Goal: Task Accomplishment & Management: Manage account settings

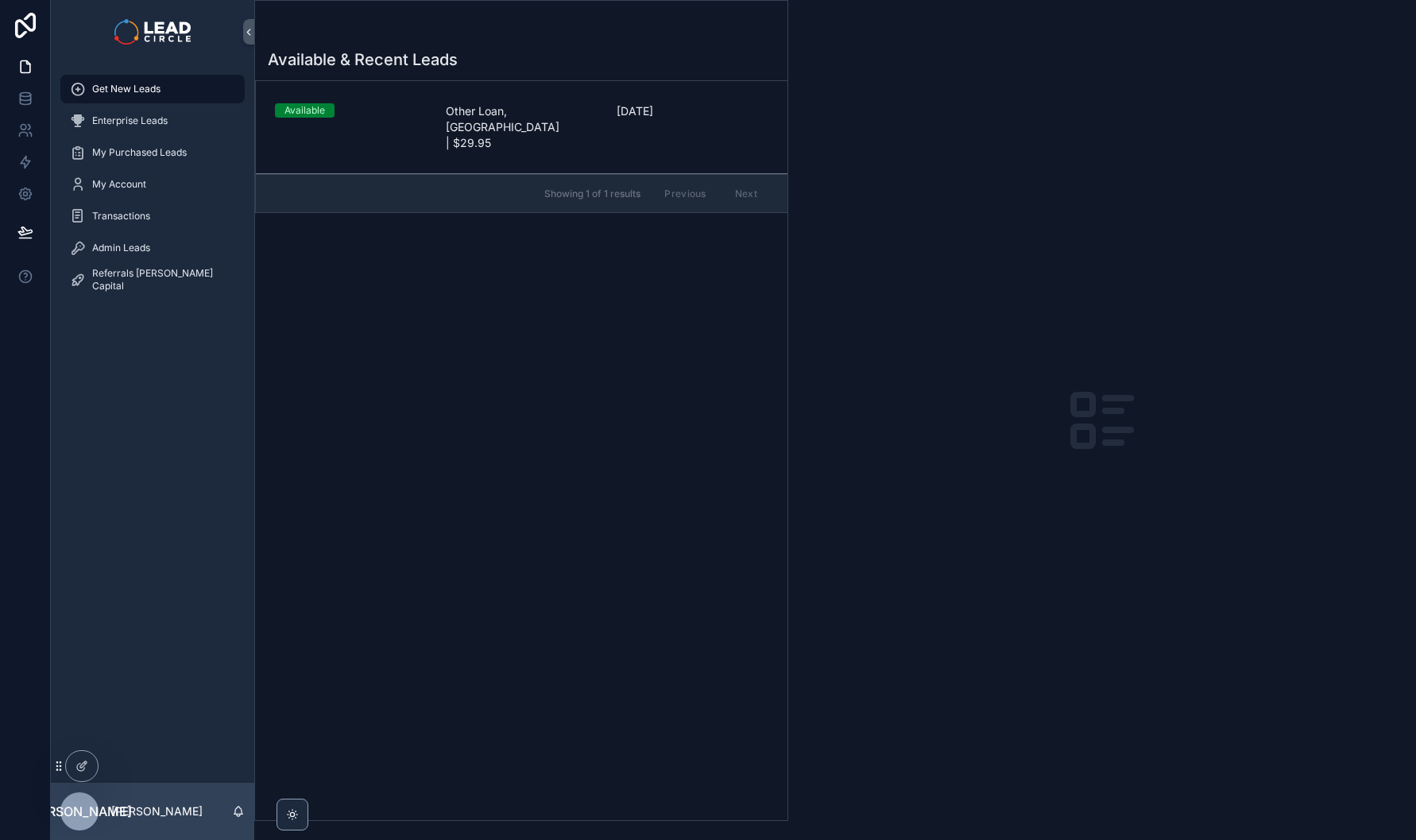
drag, startPoint x: 412, startPoint y: 129, endPoint x: 492, endPoint y: 157, distance: 84.8
click at [412, 129] on link "Available Other Loan, [GEOGRAPHIC_DATA] | $29.95 [DATE]" at bounding box center [522, 127] width 532 height 93
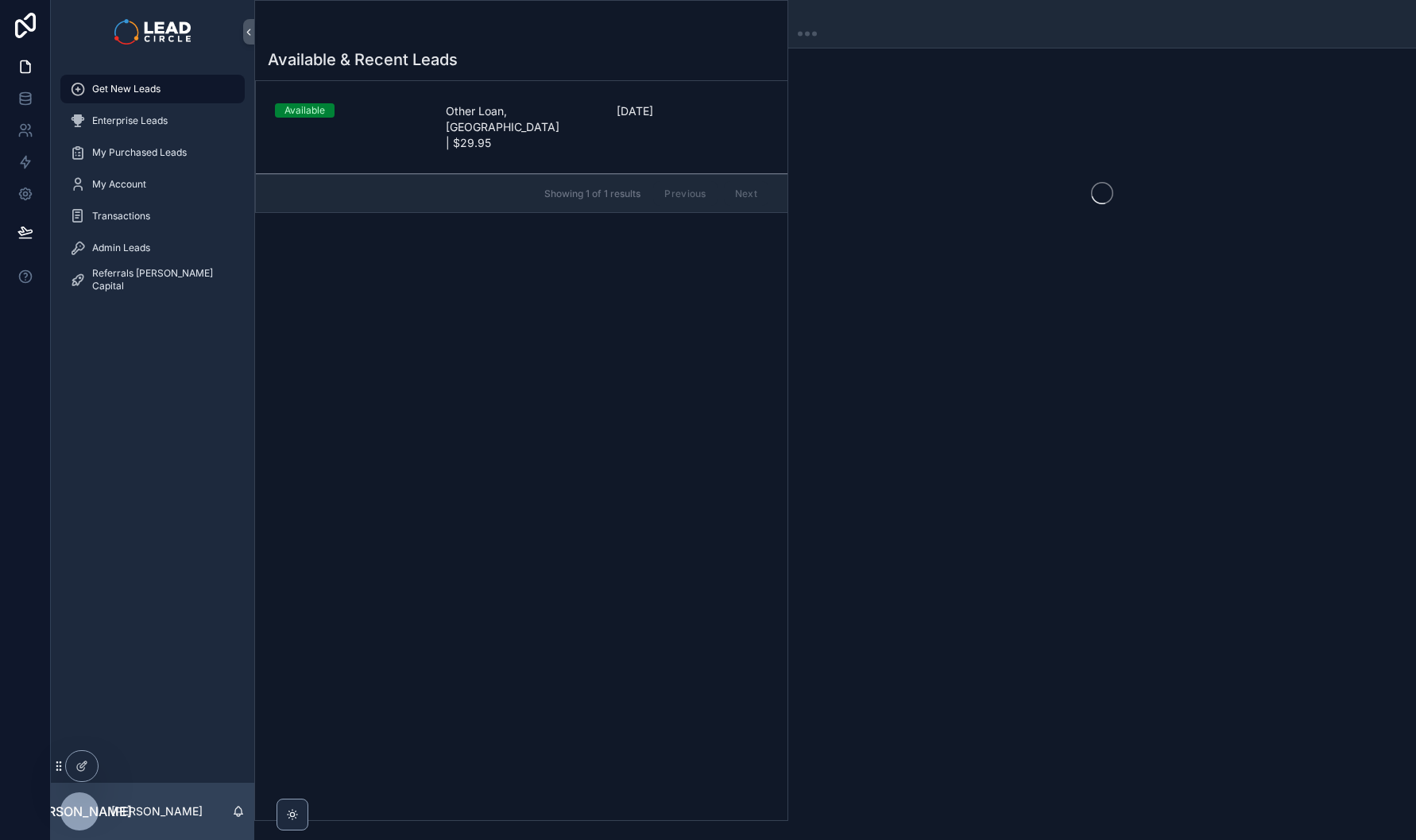
click at [544, 122] on link "Available Other Loan, [GEOGRAPHIC_DATA] | $29.95 [DATE]" at bounding box center [522, 127] width 532 height 93
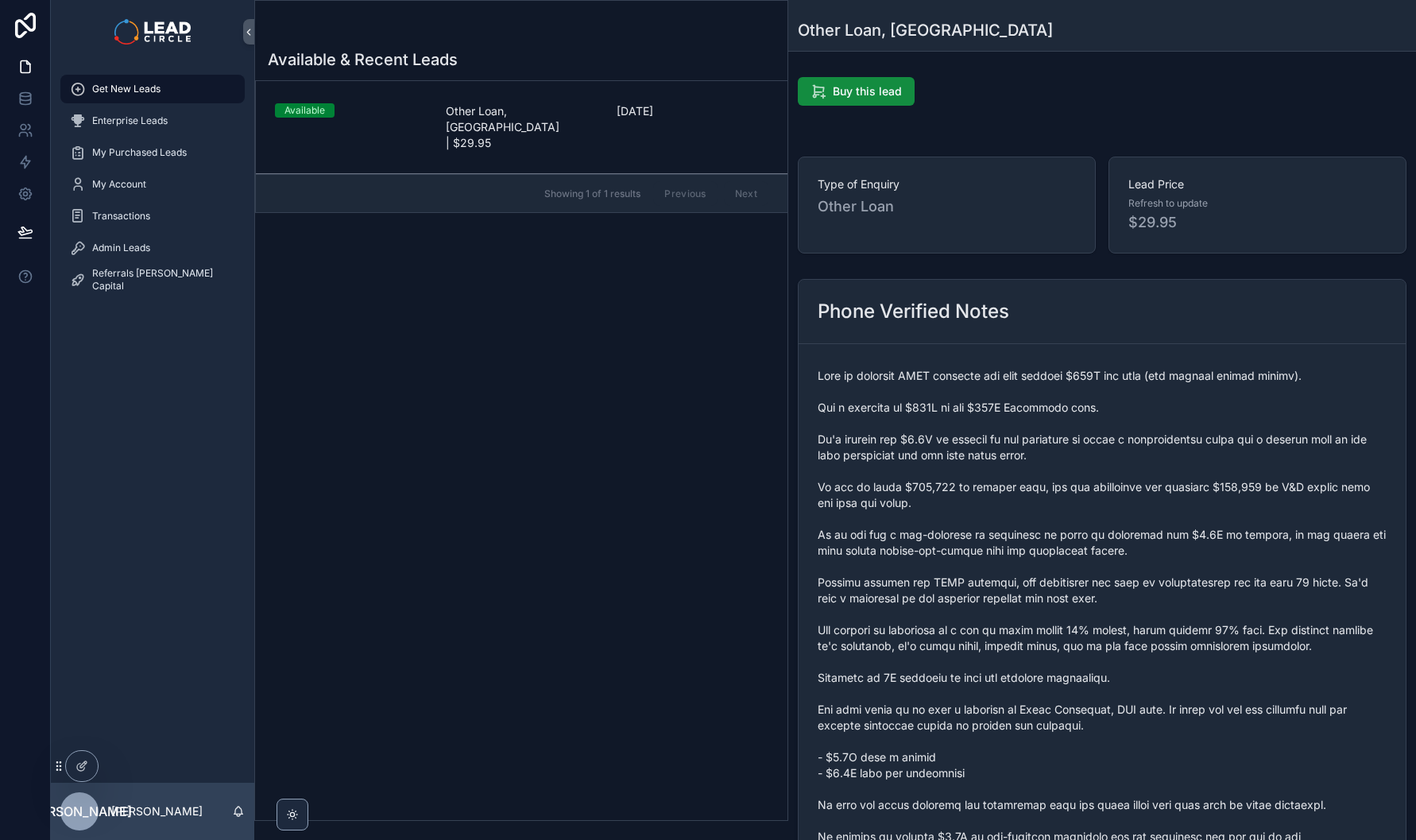
click at [577, 114] on span "Other Loan, [GEOGRAPHIC_DATA] | $29.95" at bounding box center [522, 127] width 152 height 48
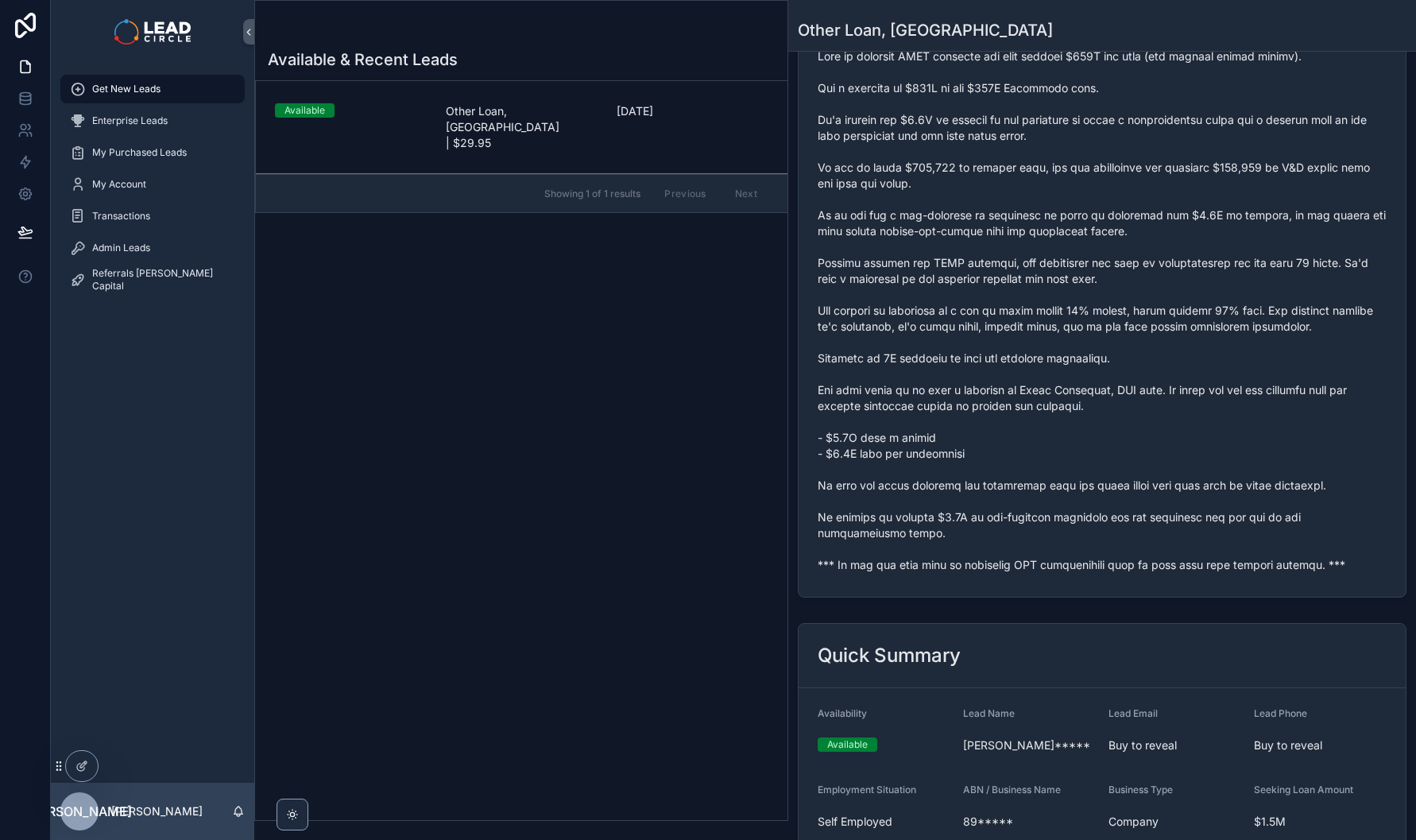
click at [973, 569] on span "scrollable content" at bounding box center [1102, 311] width 570 height 525
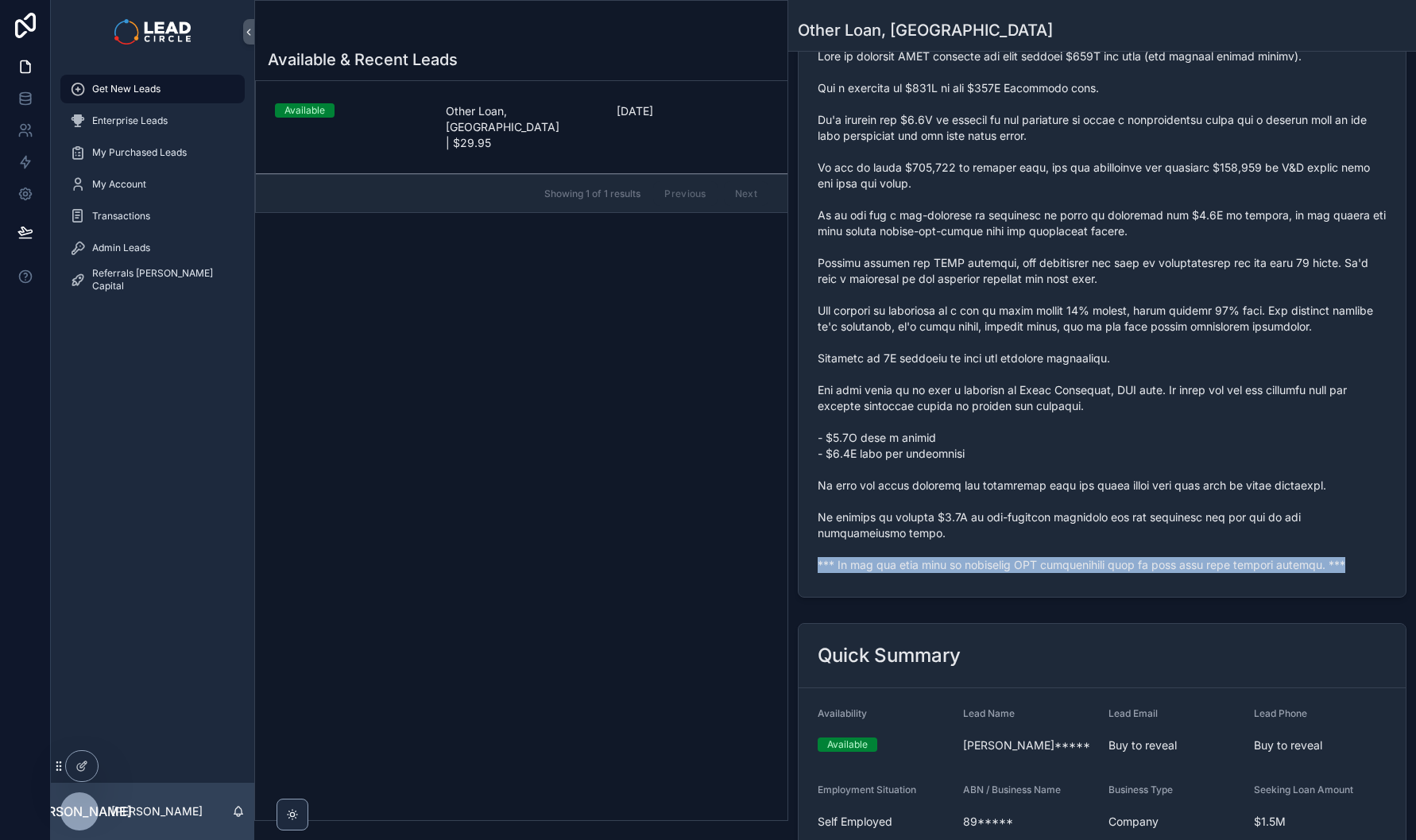
click at [973, 569] on span "scrollable content" at bounding box center [1102, 311] width 570 height 525
copy span "*** If you buy this lead an automatic SMS introduction will be sent with your c…"
click at [1276, 618] on div "Quick Summary Availability Available Lead Name [PERSON_NAME]***** Lead Email Bu…" at bounding box center [1102, 823] width 628 height 413
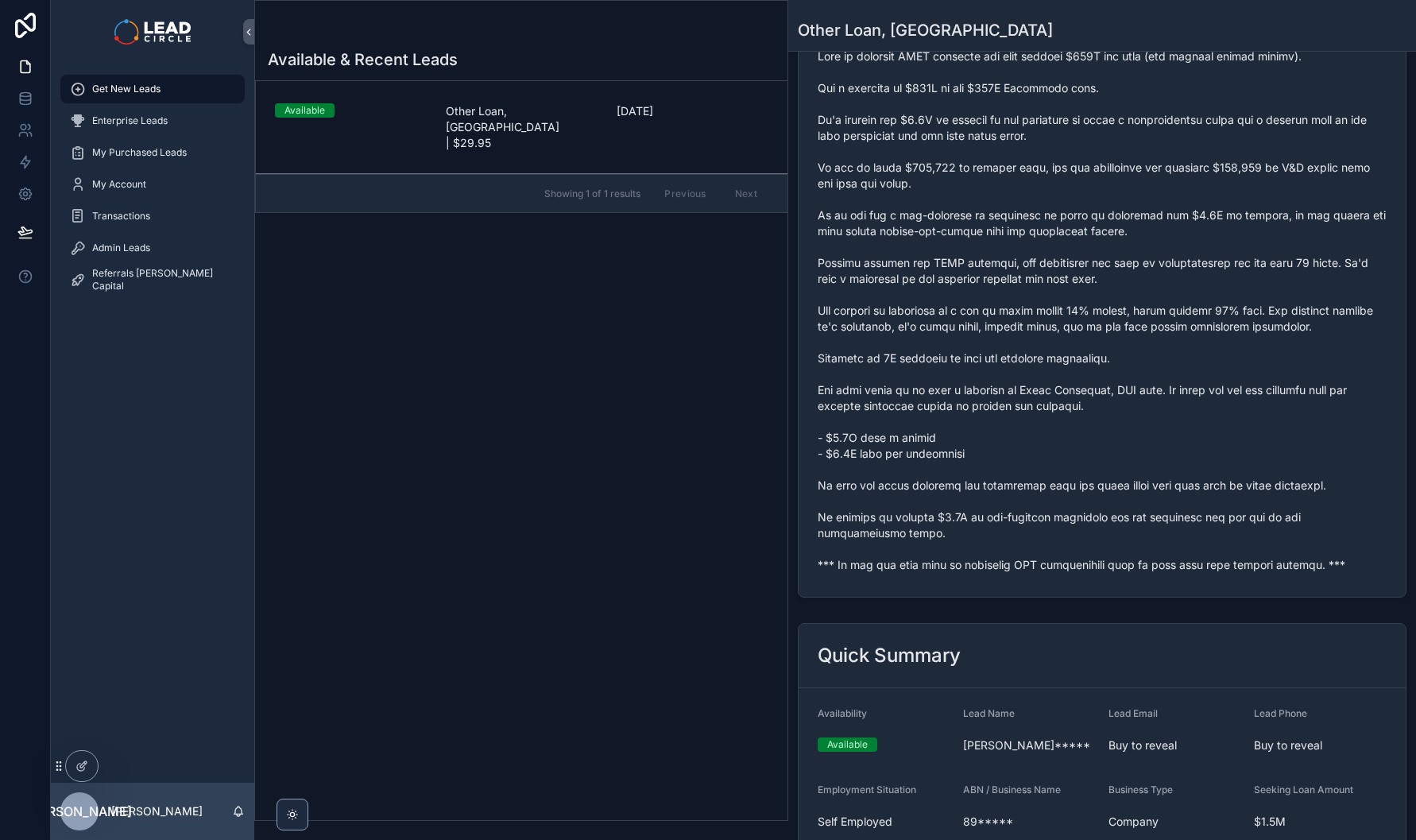
click at [150, 247] on span "Admin Leads" at bounding box center [121, 248] width 58 height 13
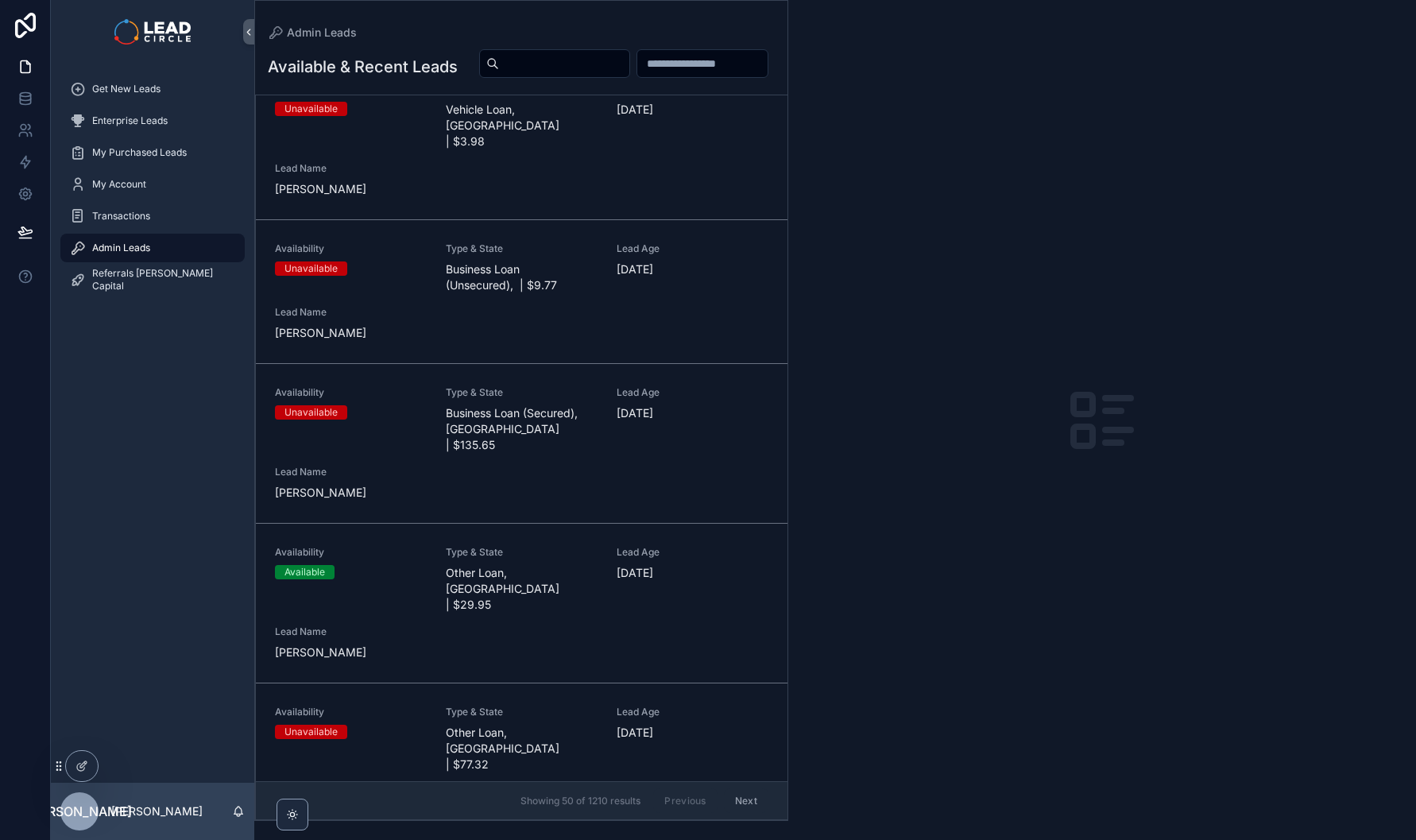
scroll to position [308, 0]
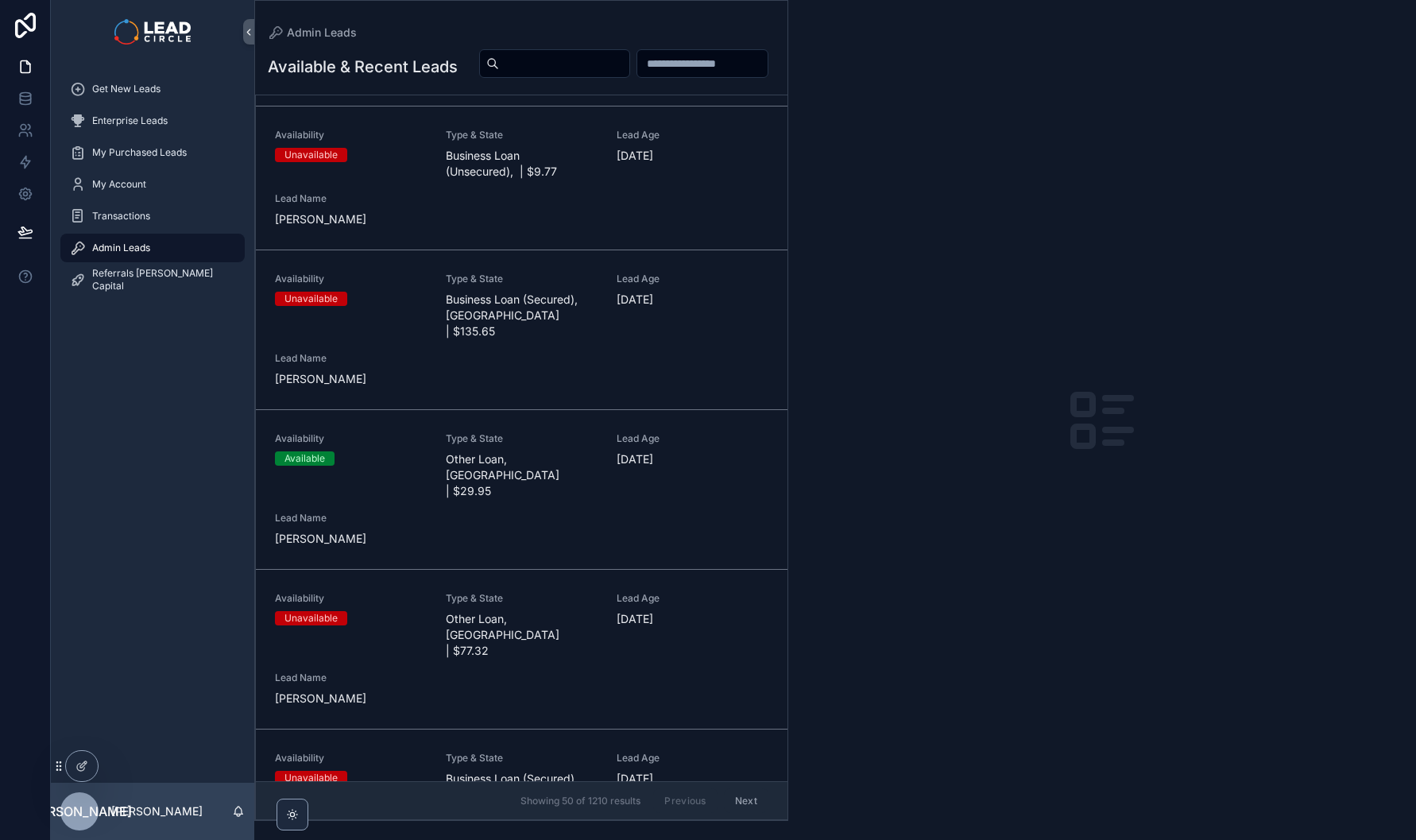
click at [541, 441] on div "Availability Available Type & State Other Loan, [GEOGRAPHIC_DATA] | $29.95 Lead…" at bounding box center [522, 489] width 493 height 115
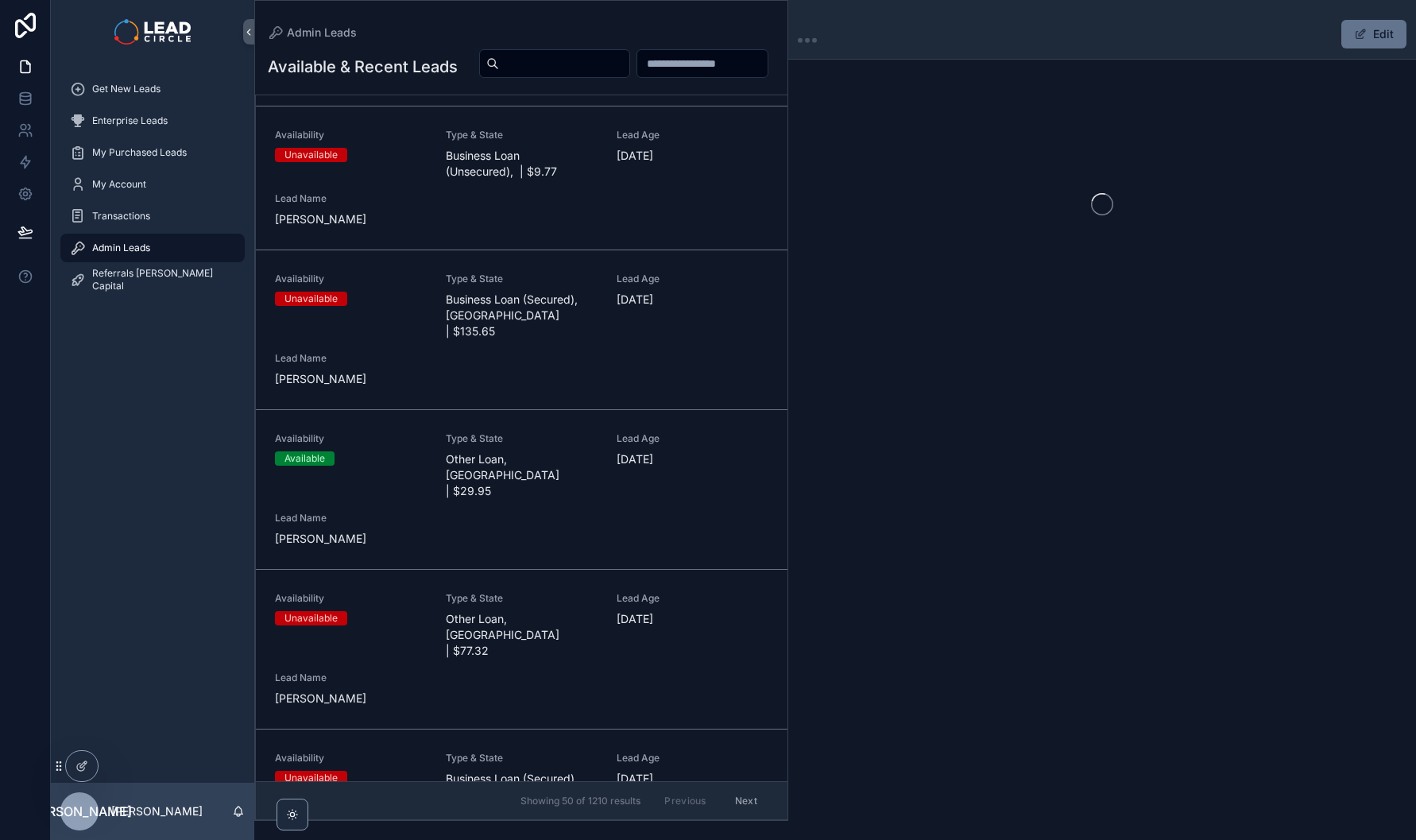
click at [617, 452] on div "Availability Available Type & State Other Loan, [GEOGRAPHIC_DATA] | $29.95 Lead…" at bounding box center [522, 489] width 493 height 115
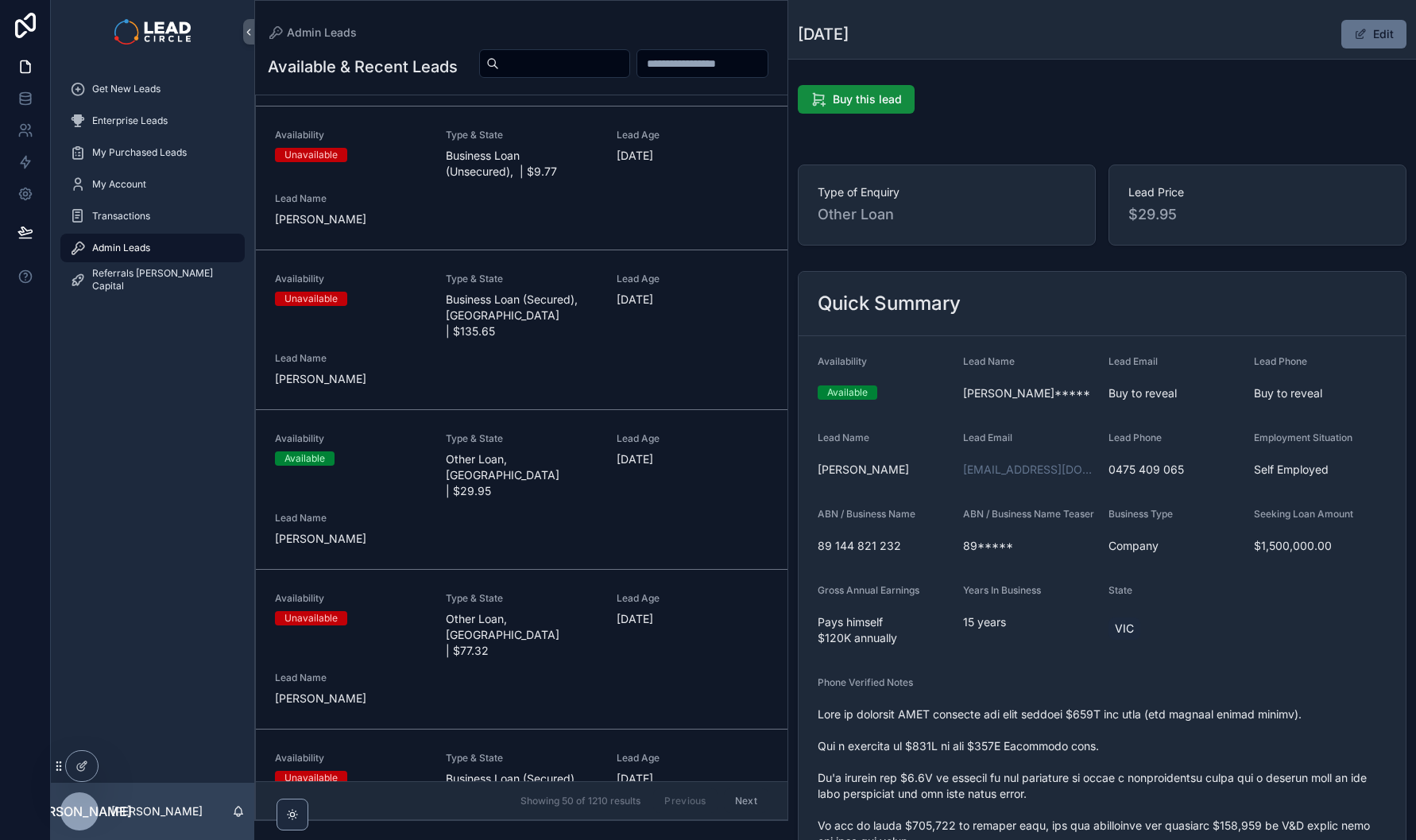
click at [615, 451] on div "Availability Available Type & State Other Loan, [GEOGRAPHIC_DATA] | $29.95 Lead…" at bounding box center [522, 489] width 493 height 115
click at [639, 295] on div "Lead Age [DEMOGRAPHIC_DATA][DATE]" at bounding box center [693, 305] width 152 height 67
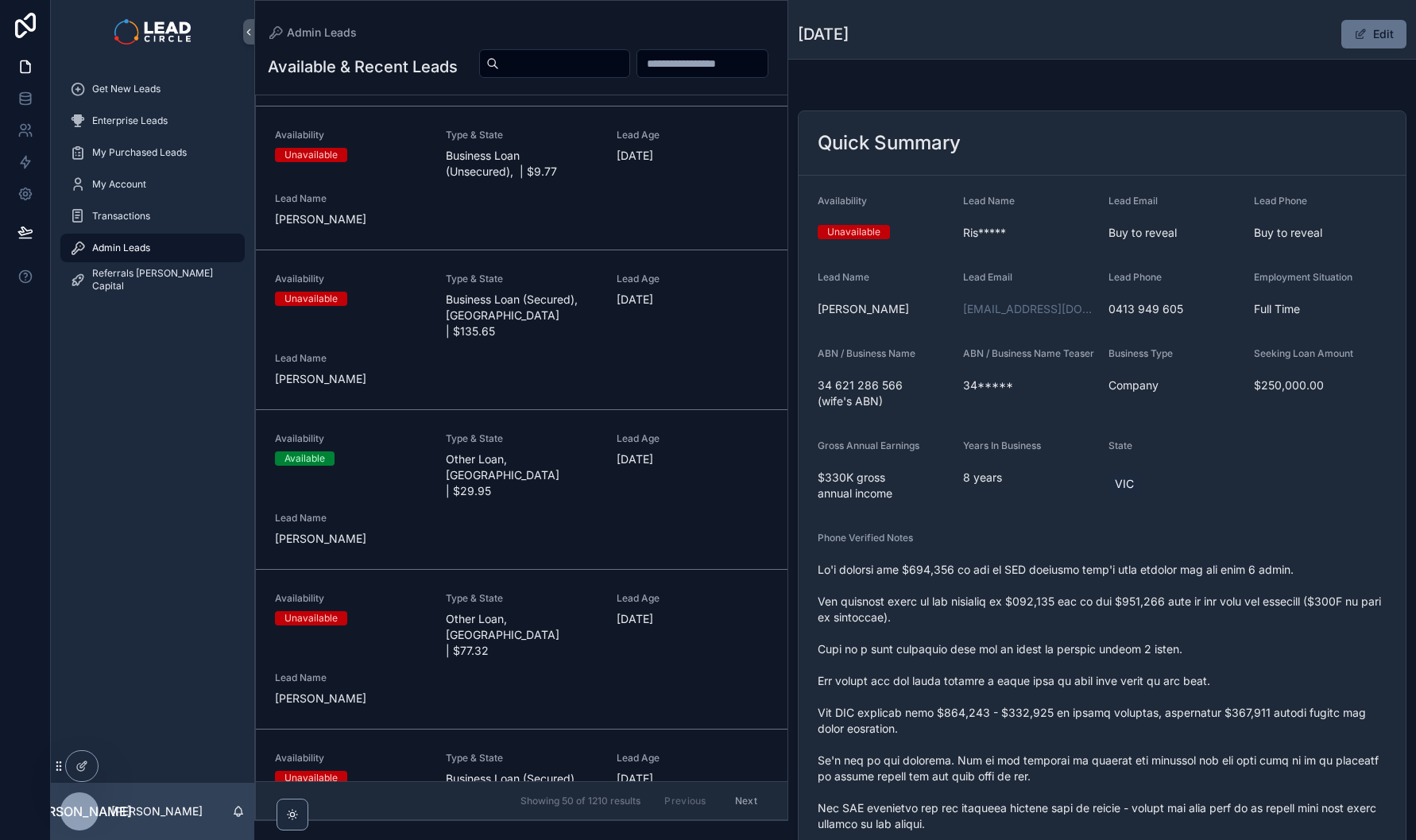
click at [646, 453] on div "Availability Available Type & State Other Loan, [GEOGRAPHIC_DATA] | $29.95 Lead…" at bounding box center [522, 489] width 493 height 115
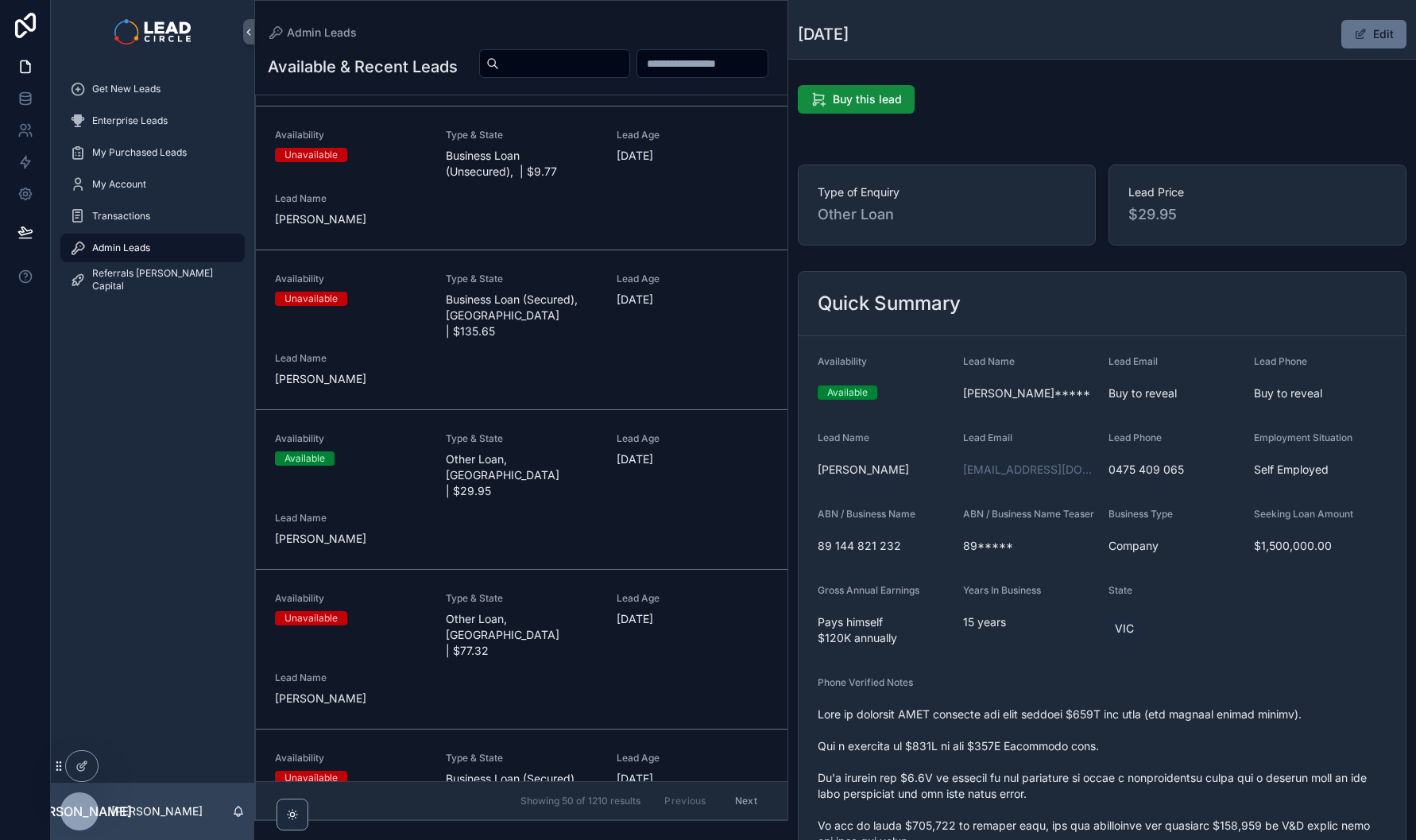
click at [1372, 33] on button "Edit" at bounding box center [1374, 34] width 65 height 28
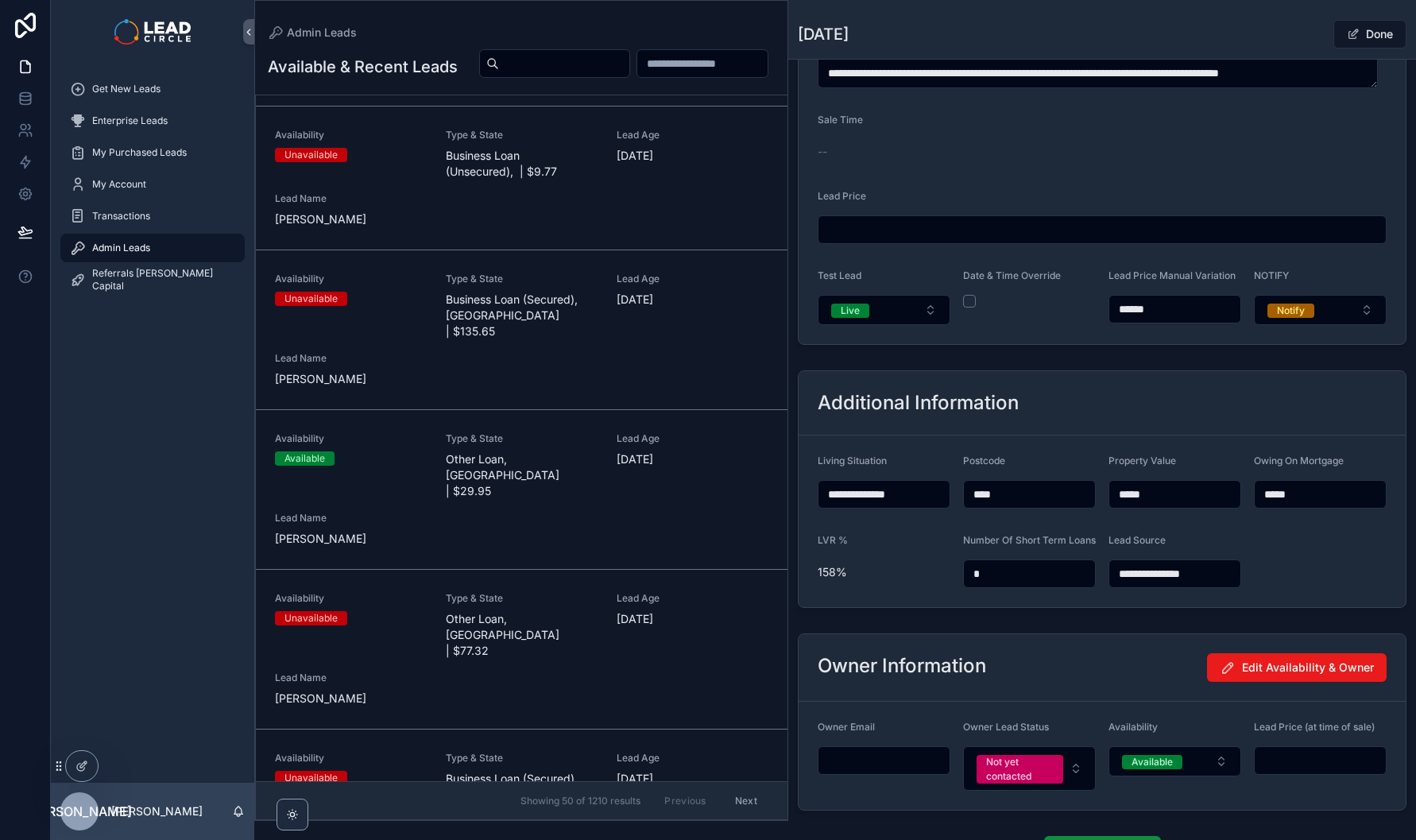
scroll to position [1122, 0]
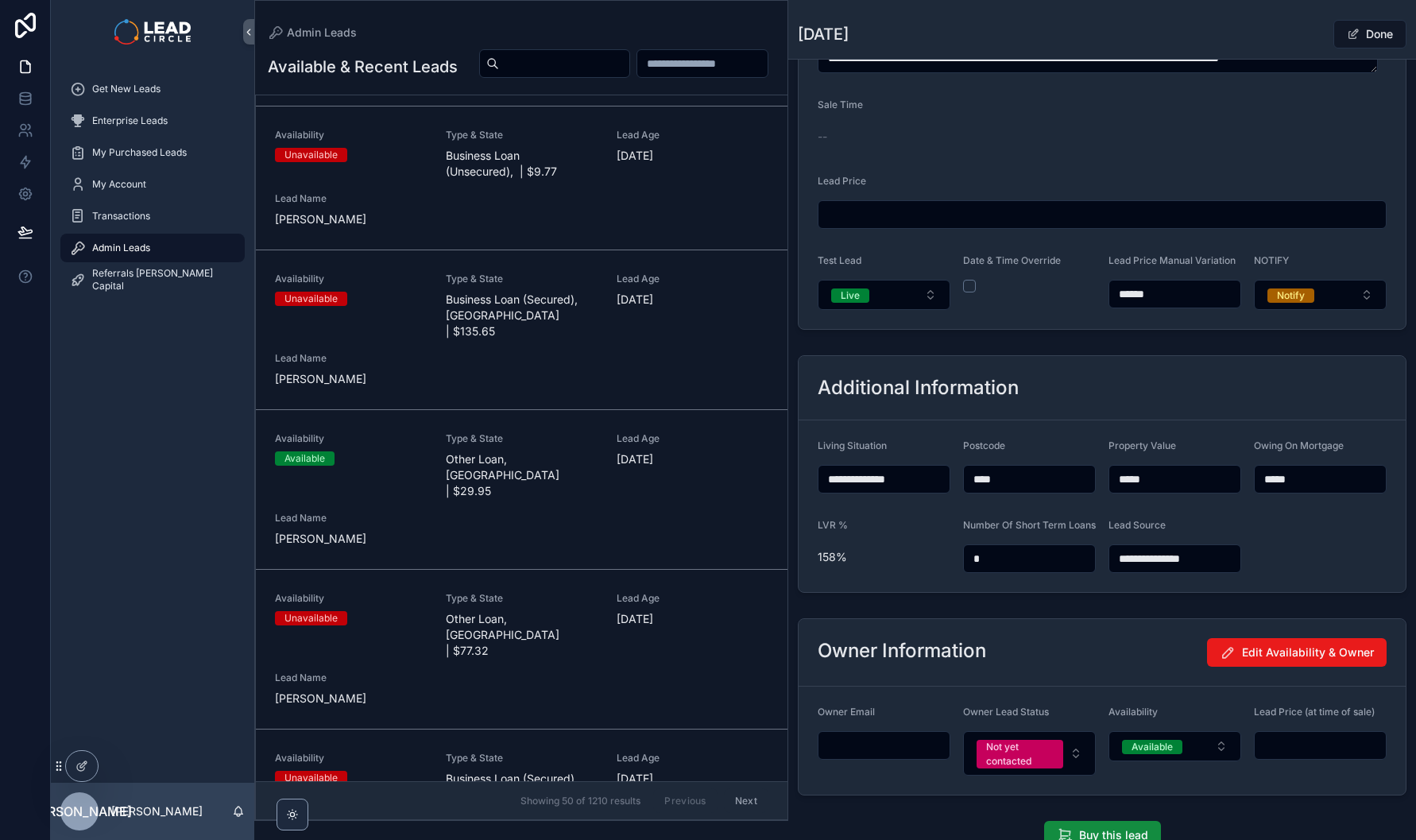
click at [897, 310] on button "Live" at bounding box center [884, 294] width 133 height 30
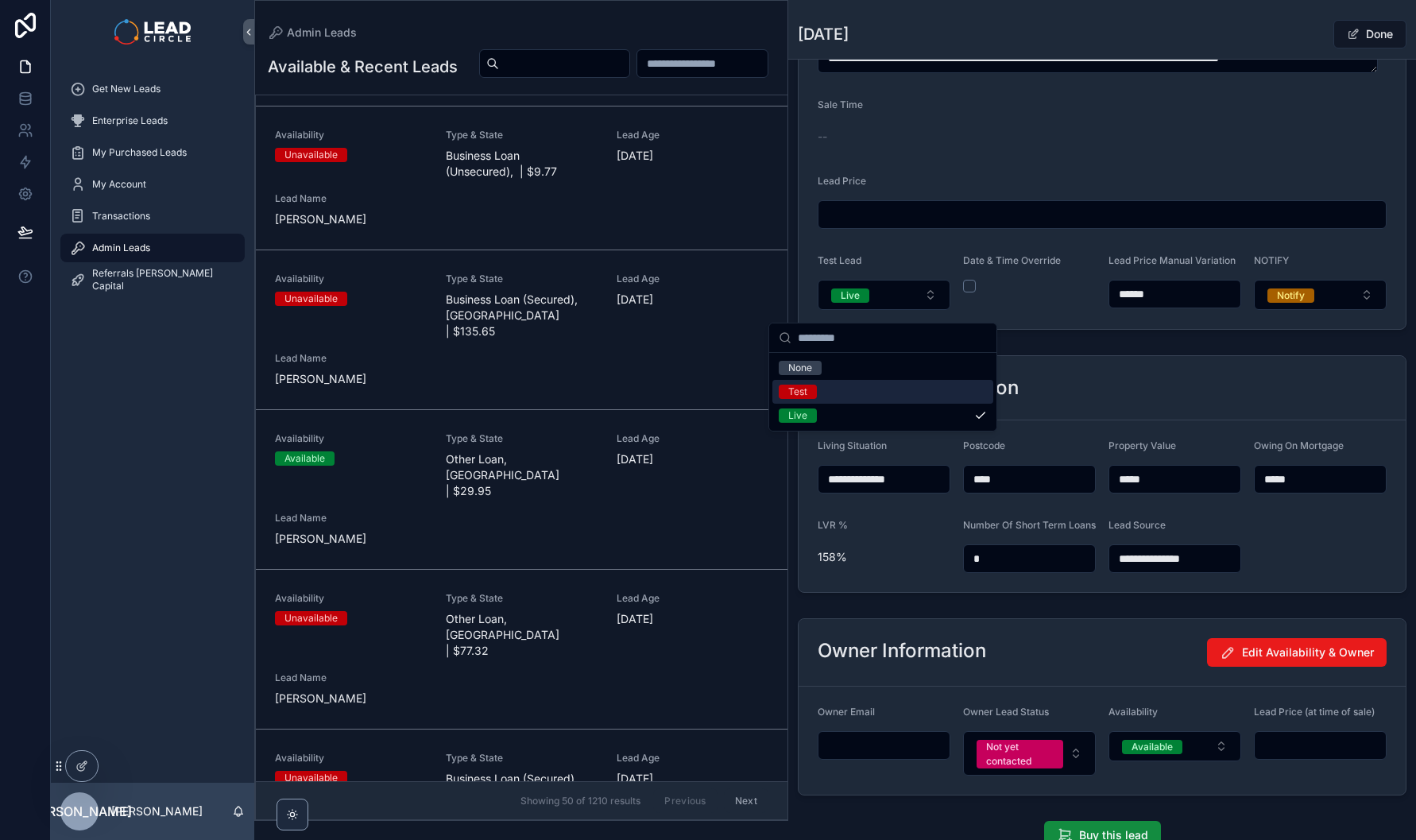
click at [868, 397] on div "Test" at bounding box center [882, 392] width 221 height 24
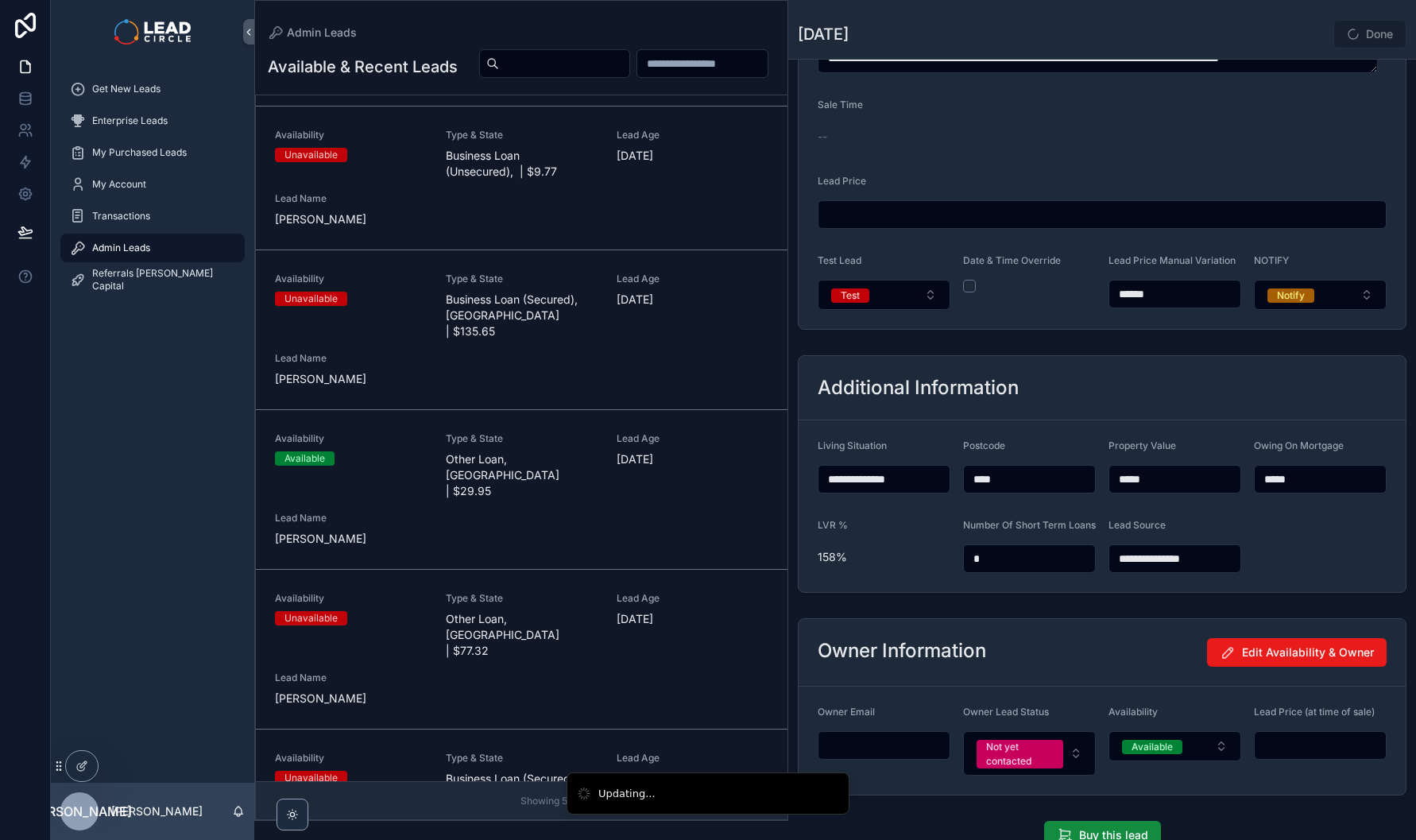
click at [1296, 16] on div "Back to Admin Leads Admin Leads [DATE] Done" at bounding box center [1102, 29] width 609 height 59
click at [1361, 36] on button "Done" at bounding box center [1370, 34] width 73 height 28
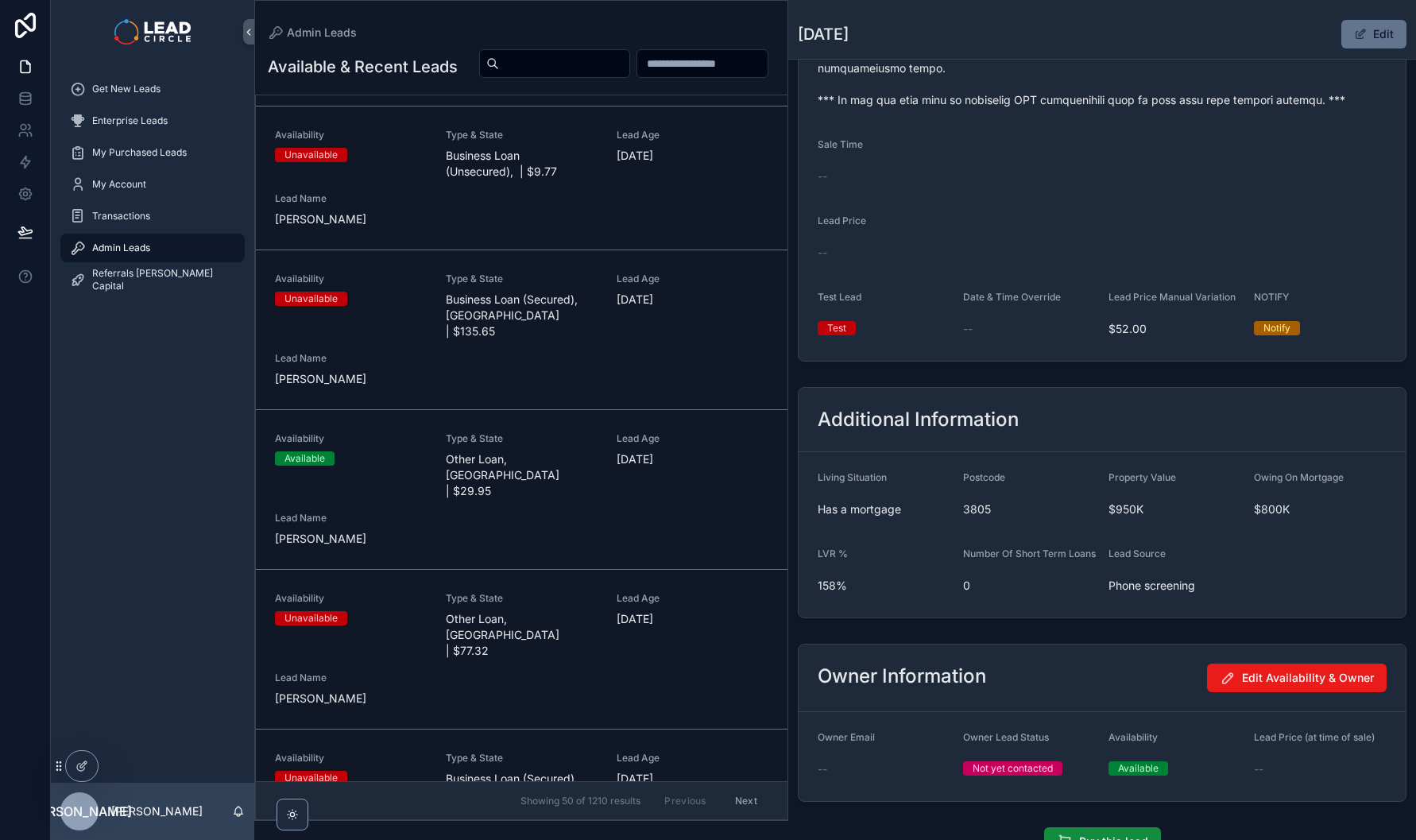
click at [629, 57] on input "scrollable content" at bounding box center [564, 63] width 130 height 22
paste input "**********"
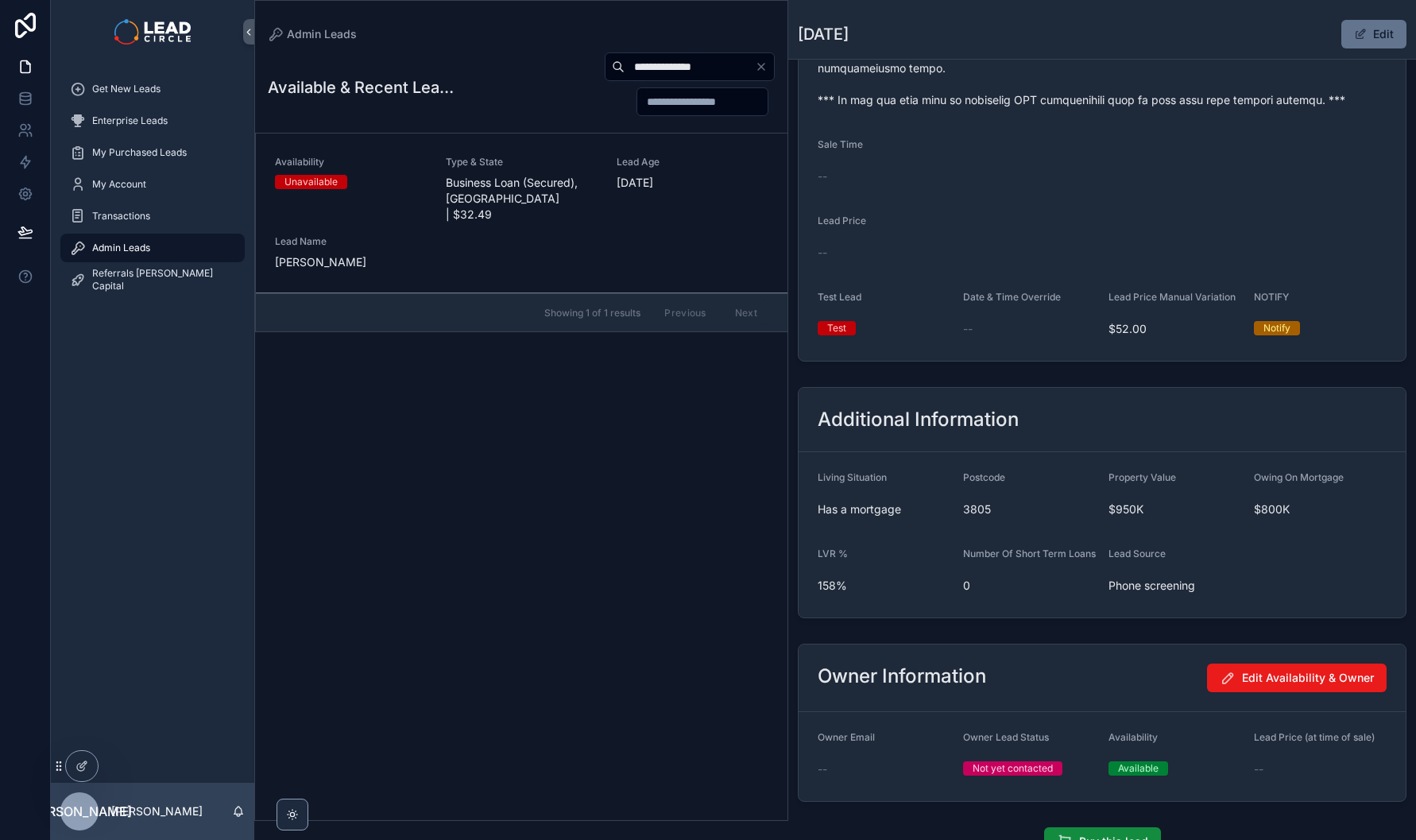
click at [524, 182] on span "Business Loan (Secured), [GEOGRAPHIC_DATA] | $32.49" at bounding box center [522, 199] width 152 height 48
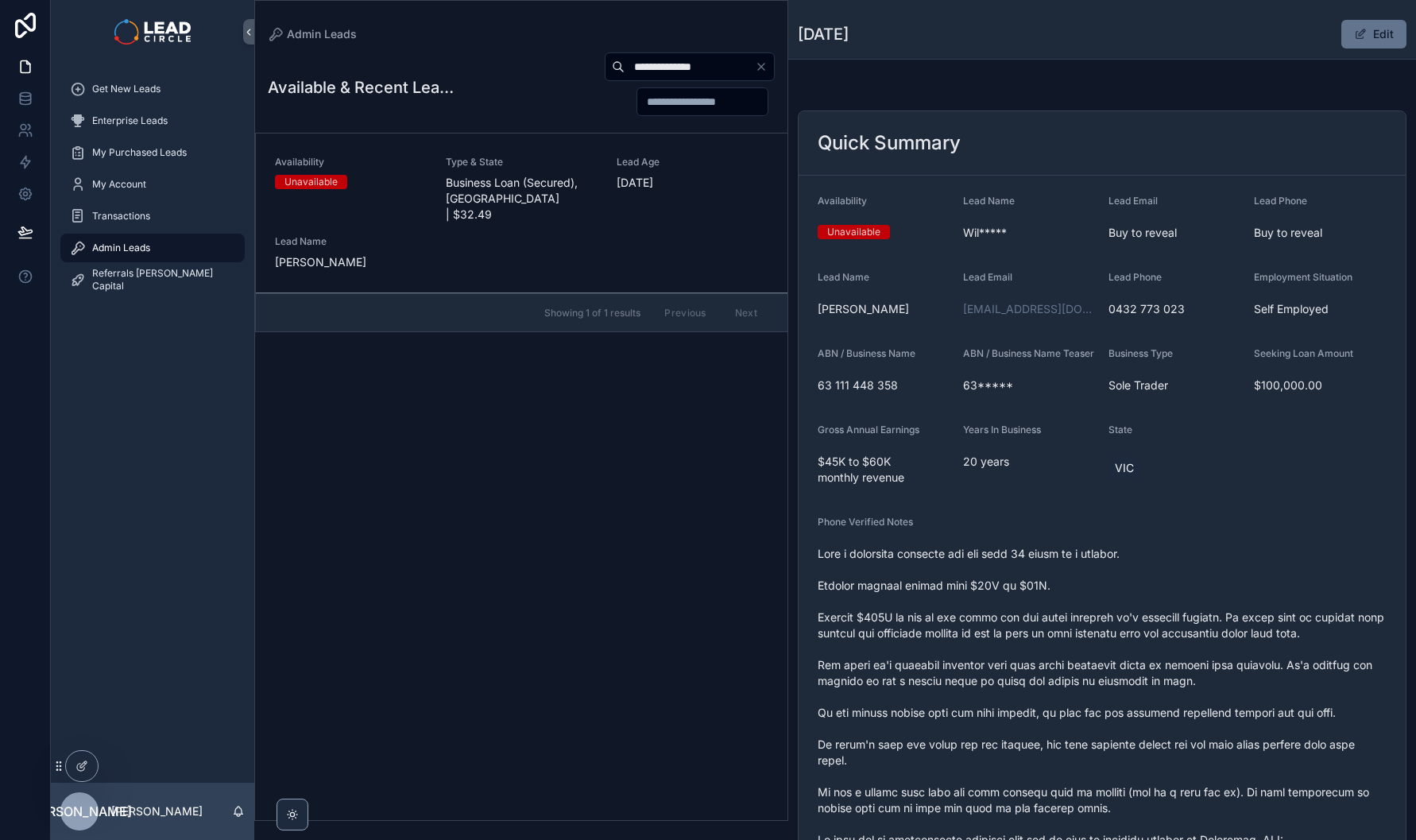
scroll to position [152, 0]
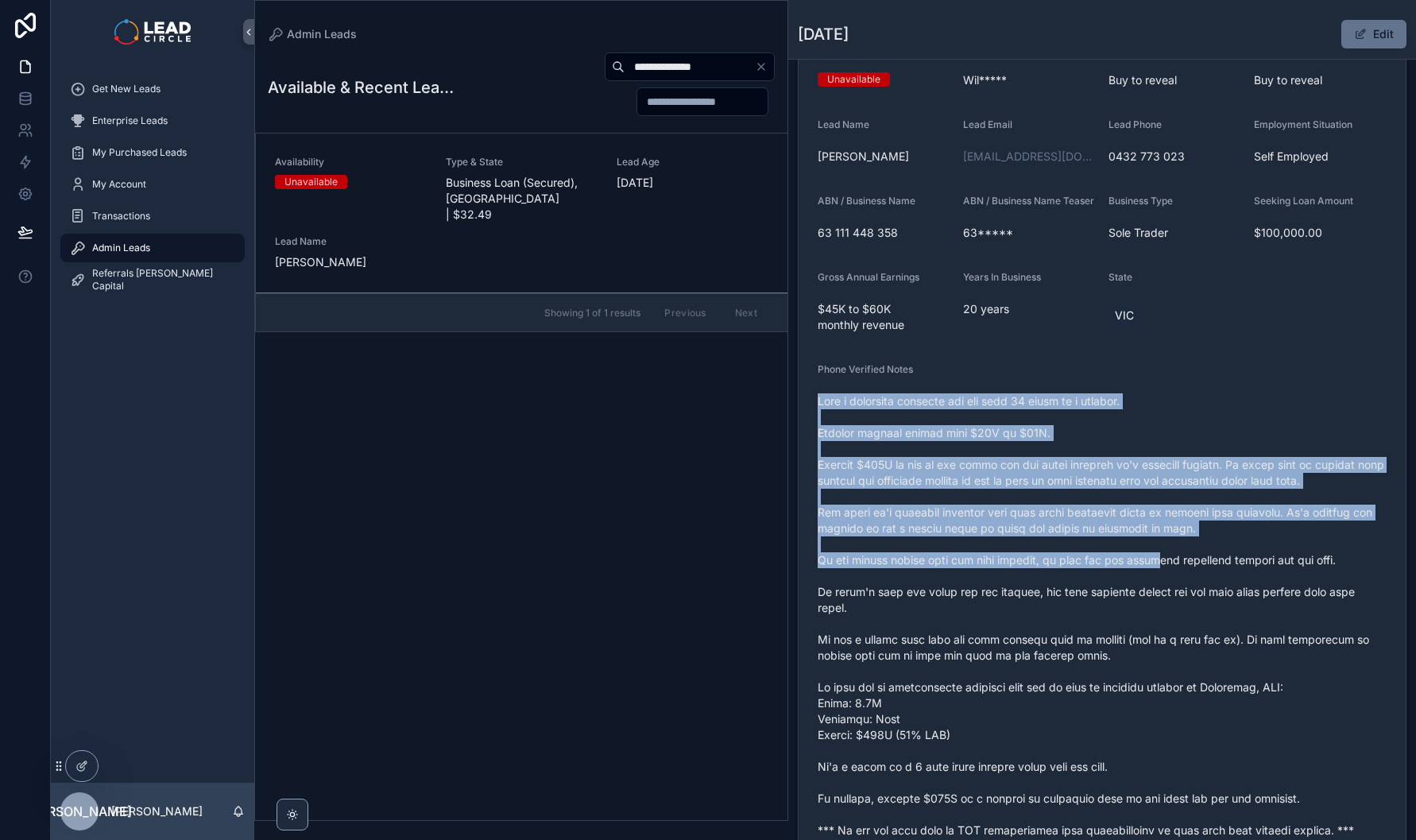
drag, startPoint x: 1093, startPoint y: 392, endPoint x: 1156, endPoint y: 577, distance: 195.4
click at [1156, 577] on div "Phone Verified Notes" at bounding box center [1102, 602] width 570 height 480
click at [1156, 577] on span "scrollable content" at bounding box center [1102, 615] width 570 height 445
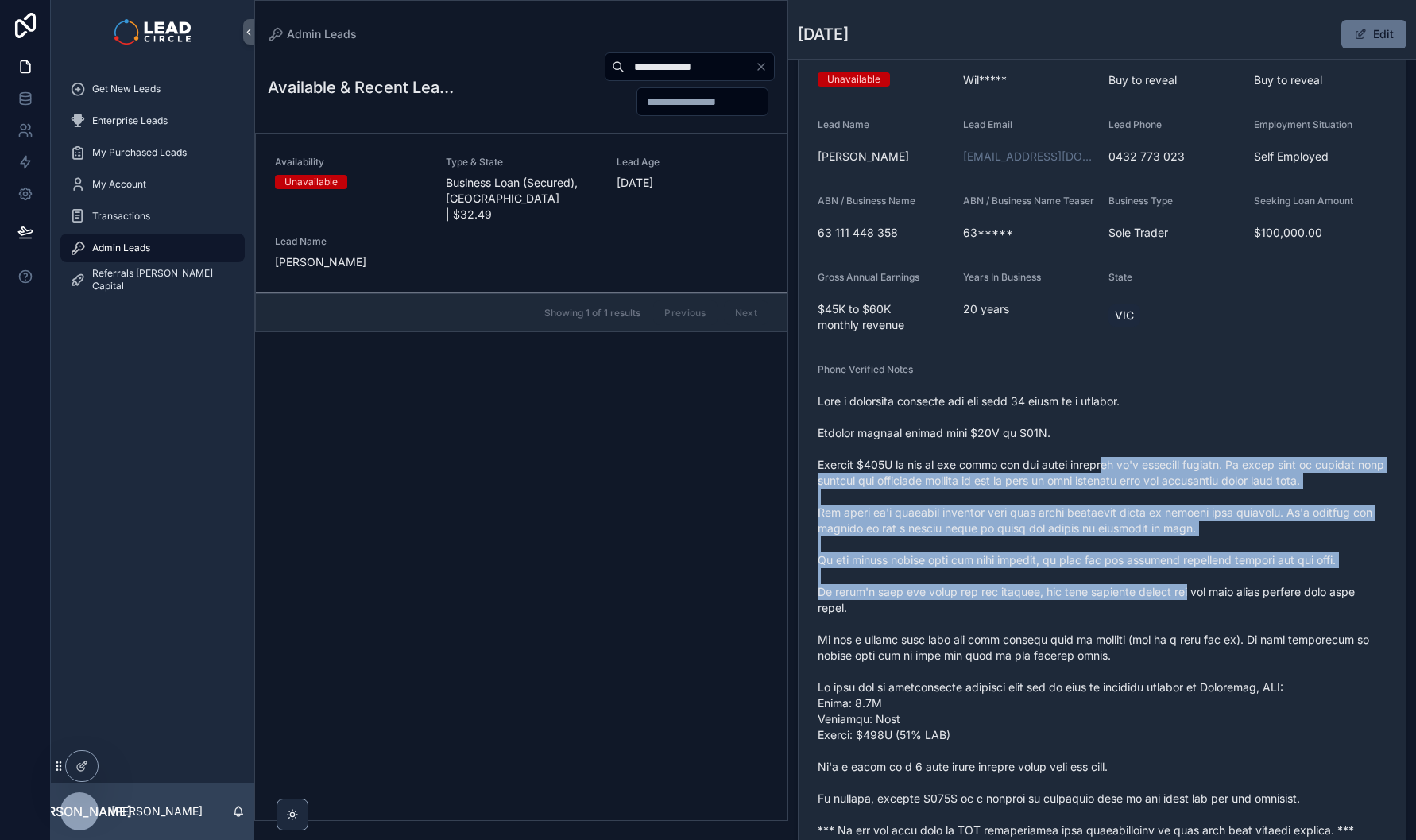
drag, startPoint x: 1193, startPoint y: 605, endPoint x: 1097, endPoint y: 462, distance: 172.2
click at [1097, 462] on span "scrollable content" at bounding box center [1102, 615] width 570 height 445
click at [1094, 455] on span "scrollable content" at bounding box center [1102, 615] width 570 height 445
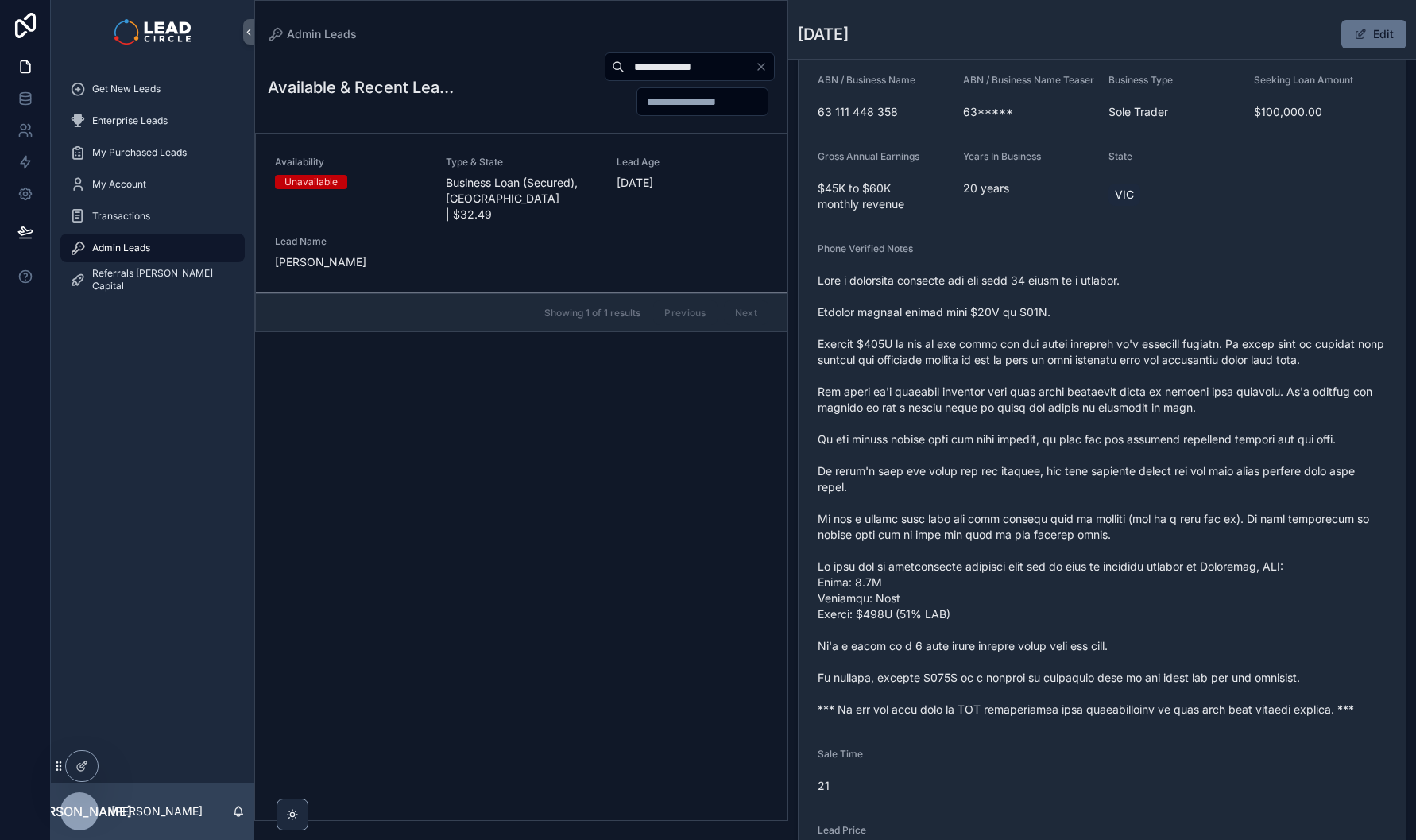
scroll to position [293, 0]
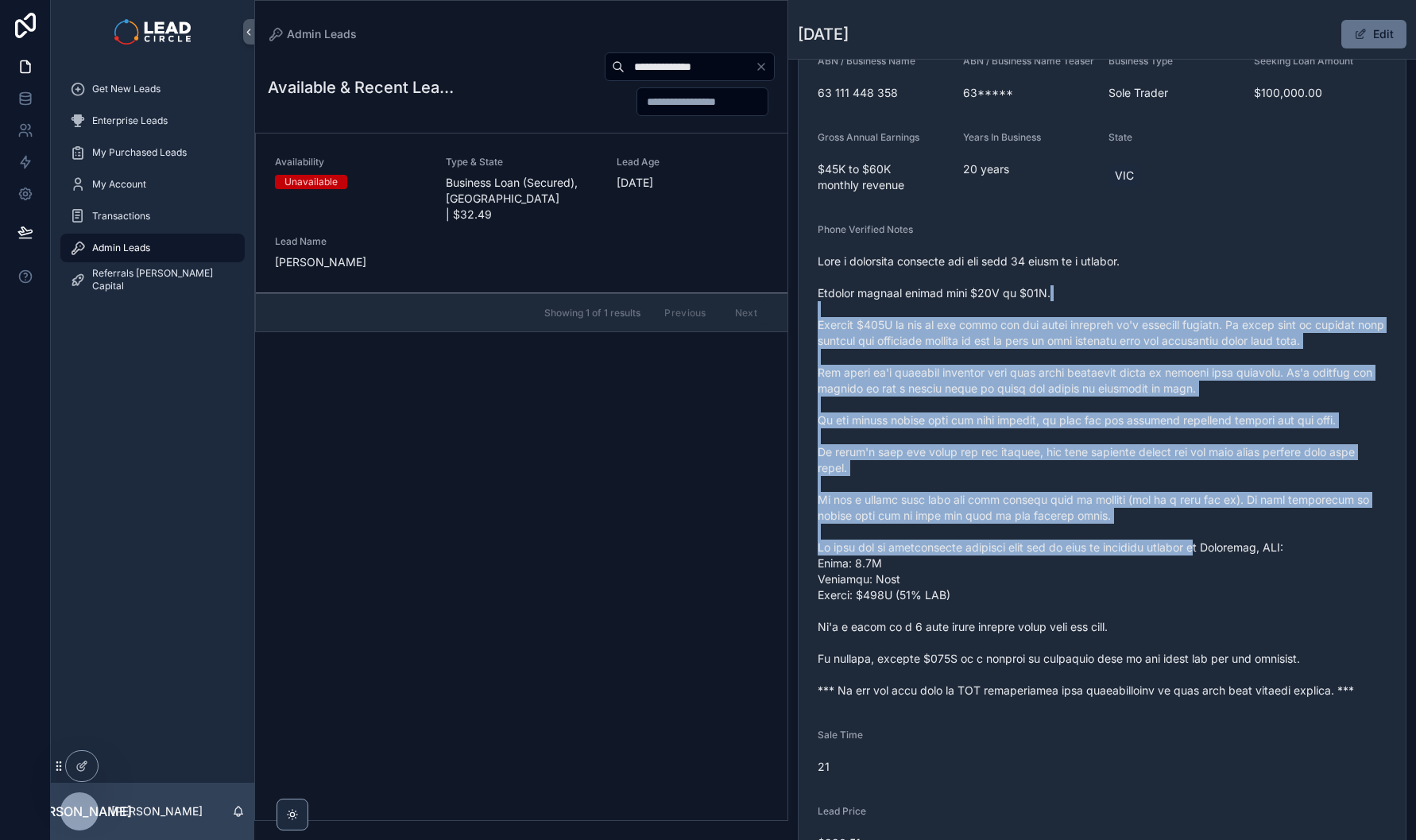
drag, startPoint x: 1121, startPoint y: 297, endPoint x: 1231, endPoint y: 558, distance: 283.2
click at [1231, 558] on span "scrollable content" at bounding box center [1102, 475] width 570 height 445
drag, startPoint x: 1231, startPoint y: 558, endPoint x: 1250, endPoint y: 626, distance: 70.6
click at [1231, 558] on span "scrollable content" at bounding box center [1102, 475] width 570 height 445
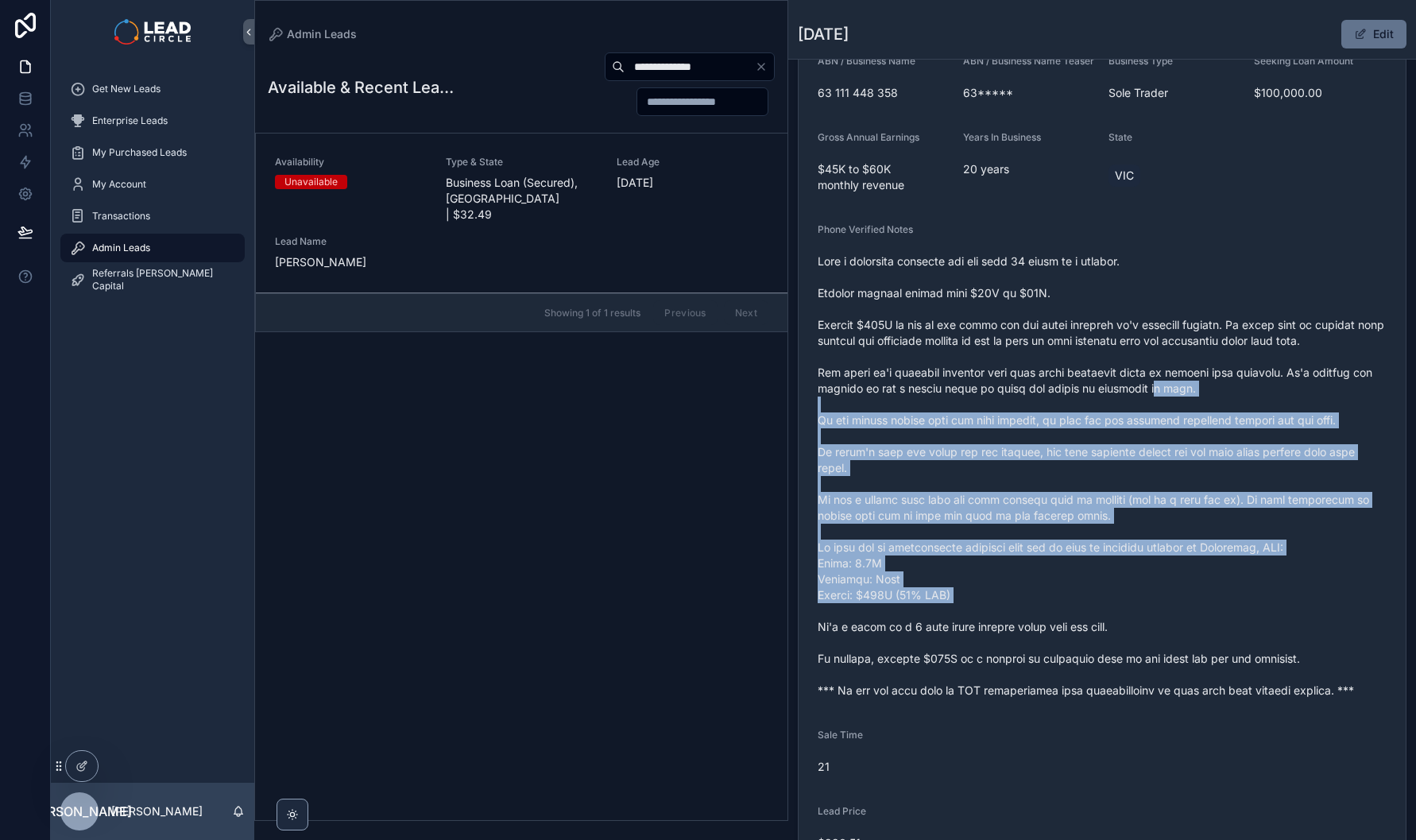
drag, startPoint x: 1250, startPoint y: 627, endPoint x: 1145, endPoint y: 375, distance: 273.0
click at [1145, 376] on span "scrollable content" at bounding box center [1102, 475] width 570 height 445
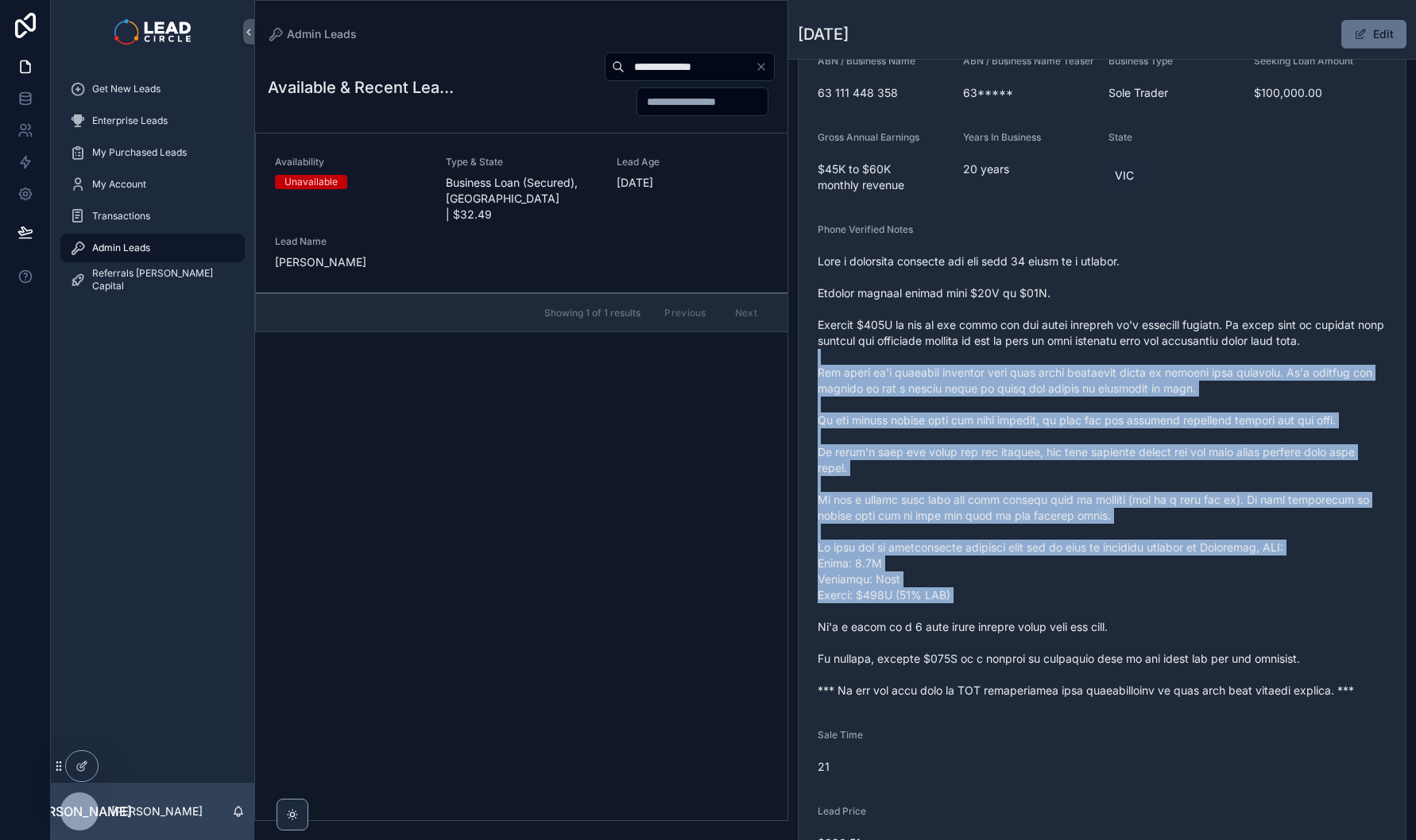
click at [1145, 375] on span "scrollable content" at bounding box center [1102, 475] width 570 height 445
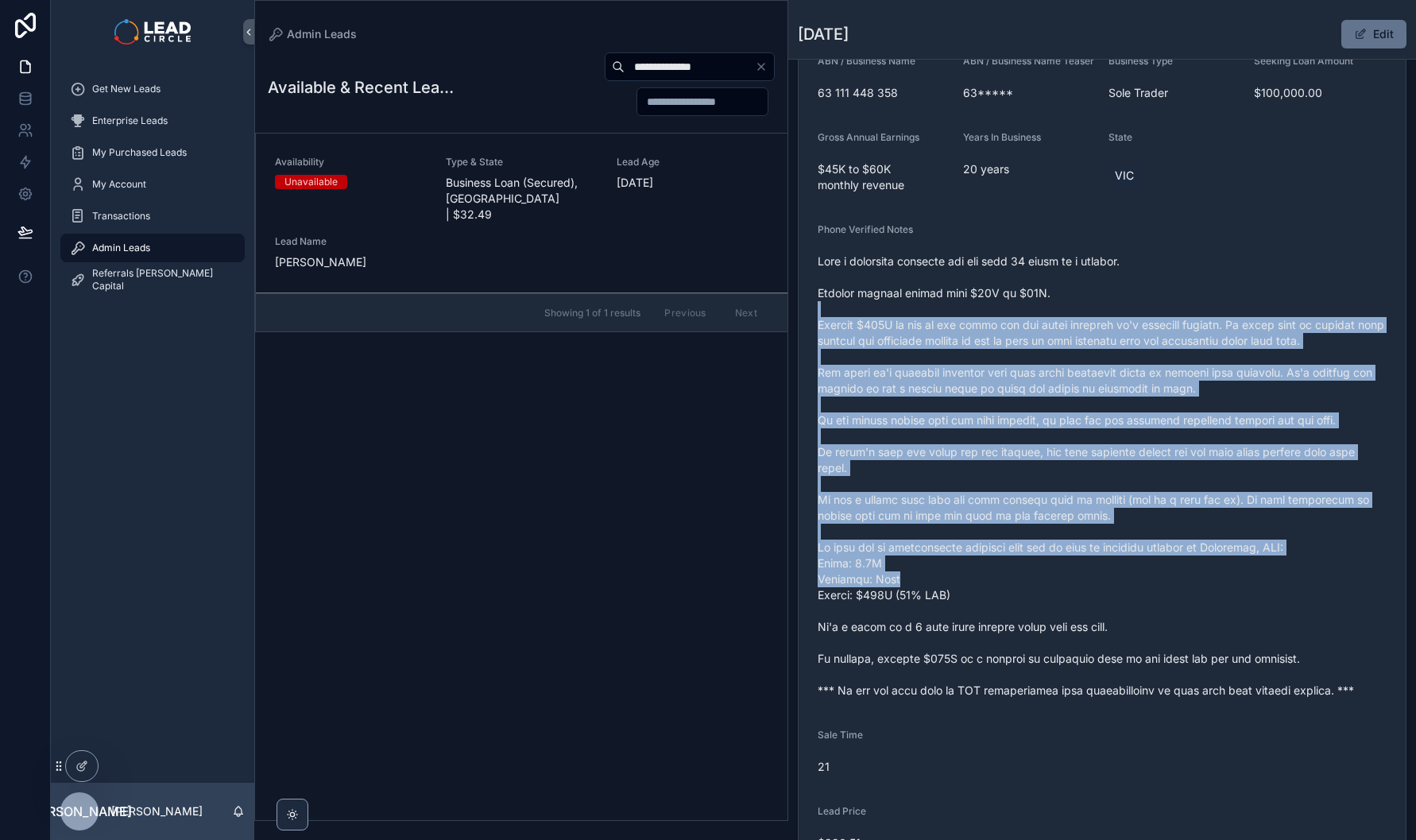
drag, startPoint x: 1178, startPoint y: 446, endPoint x: 1216, endPoint y: 596, distance: 154.7
click at [1216, 596] on span "scrollable content" at bounding box center [1102, 475] width 570 height 445
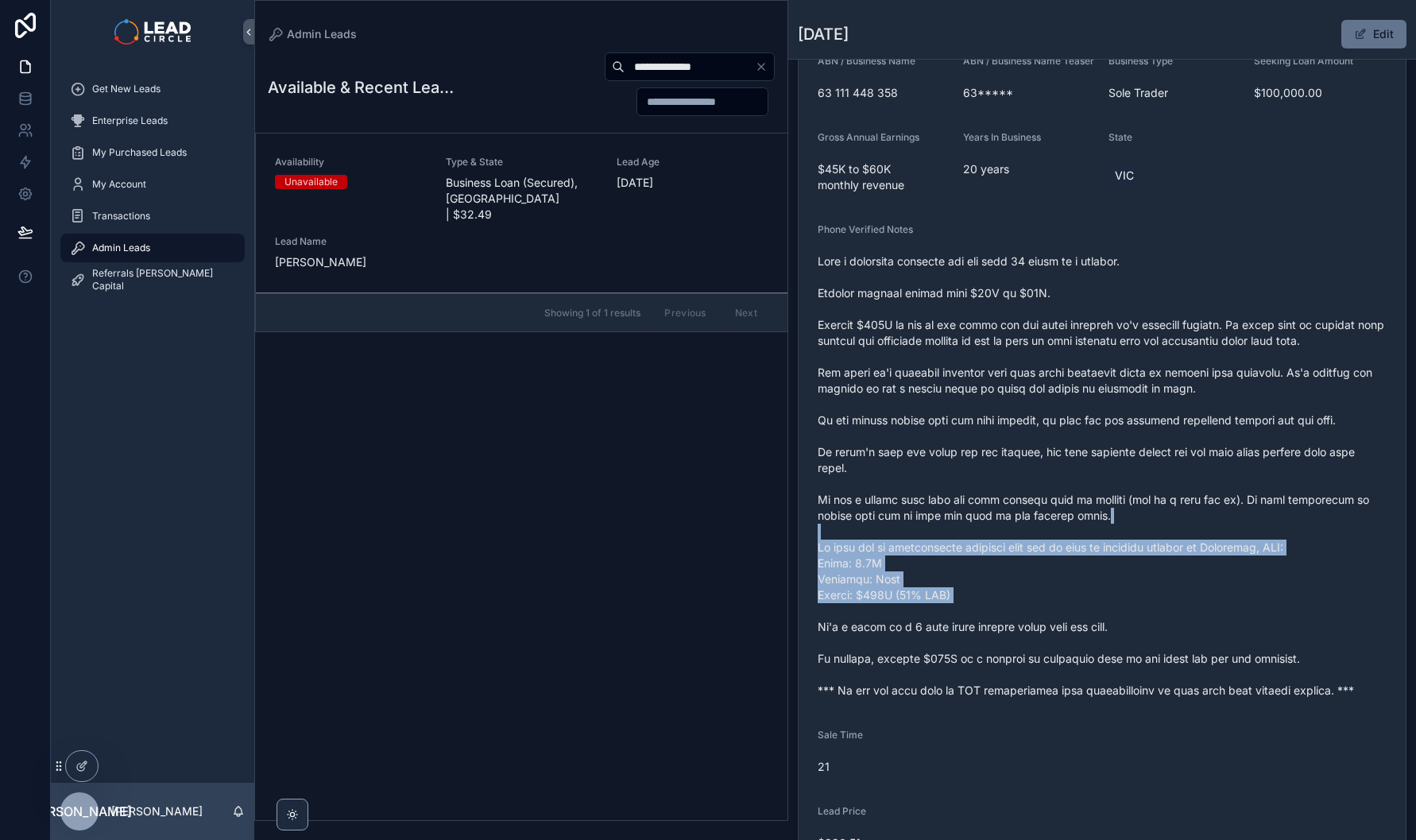
drag, startPoint x: 1227, startPoint y: 622, endPoint x: 1171, endPoint y: 503, distance: 131.5
click at [1171, 503] on span "scrollable content" at bounding box center [1102, 475] width 570 height 445
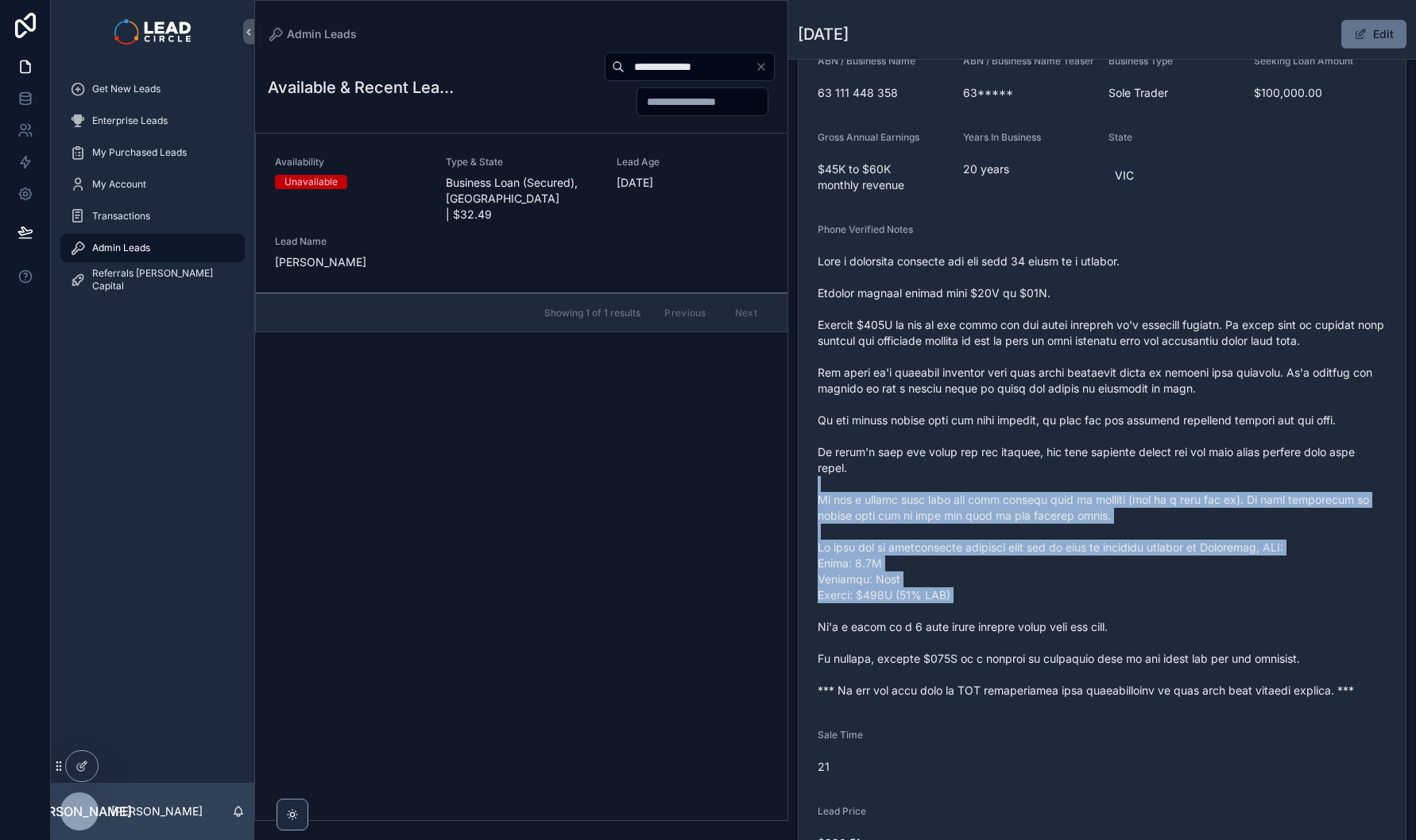
drag, startPoint x: 1171, startPoint y: 489, endPoint x: 1225, endPoint y: 619, distance: 140.8
click at [1225, 619] on span "scrollable content" at bounding box center [1102, 475] width 570 height 445
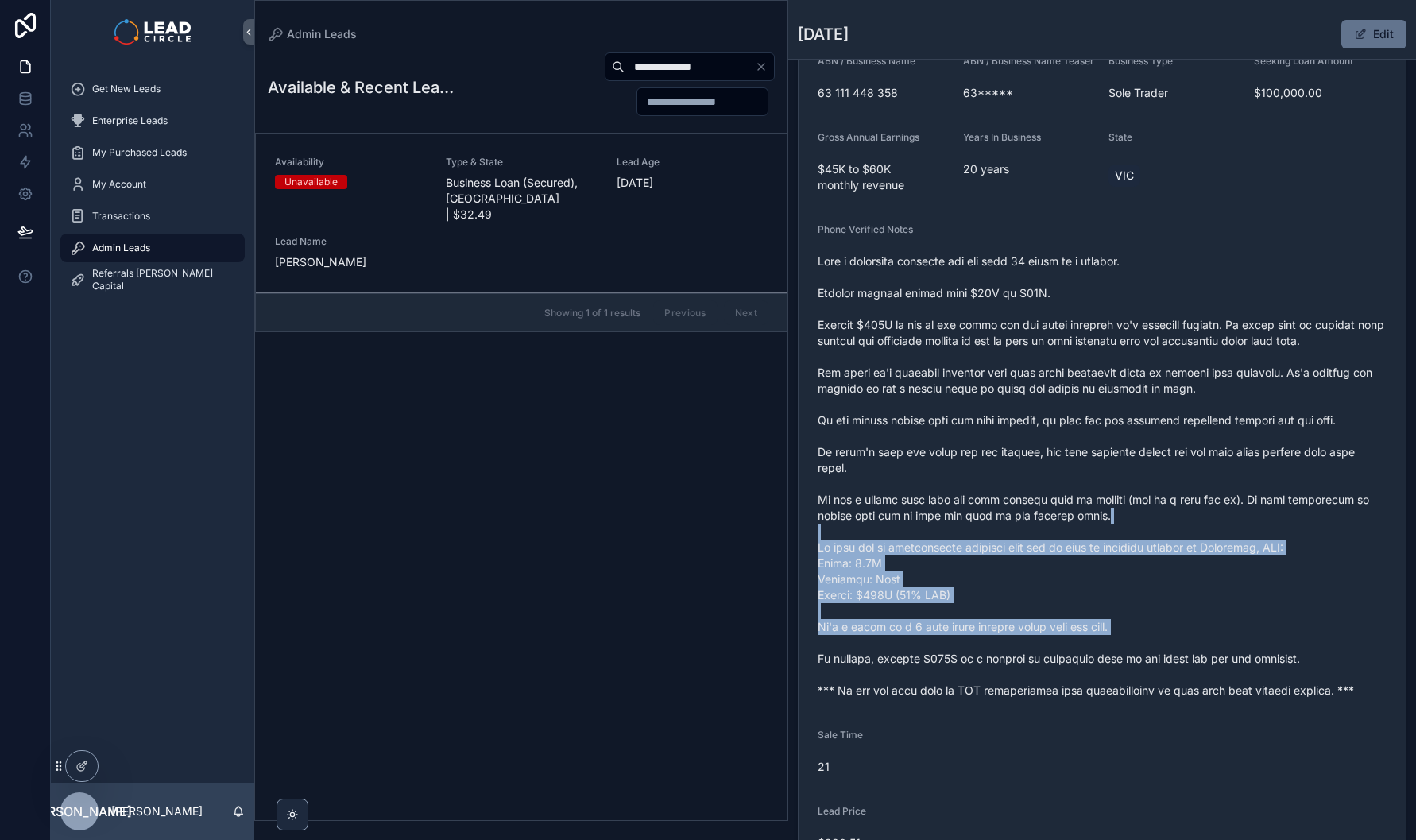
click at [1145, 522] on span "scrollable content" at bounding box center [1102, 475] width 570 height 445
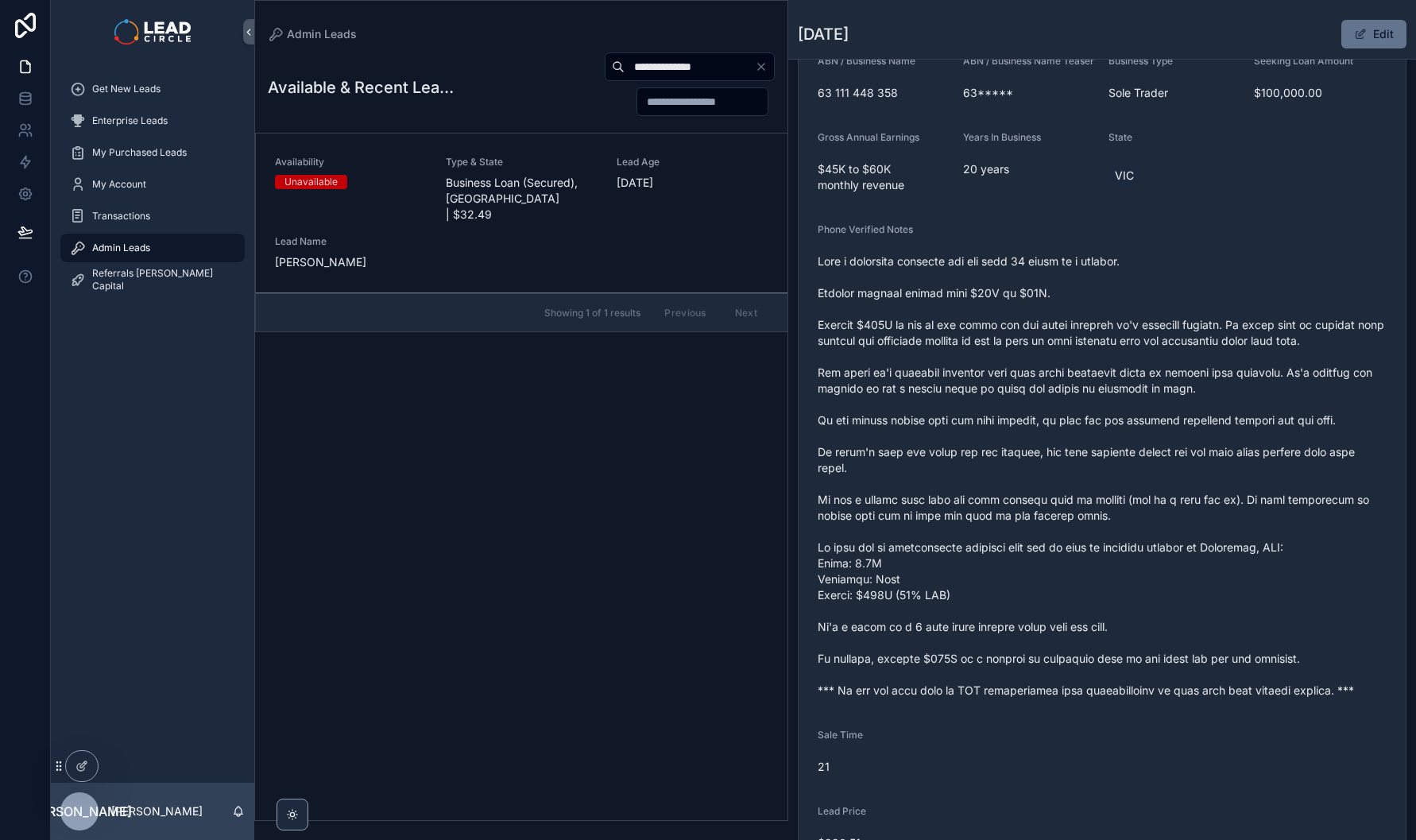
click at [1140, 515] on span "scrollable content" at bounding box center [1102, 475] width 570 height 445
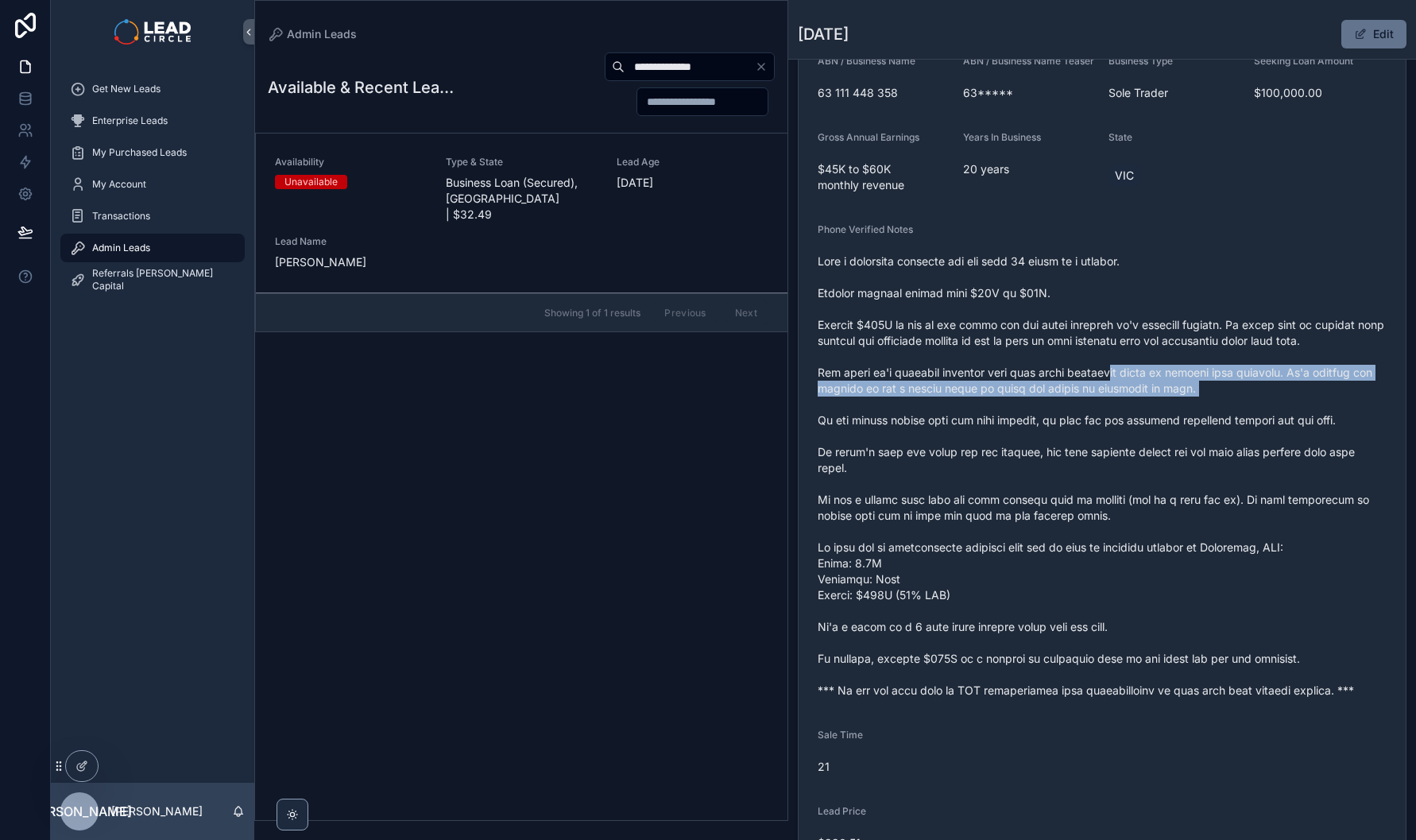
drag, startPoint x: 1097, startPoint y: 381, endPoint x: 1230, endPoint y: 411, distance: 136.3
click at [1230, 411] on span "scrollable content" at bounding box center [1102, 475] width 570 height 445
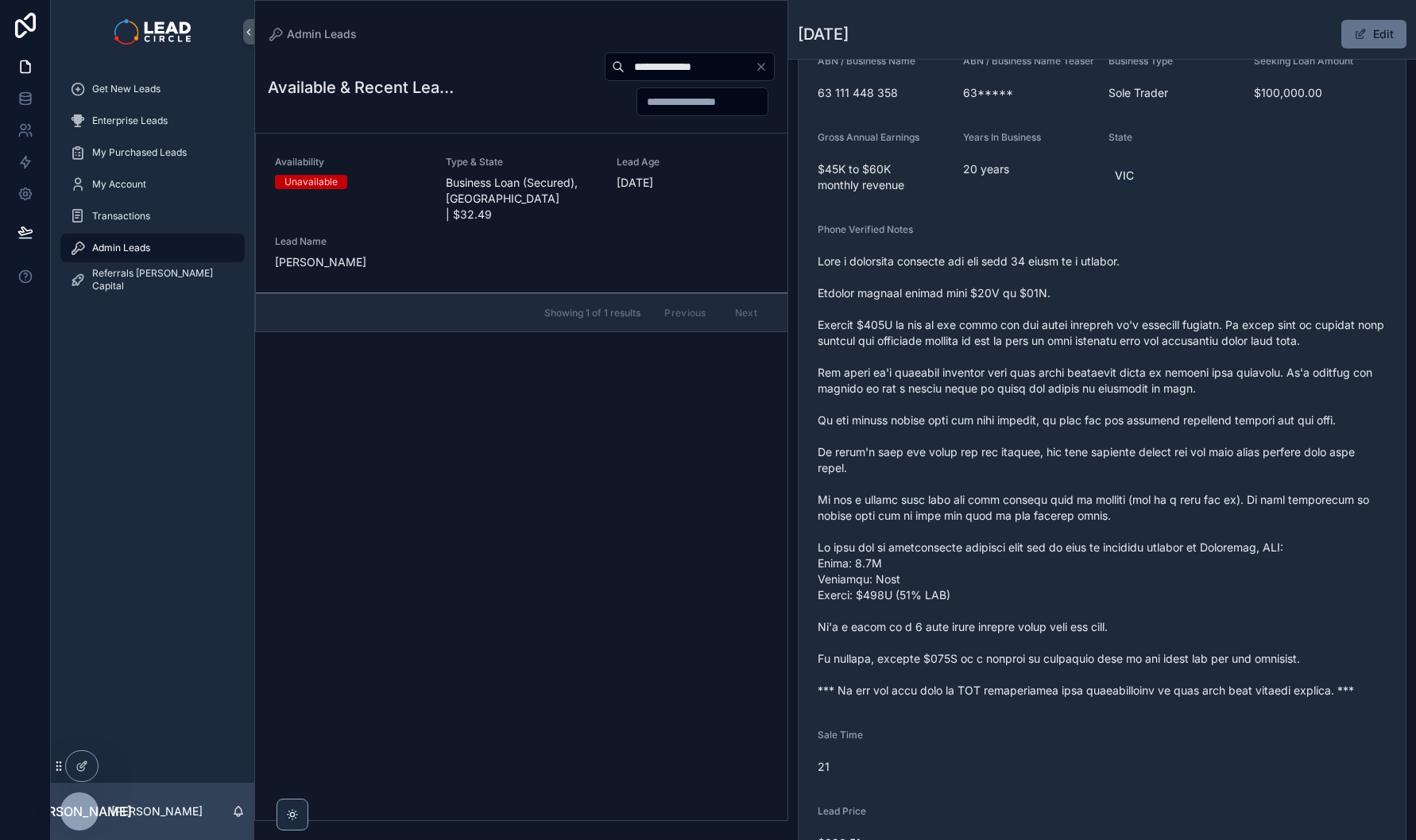
click at [698, 68] on input "**********" at bounding box center [690, 67] width 130 height 22
paste input "scrollable content"
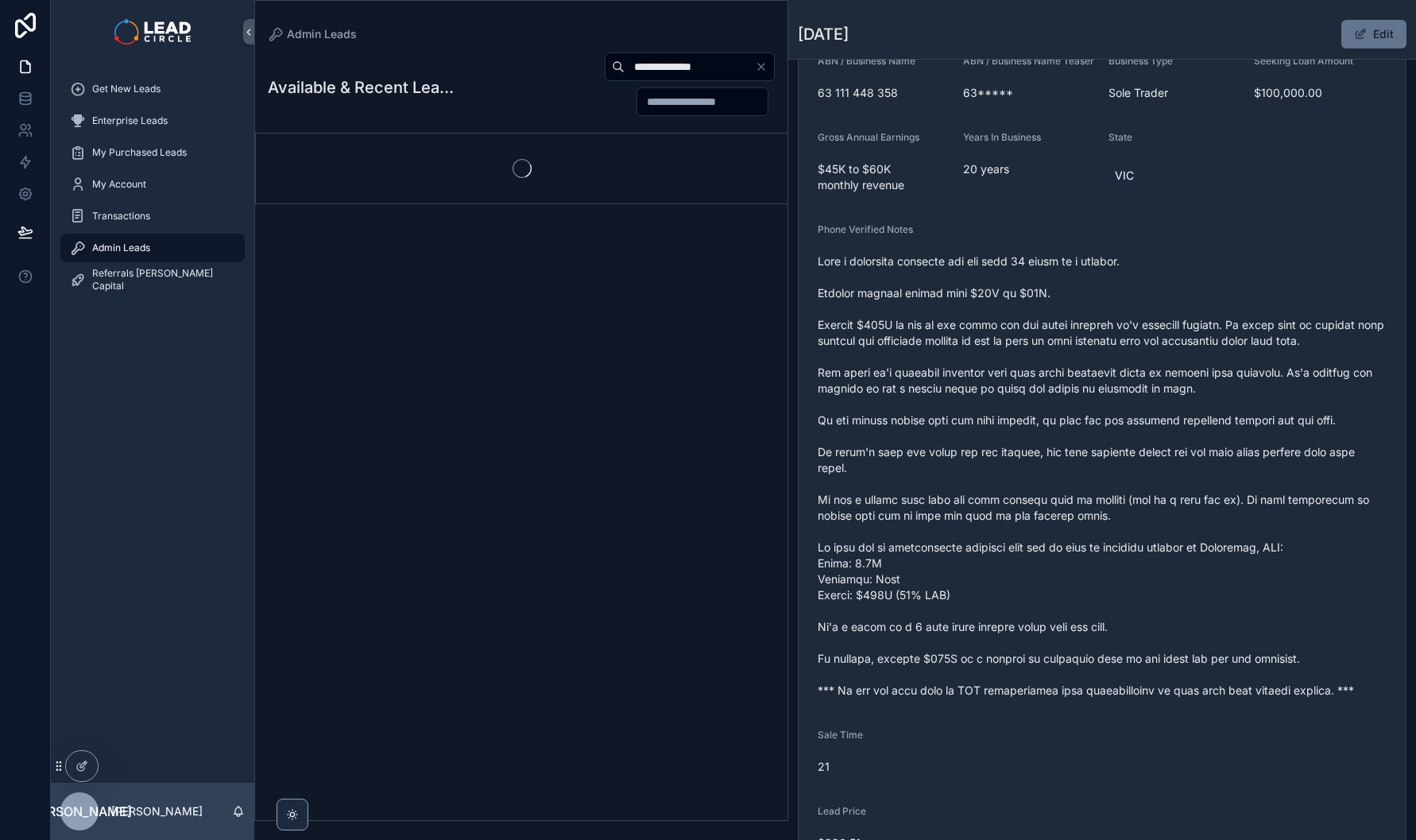
type input "**********"
click at [536, 117] on div "**********" at bounding box center [521, 87] width 507 height 72
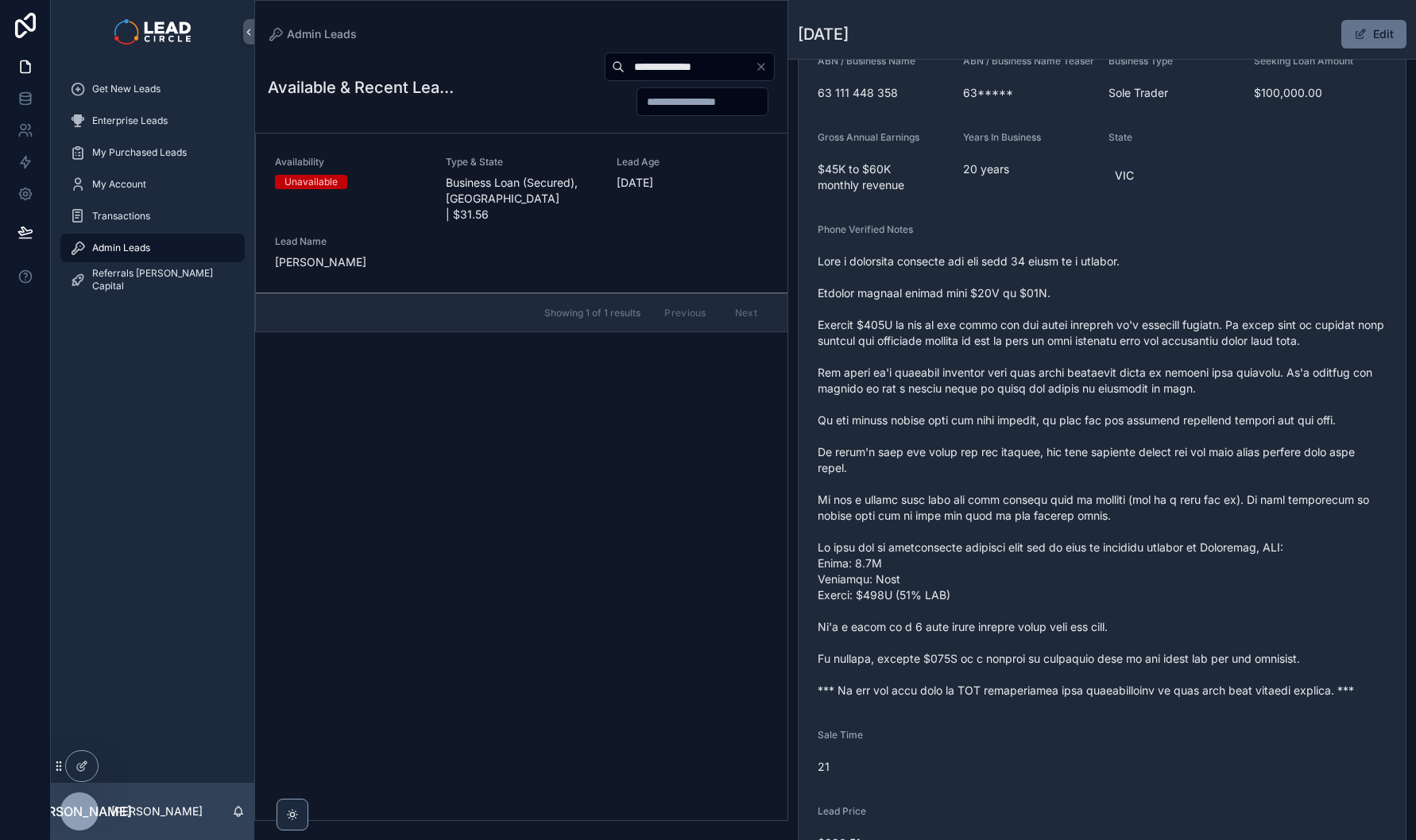
click at [557, 212] on div "Availability Unavailable Type & State Business Loan (Secured), [GEOGRAPHIC_DATA…" at bounding box center [522, 213] width 493 height 115
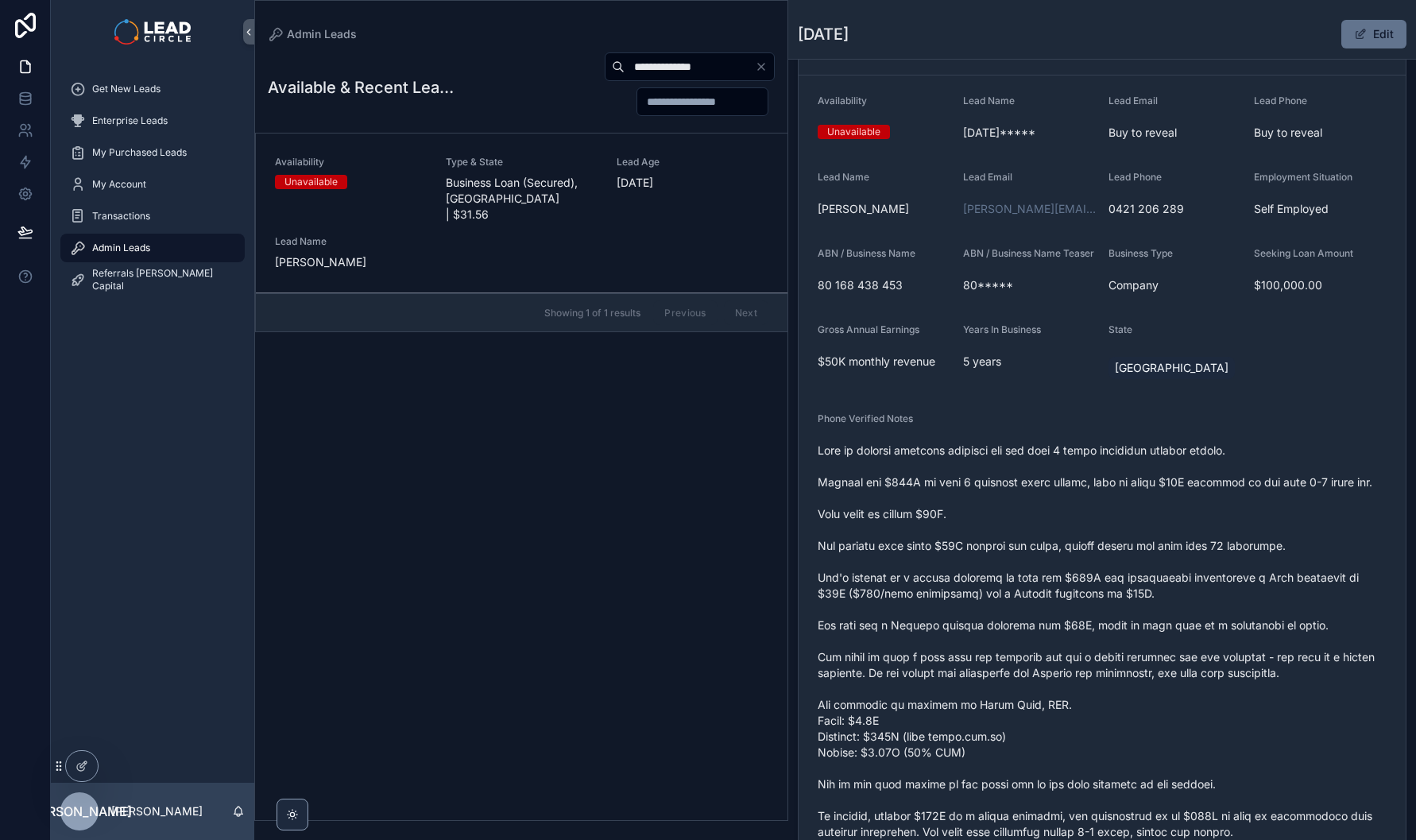
scroll to position [140, 0]
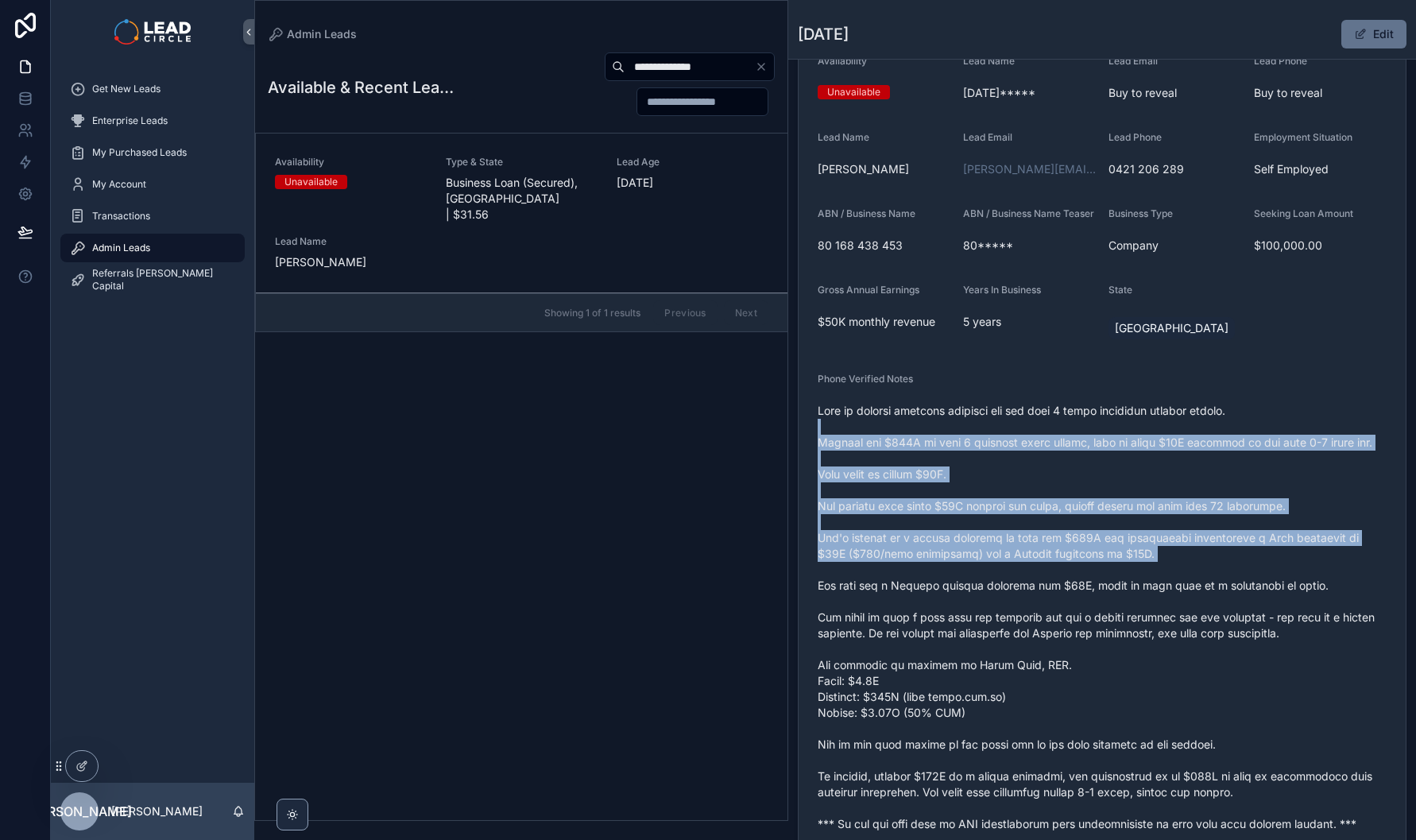
drag, startPoint x: 1057, startPoint y: 491, endPoint x: 1090, endPoint y: 607, distance: 120.6
click at [1090, 606] on span "scrollable content" at bounding box center [1102, 617] width 570 height 429
click at [1090, 607] on span "scrollable content" at bounding box center [1102, 617] width 570 height 429
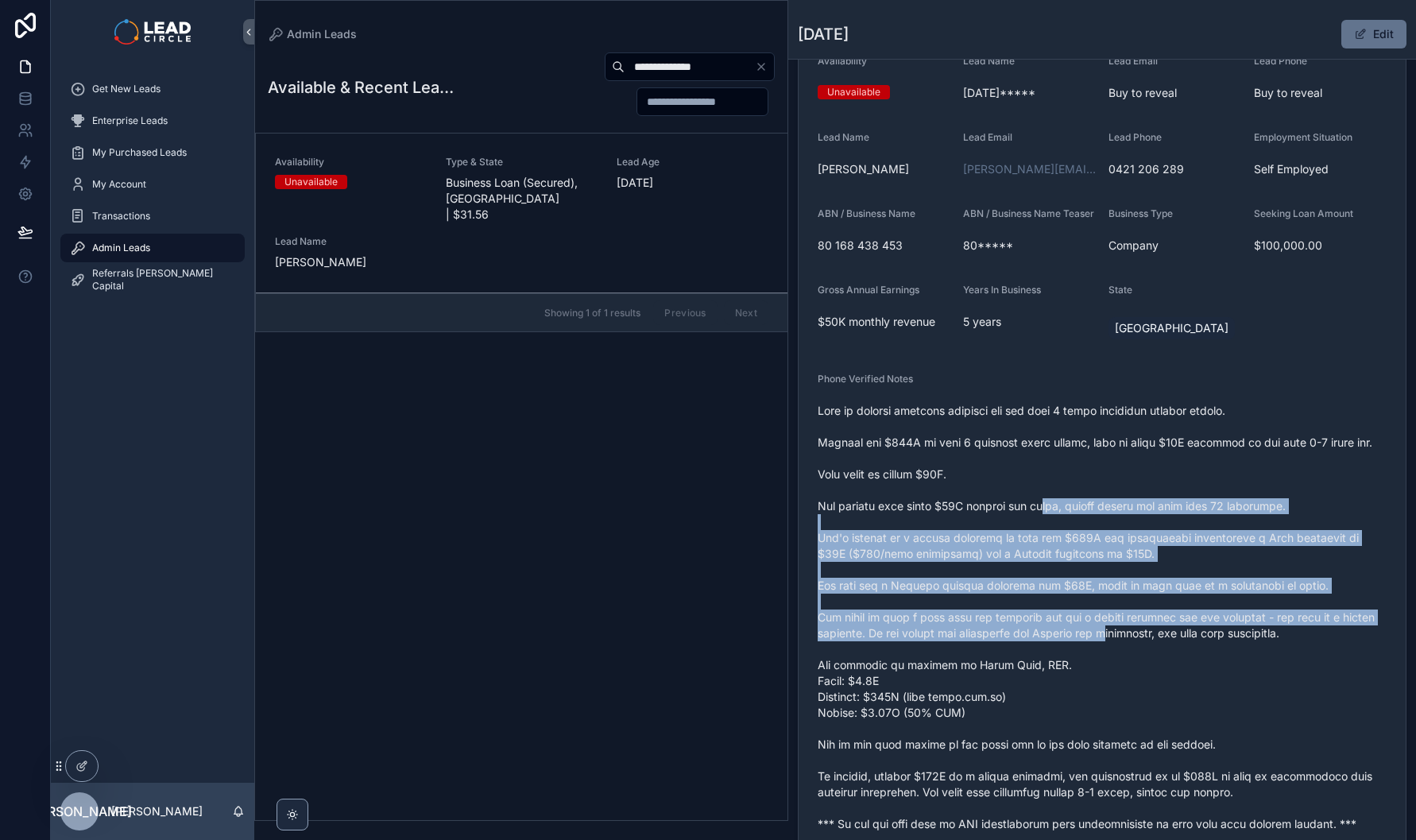
drag, startPoint x: 1122, startPoint y: 662, endPoint x: 1052, endPoint y: 498, distance: 178.3
click at [1052, 500] on span "scrollable content" at bounding box center [1102, 617] width 570 height 429
click at [1052, 498] on span "scrollable content" at bounding box center [1102, 617] width 570 height 429
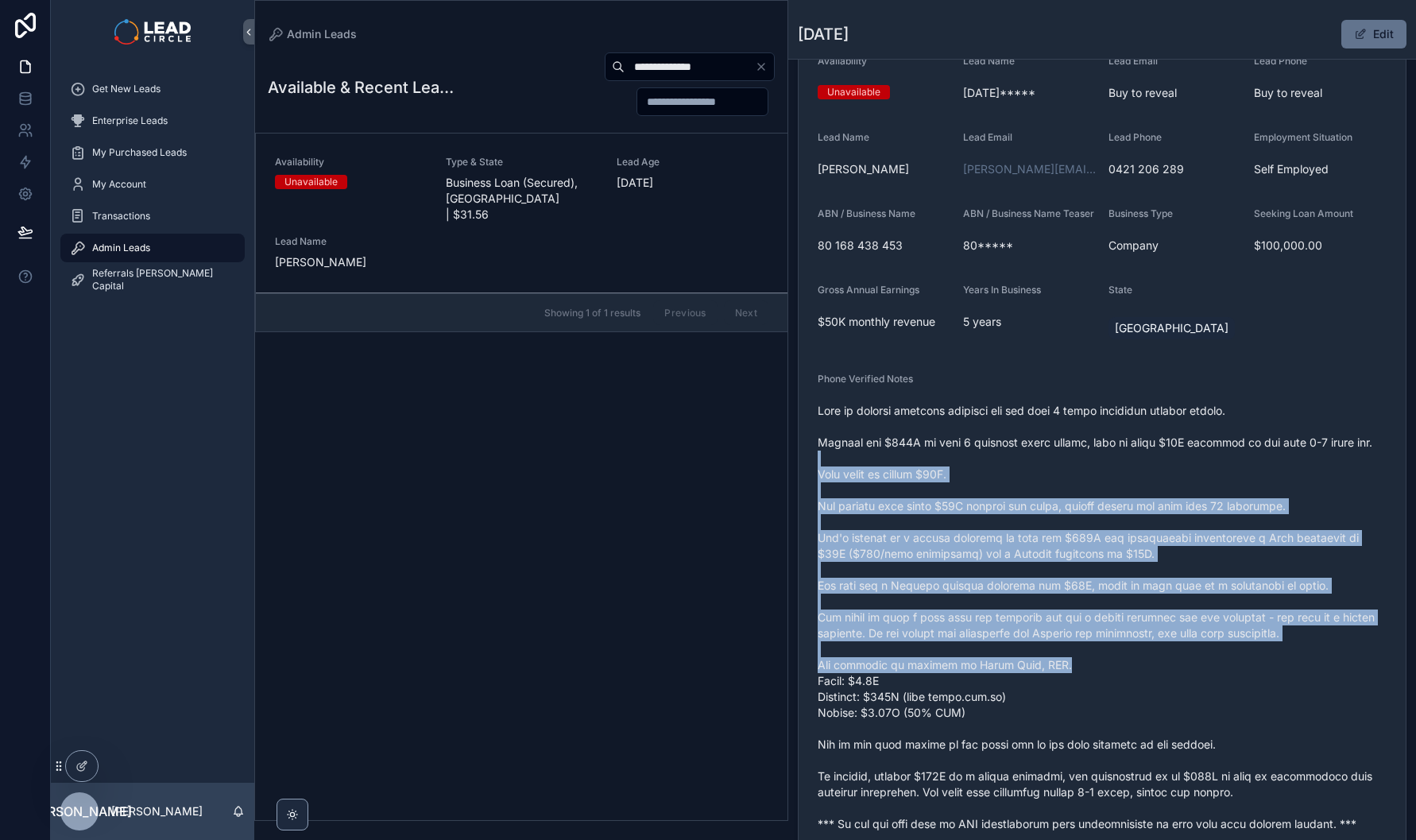
drag, startPoint x: 1049, startPoint y: 481, endPoint x: 1145, endPoint y: 700, distance: 239.1
click at [1145, 700] on span "scrollable content" at bounding box center [1102, 617] width 570 height 429
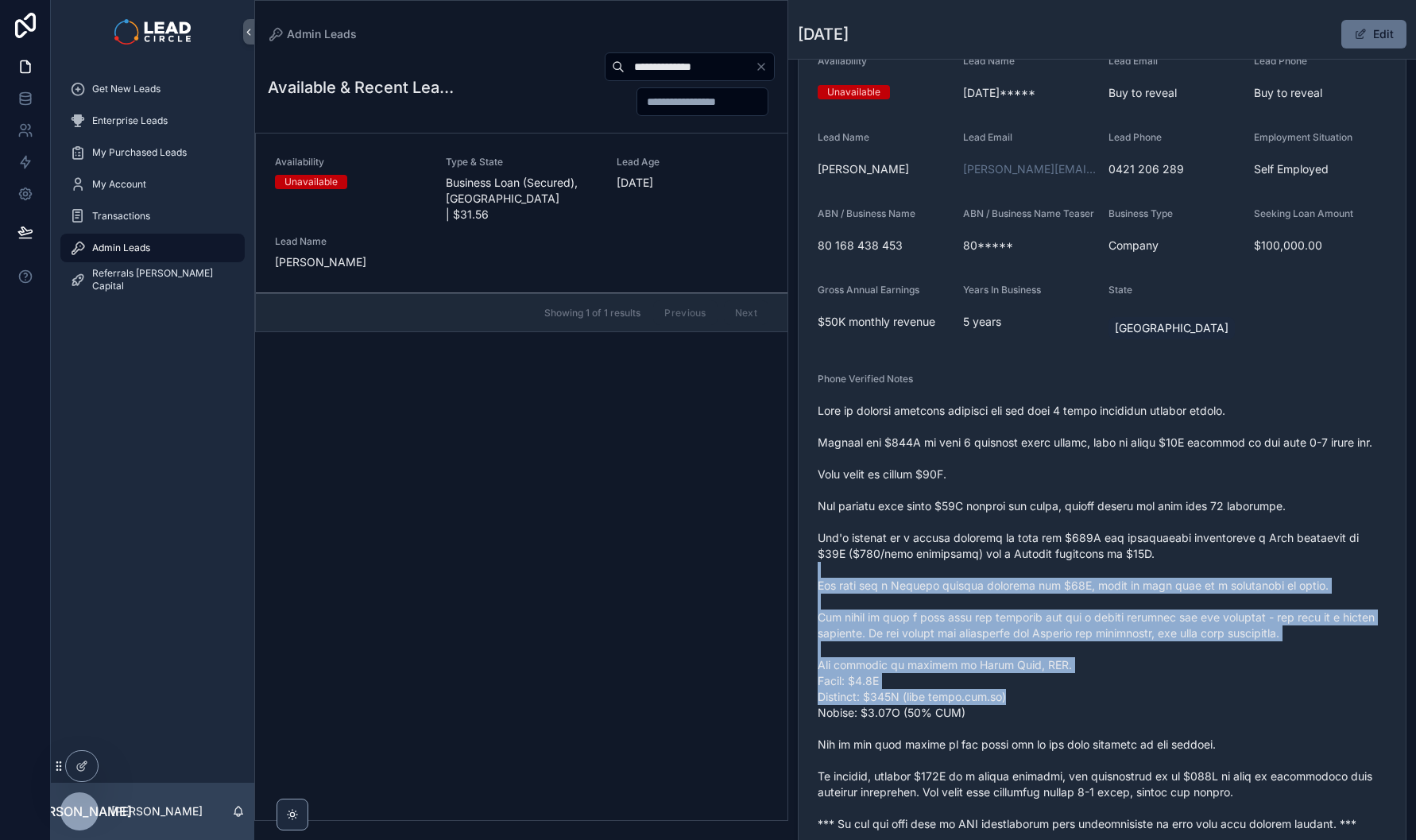
drag, startPoint x: 1159, startPoint y: 727, endPoint x: 1086, endPoint y: 525, distance: 214.8
click at [1087, 530] on span "scrollable content" at bounding box center [1102, 617] width 570 height 429
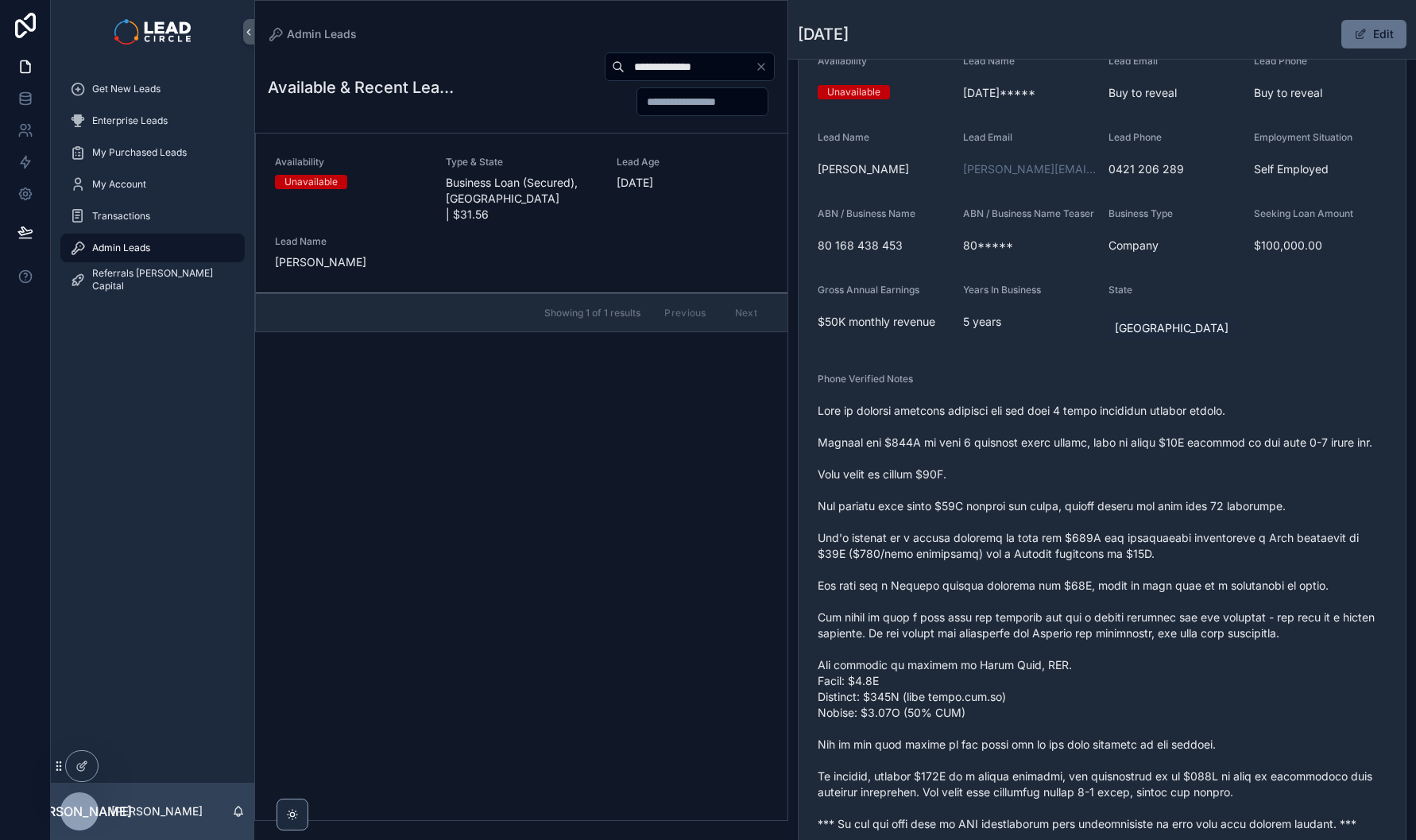
click at [1086, 525] on span "scrollable content" at bounding box center [1102, 617] width 570 height 429
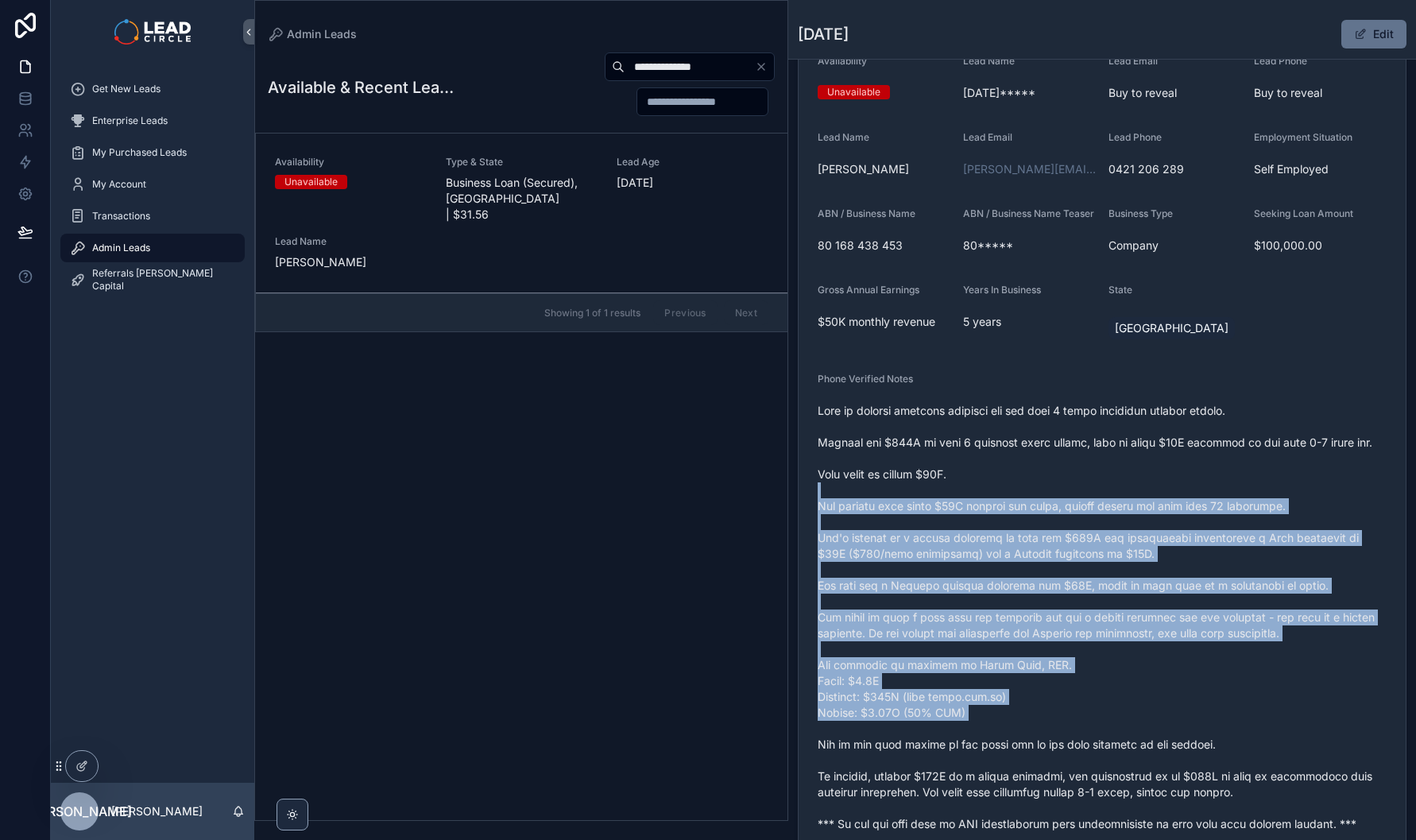
drag, startPoint x: 1088, startPoint y: 520, endPoint x: 1153, endPoint y: 755, distance: 243.8
click at [1153, 755] on span "scrollable content" at bounding box center [1102, 617] width 570 height 429
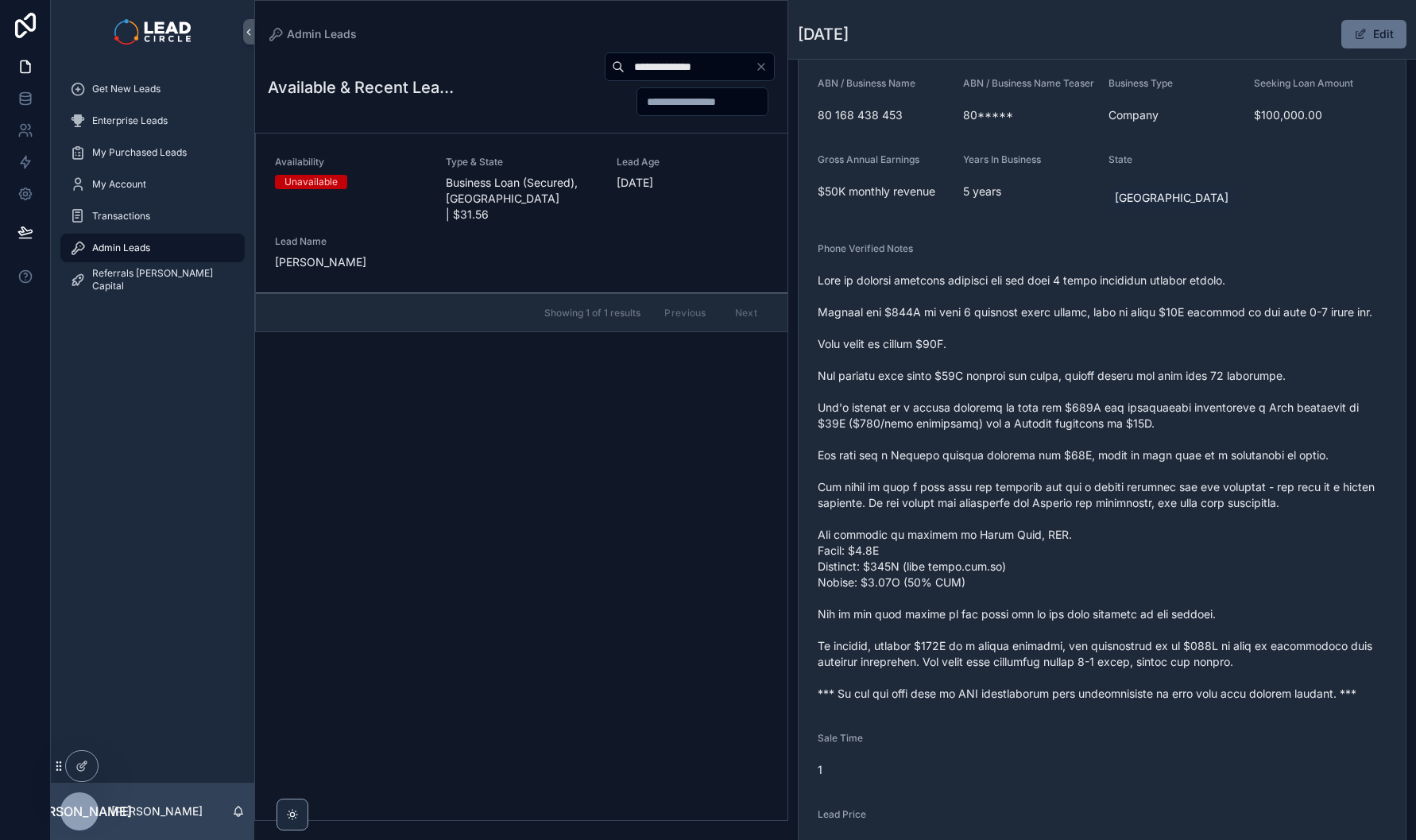
scroll to position [271, 0]
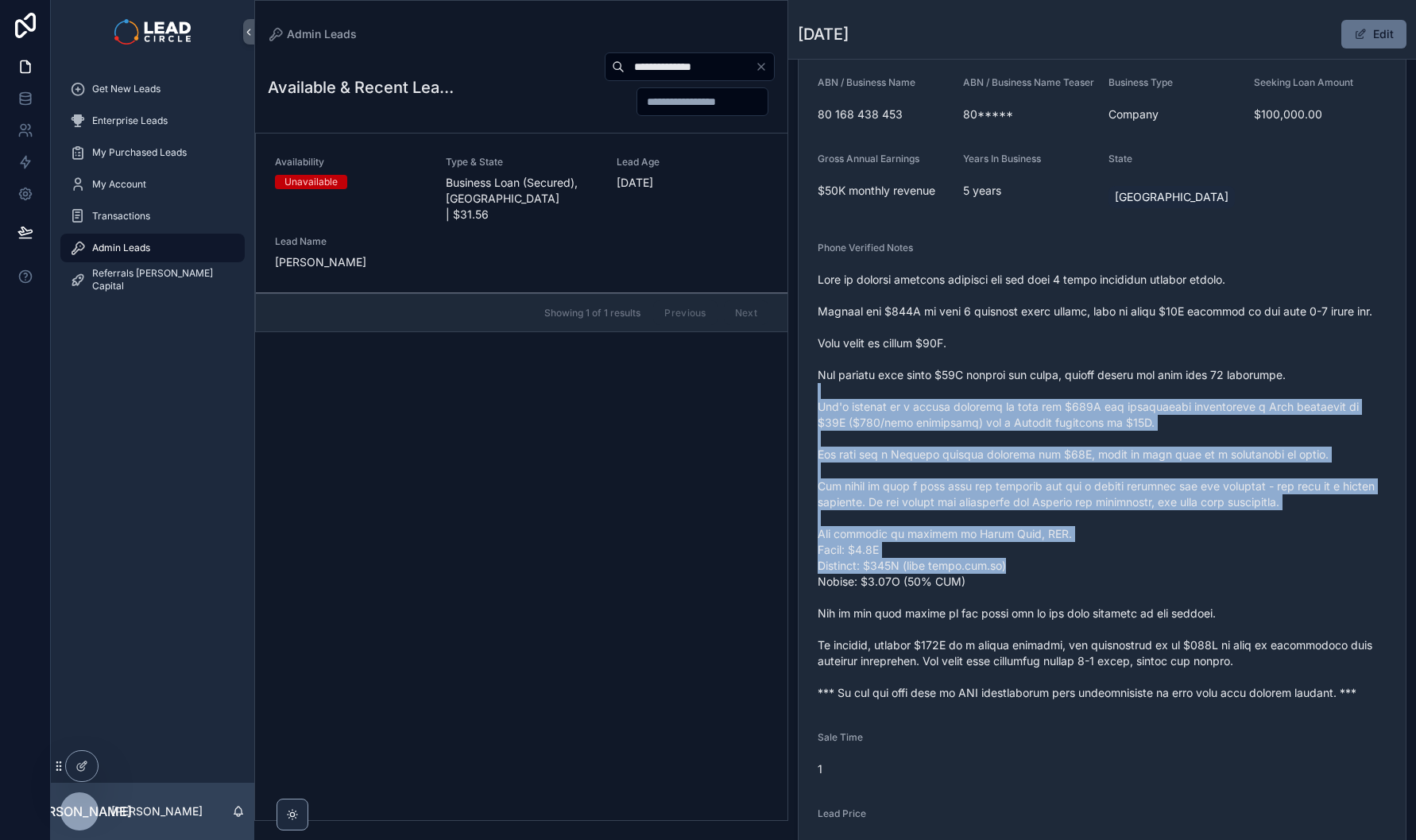
drag, startPoint x: 1103, startPoint y: 416, endPoint x: 1144, endPoint y: 594, distance: 182.7
click at [1144, 594] on span "scrollable content" at bounding box center [1102, 486] width 570 height 429
click at [1145, 594] on span "scrollable content" at bounding box center [1102, 486] width 570 height 429
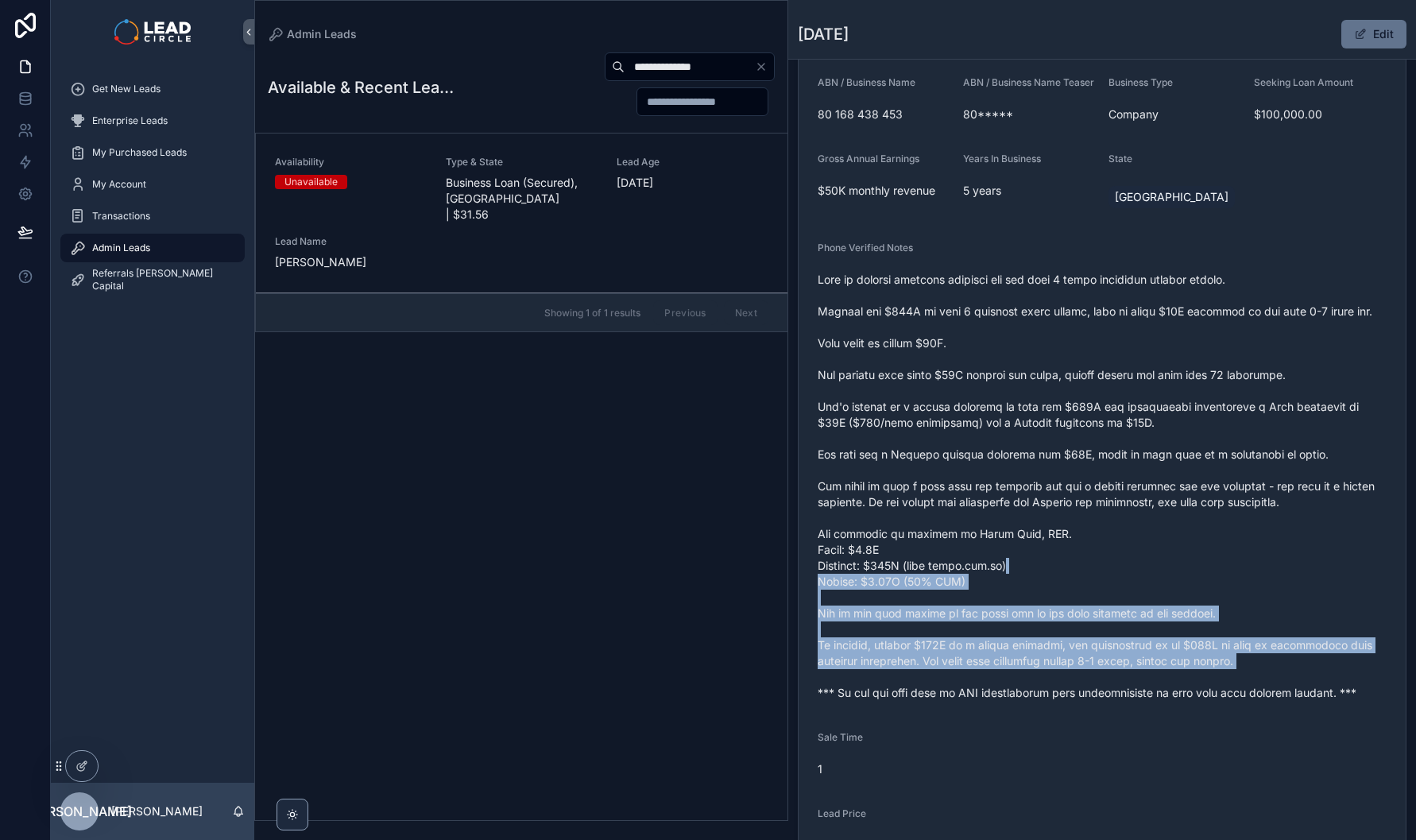
drag, startPoint x: 1145, startPoint y: 594, endPoint x: 1192, endPoint y: 706, distance: 121.5
click at [1192, 701] on span "scrollable content" at bounding box center [1102, 486] width 570 height 429
drag, startPoint x: 1222, startPoint y: 693, endPoint x: 1080, endPoint y: 580, distance: 181.5
click at [1081, 581] on form "Availability Unavailable Lead Name [DATE]***** Lead Email Buy to reveal Lead Ph…" at bounding box center [1102, 429] width 607 height 1049
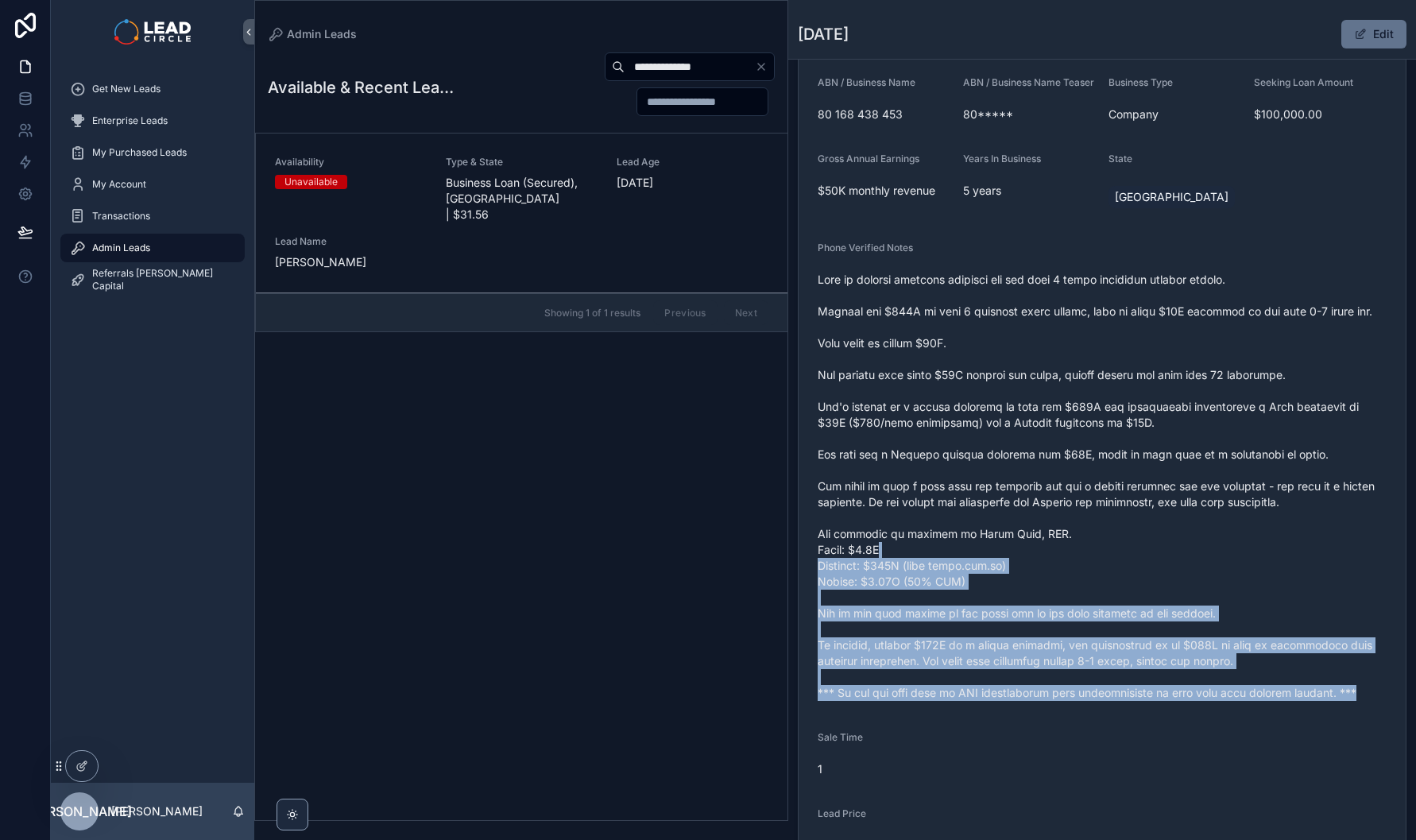
click at [1080, 580] on span "scrollable content" at bounding box center [1102, 486] width 570 height 429
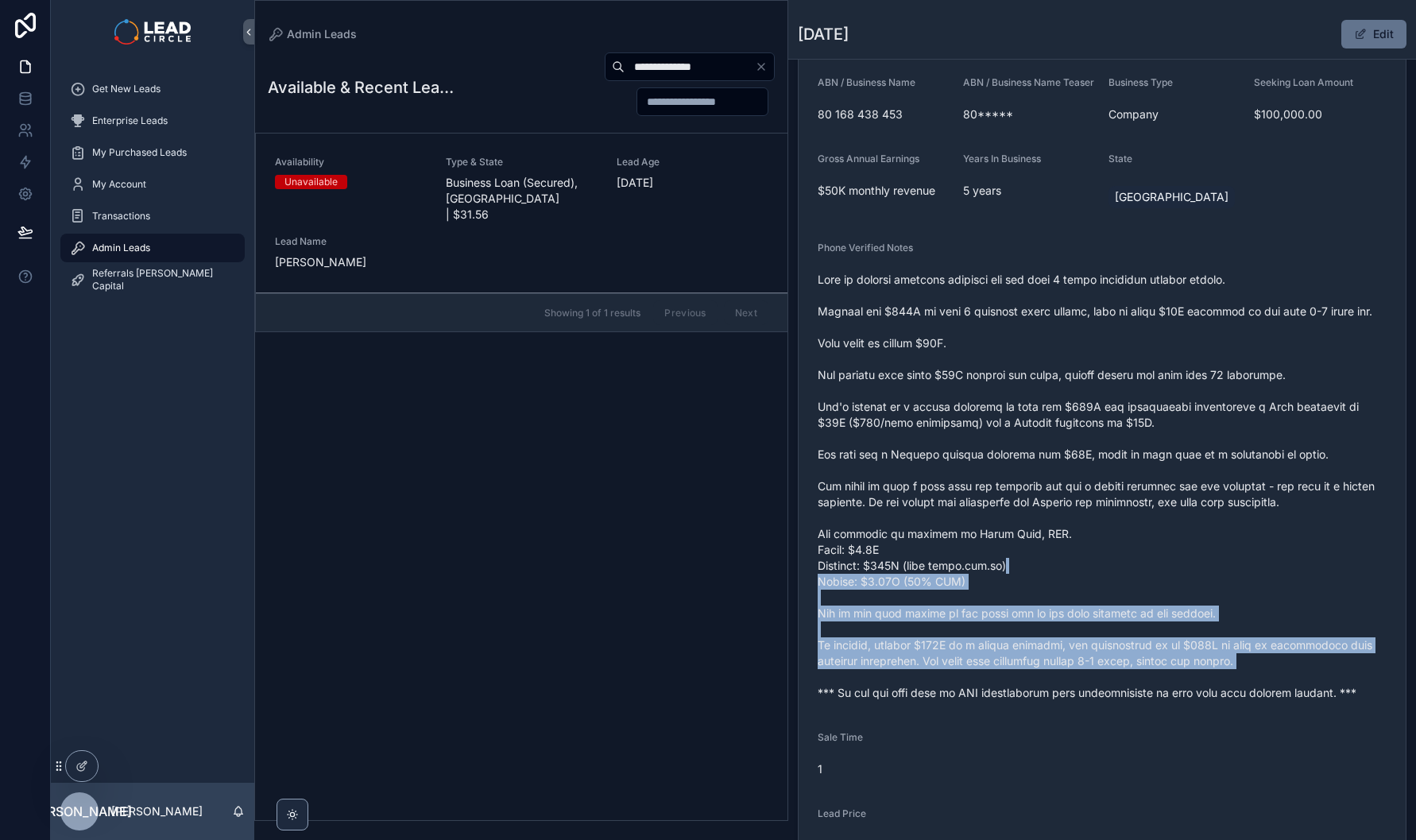
drag, startPoint x: 1150, startPoint y: 666, endPoint x: 1203, endPoint y: 714, distance: 71.5
click at [1200, 701] on span "scrollable content" at bounding box center [1102, 486] width 570 height 429
click at [1203, 701] on span "scrollable content" at bounding box center [1102, 486] width 570 height 429
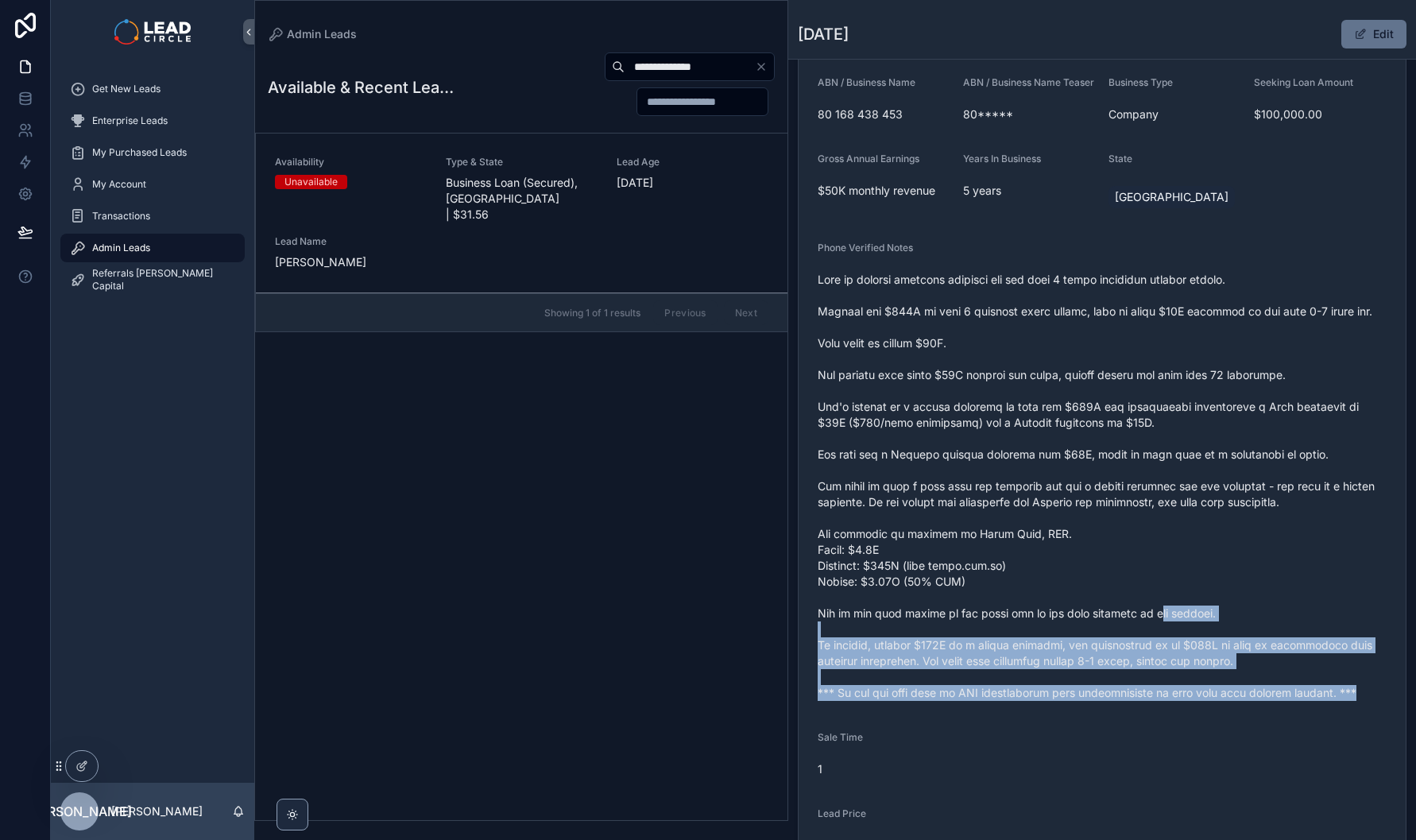
drag, startPoint x: 1264, startPoint y: 735, endPoint x: 1104, endPoint y: 618, distance: 198.2
click at [1104, 618] on form "Availability Unavailable Lead Name [DATE]***** Lead Email Buy to reveal Lead Ph…" at bounding box center [1102, 429] width 607 height 1049
click at [1103, 618] on span "scrollable content" at bounding box center [1102, 486] width 570 height 429
drag, startPoint x: 1104, startPoint y: 618, endPoint x: 1226, endPoint y: 735, distance: 169.0
click at [1225, 736] on form "Availability Unavailable Lead Name [DATE]***** Lead Email Buy to reveal Lead Ph…" at bounding box center [1102, 429] width 607 height 1049
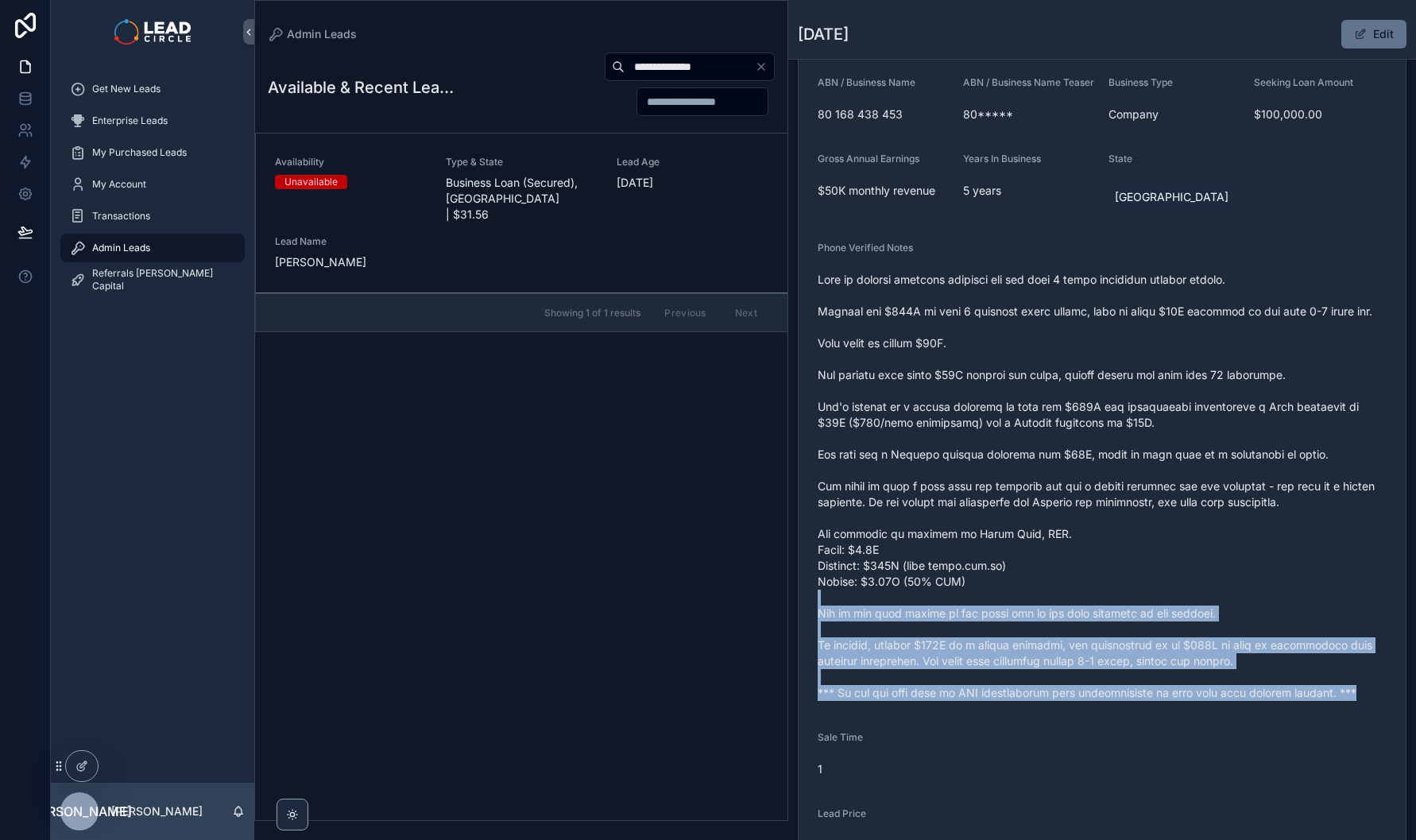
click at [1226, 735] on form "Availability Unavailable Lead Name [DATE]***** Lead Email Buy to reveal Lead Ph…" at bounding box center [1102, 429] width 607 height 1049
drag, startPoint x: 1126, startPoint y: 641, endPoint x: 1114, endPoint y: 632, distance: 15.0
click at [1116, 634] on div "scrollable content" at bounding box center [1102, 486] width 570 height 438
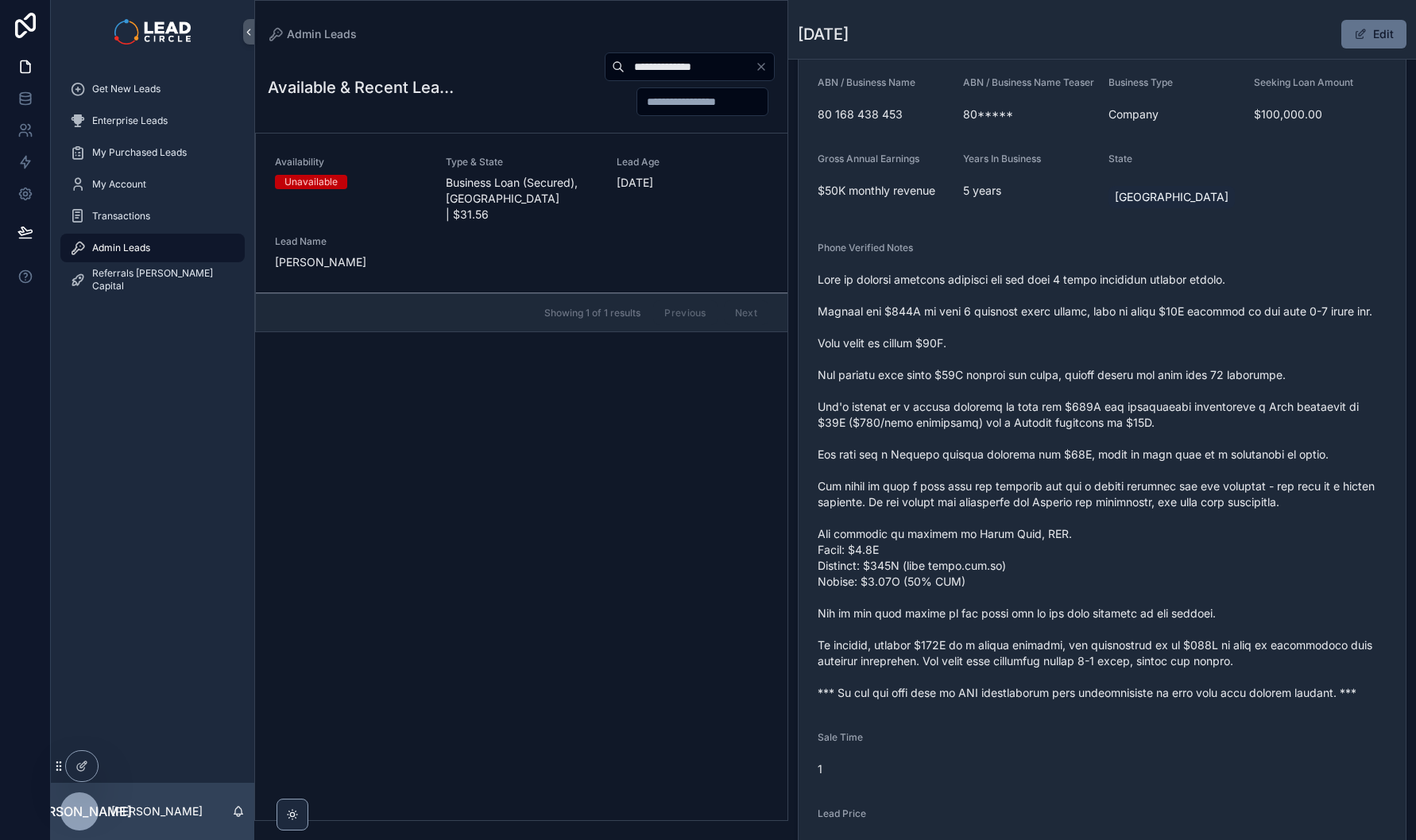
click at [1114, 632] on span "scrollable content" at bounding box center [1102, 486] width 570 height 429
click at [759, 67] on icon "Clear" at bounding box center [761, 67] width 13 height 13
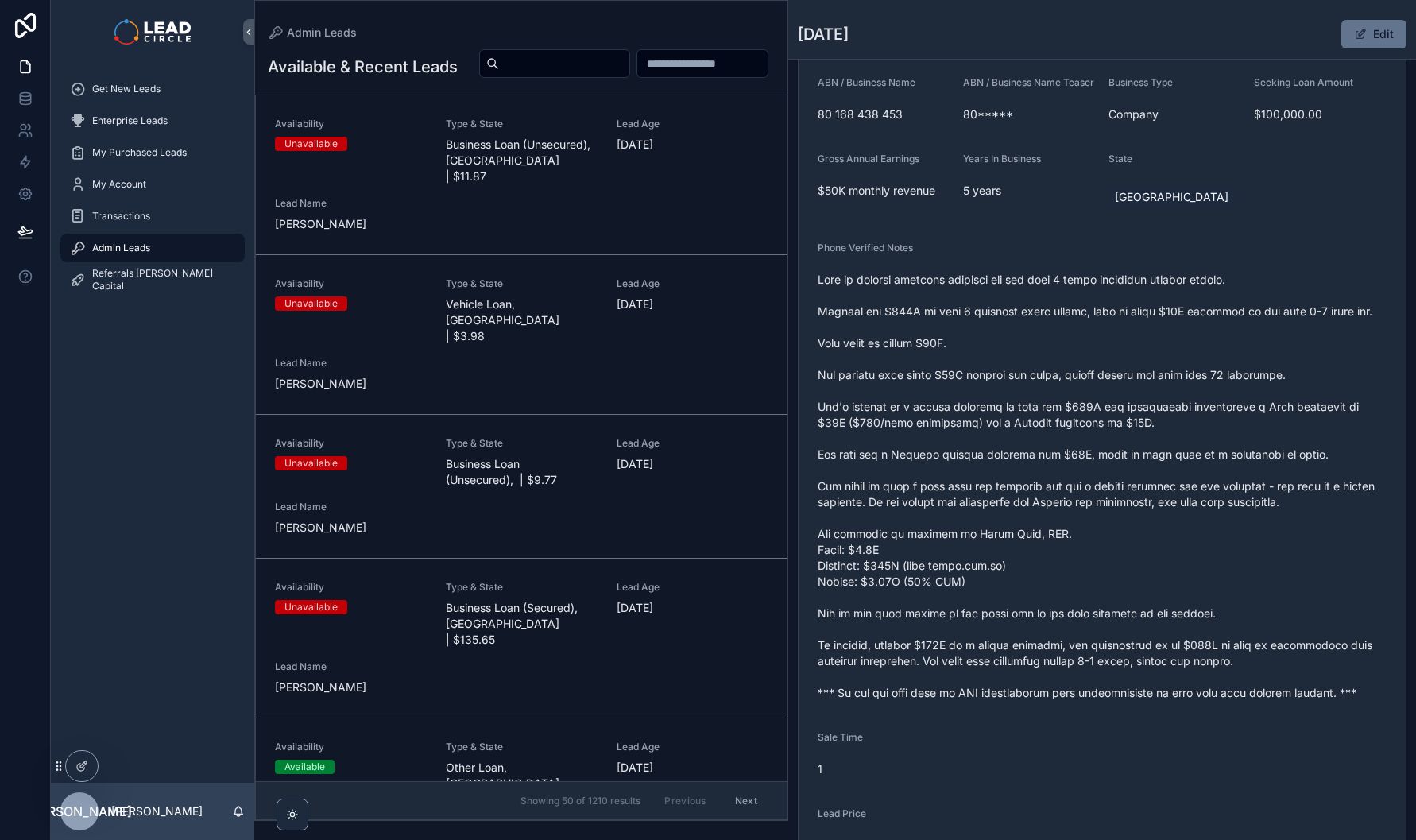
scroll to position [568, 0]
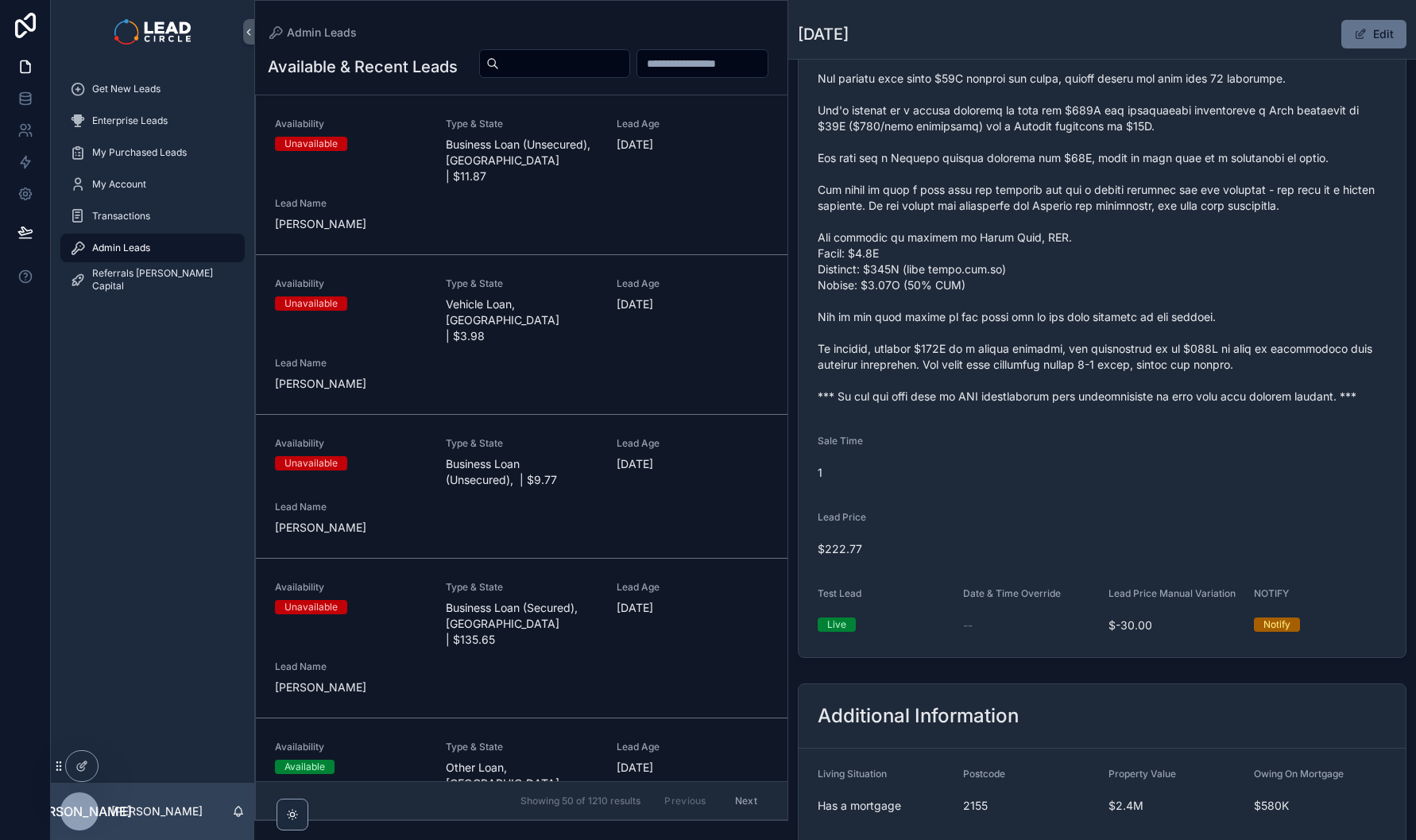
click at [998, 359] on span "scrollable content" at bounding box center [1102, 190] width 570 height 429
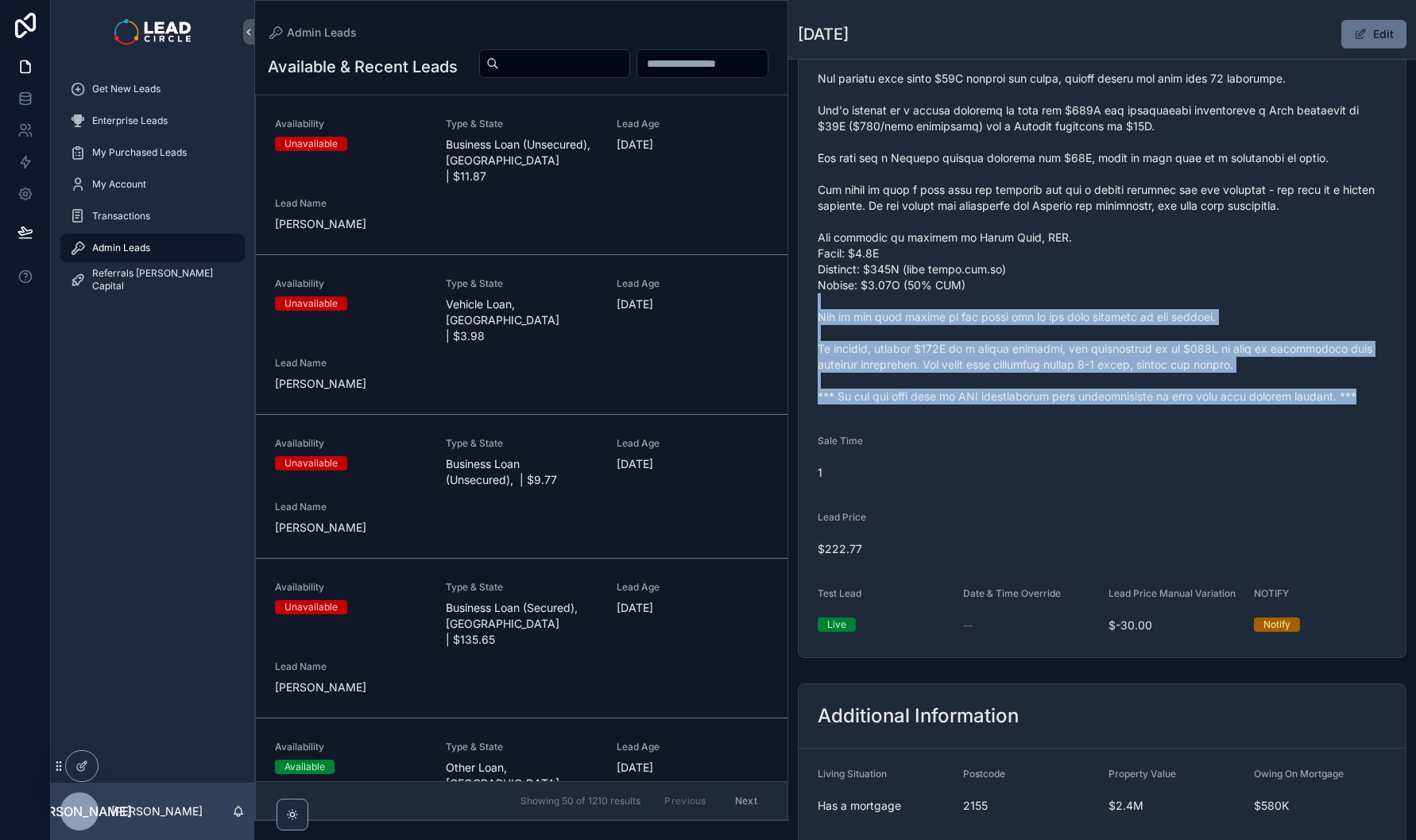
click at [1070, 473] on form "Availability Unavailable Lead Name [DATE]***** Lead Email Buy to reveal Lead Ph…" at bounding box center [1102, 133] width 607 height 1049
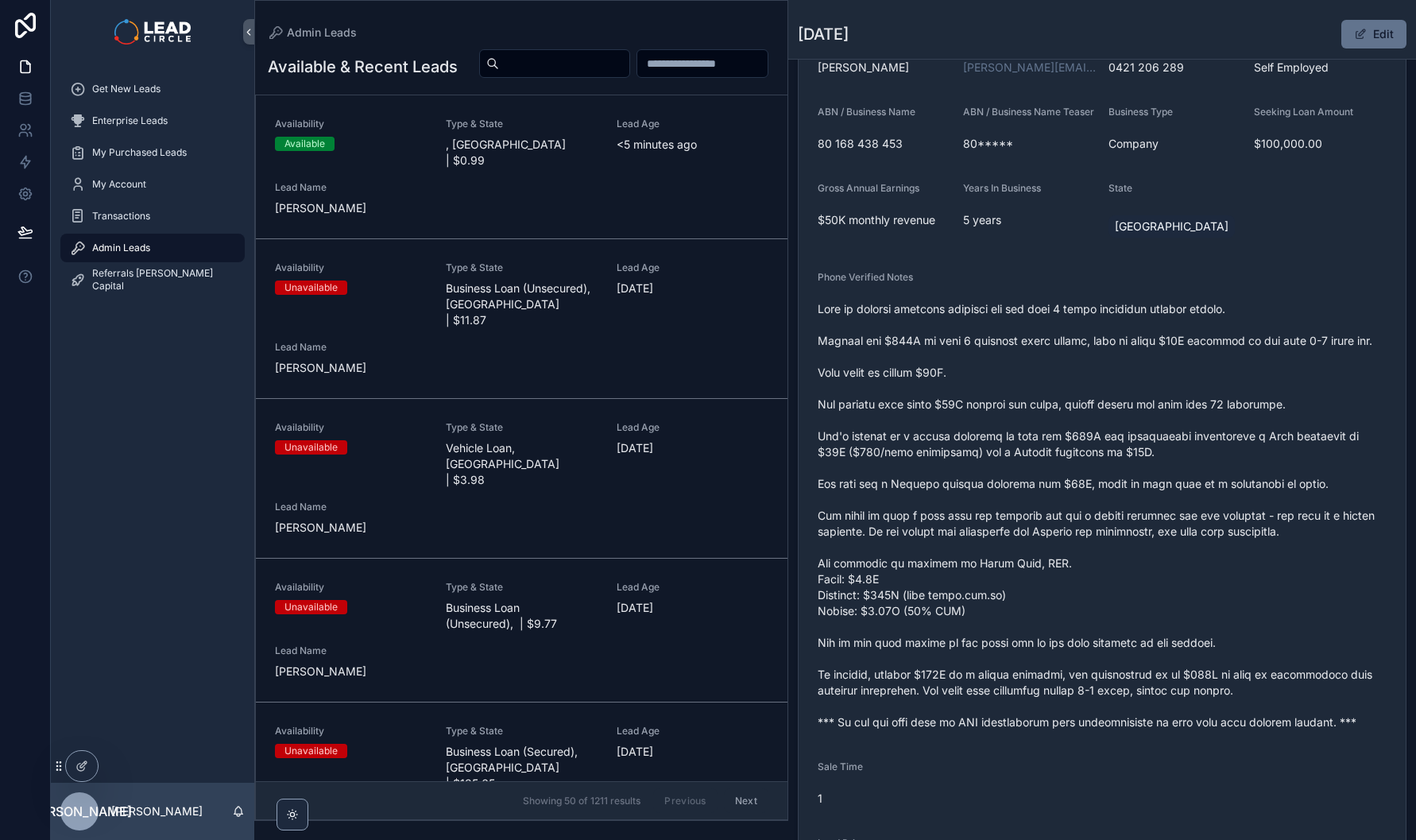
scroll to position [0, 0]
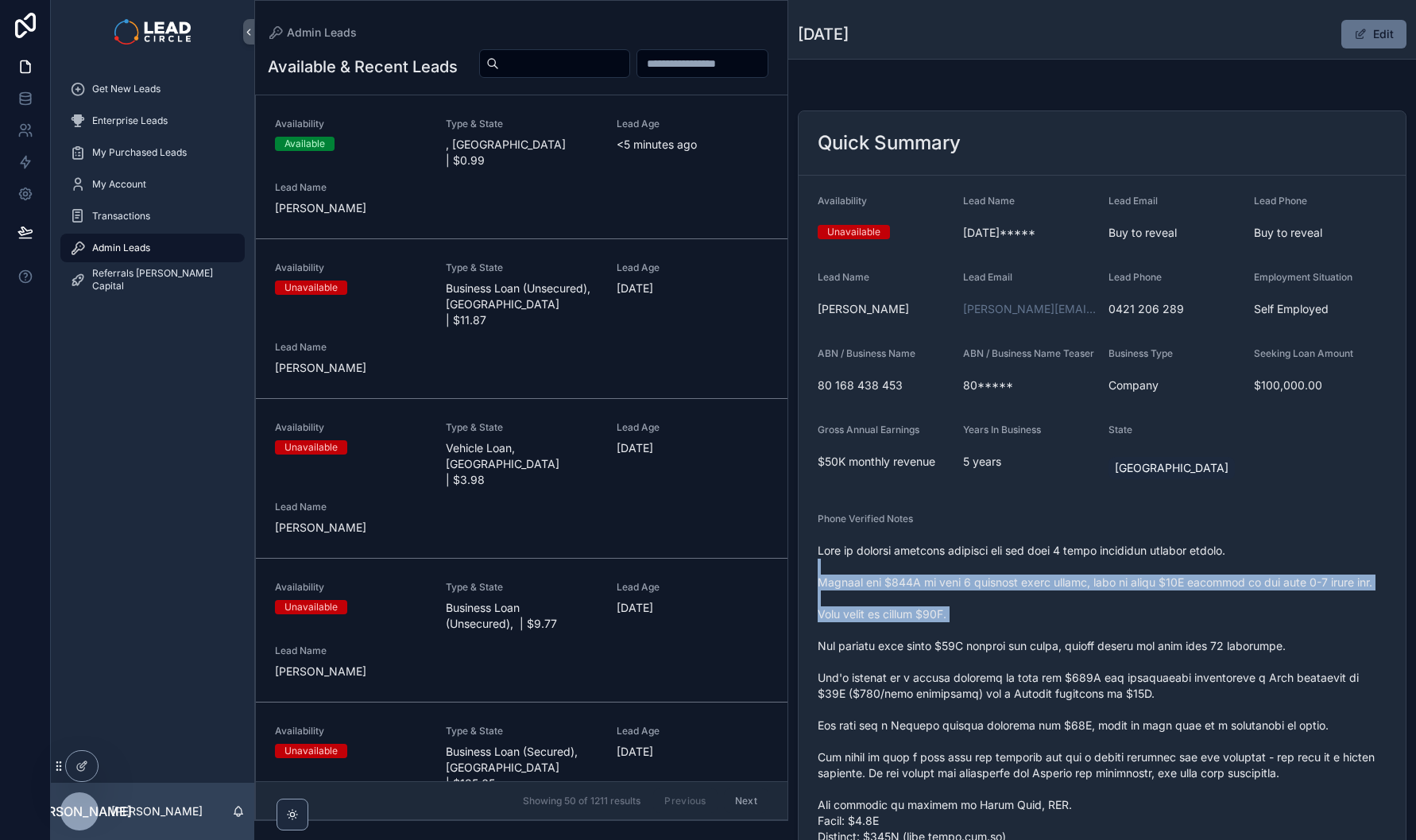
drag, startPoint x: 1001, startPoint y: 576, endPoint x: 1029, endPoint y: 665, distance: 93.3
click at [1028, 664] on span "scrollable content" at bounding box center [1102, 757] width 570 height 429
click at [1029, 665] on span "scrollable content" at bounding box center [1102, 757] width 570 height 429
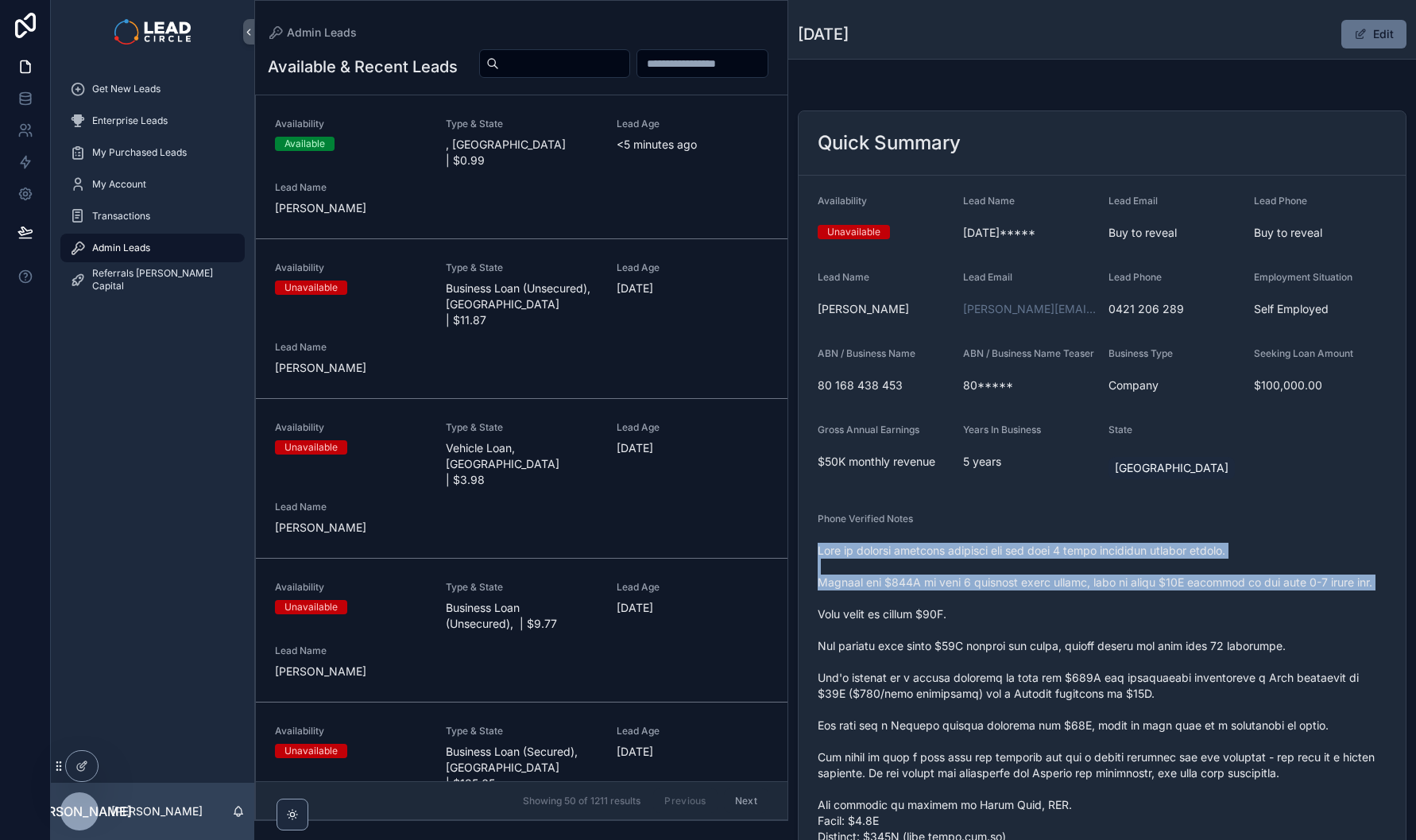
drag, startPoint x: 941, startPoint y: 548, endPoint x: 994, endPoint y: 638, distance: 104.4
click at [994, 637] on div "Phone Verified Notes" at bounding box center [1102, 745] width 570 height 464
click at [994, 638] on span "scrollable content" at bounding box center [1102, 757] width 570 height 429
drag, startPoint x: 996, startPoint y: 562, endPoint x: 1024, endPoint y: 646, distance: 88.5
click at [1024, 646] on span "scrollable content" at bounding box center [1102, 757] width 570 height 429
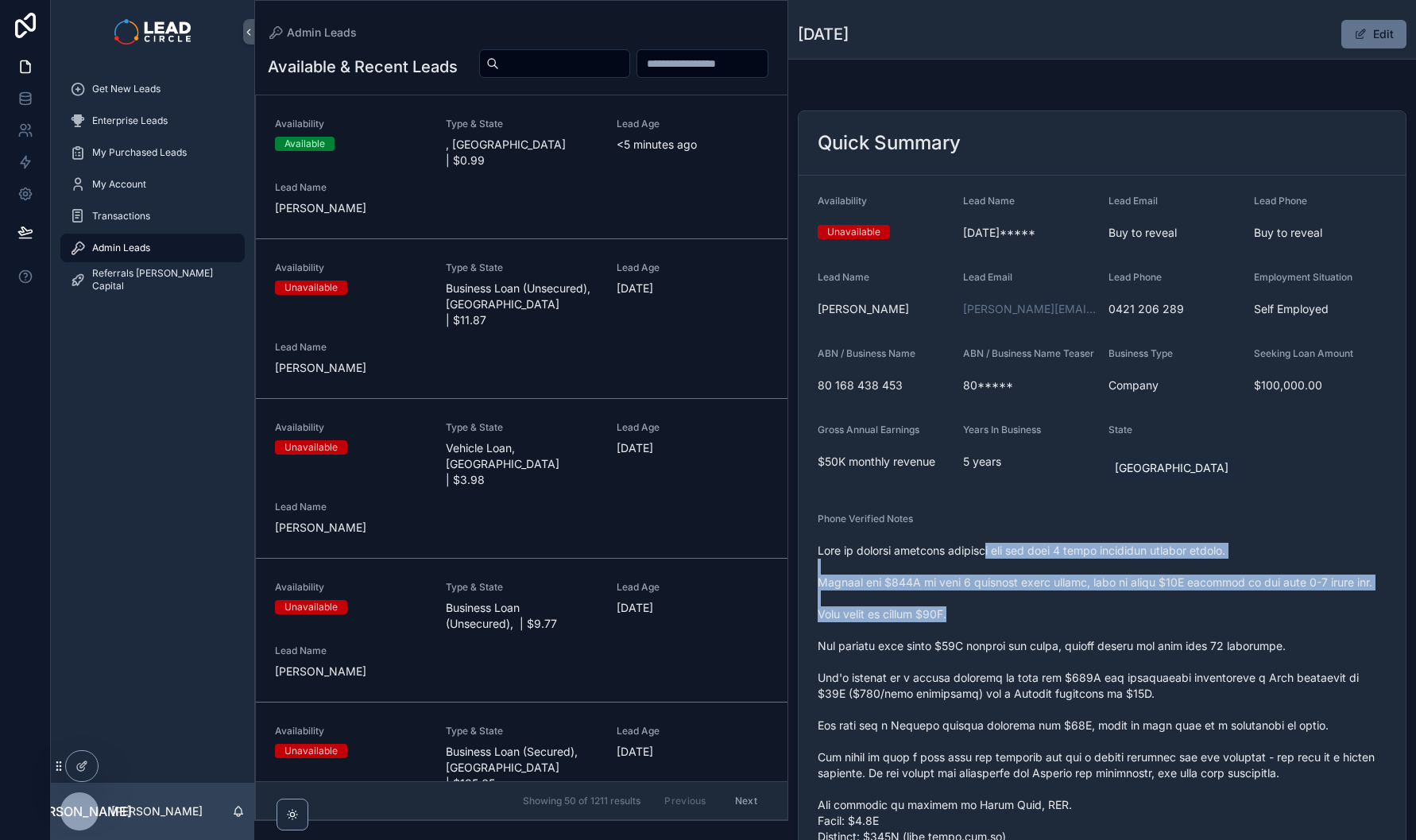
click at [1024, 646] on span "scrollable content" at bounding box center [1102, 757] width 570 height 429
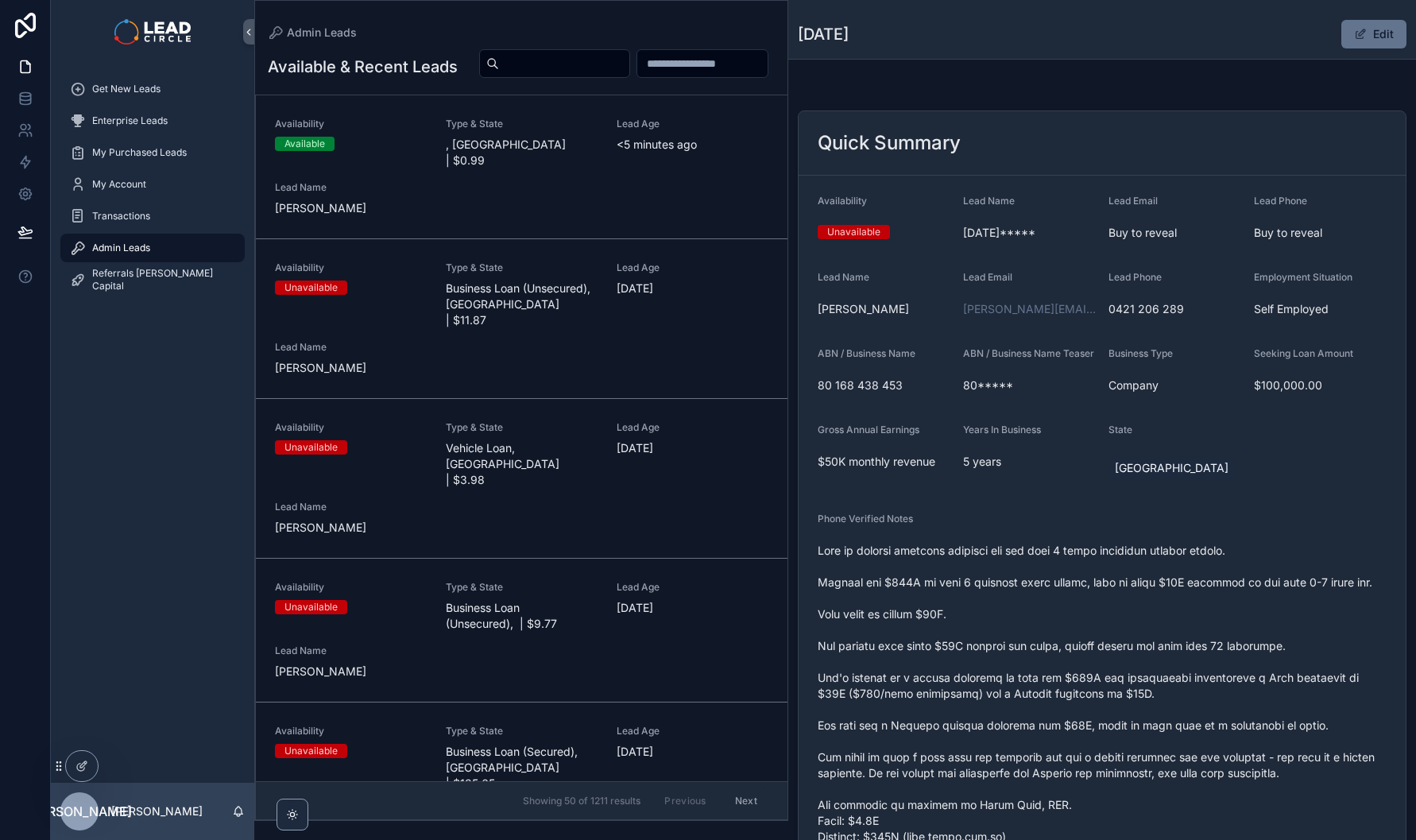
drag, startPoint x: 977, startPoint y: 588, endPoint x: 1029, endPoint y: 721, distance: 142.8
click at [1029, 721] on span "scrollable content" at bounding box center [1102, 757] width 570 height 429
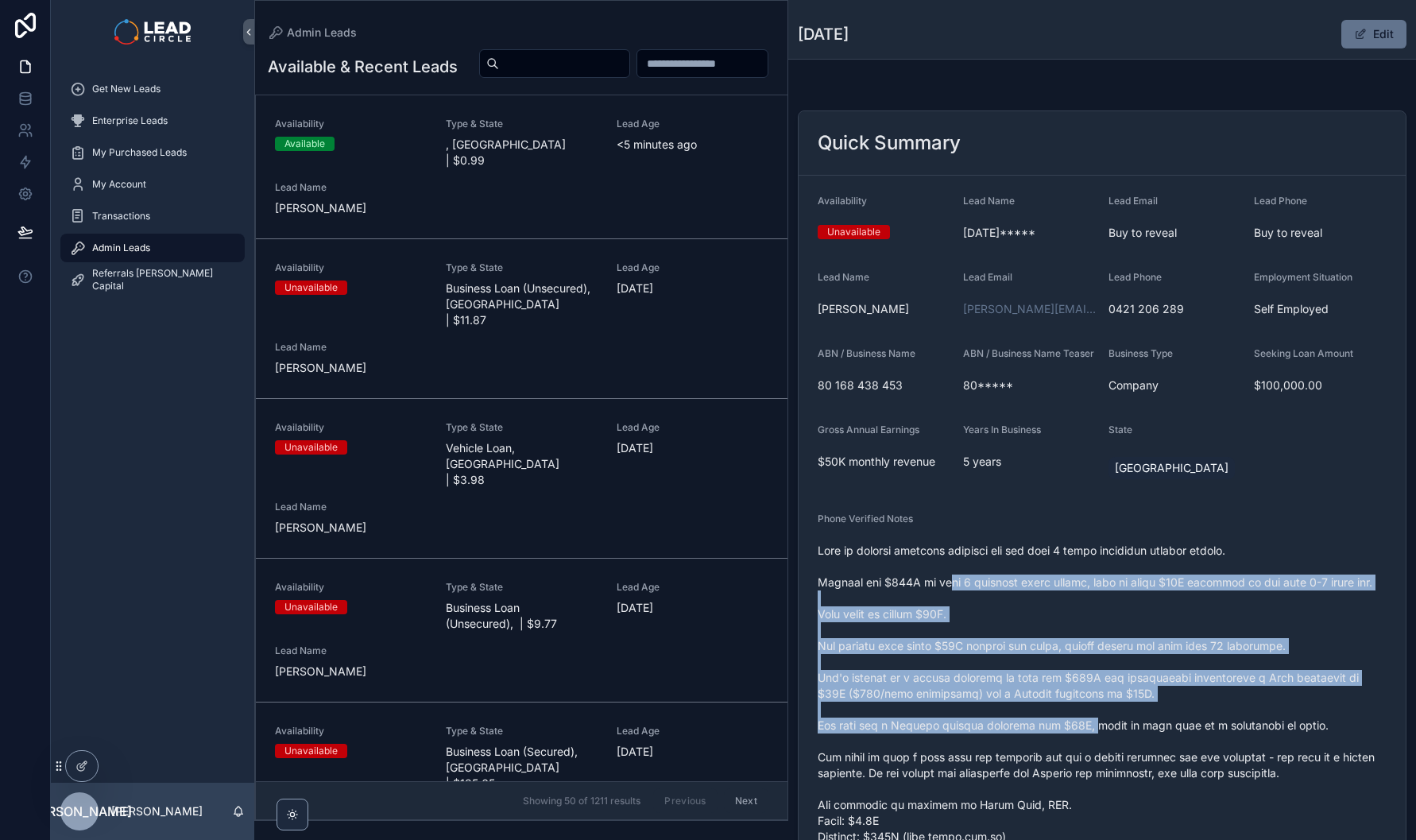
drag, startPoint x: 990, startPoint y: 637, endPoint x: 918, endPoint y: 569, distance: 99.0
click at [920, 569] on span "scrollable content" at bounding box center [1102, 757] width 570 height 429
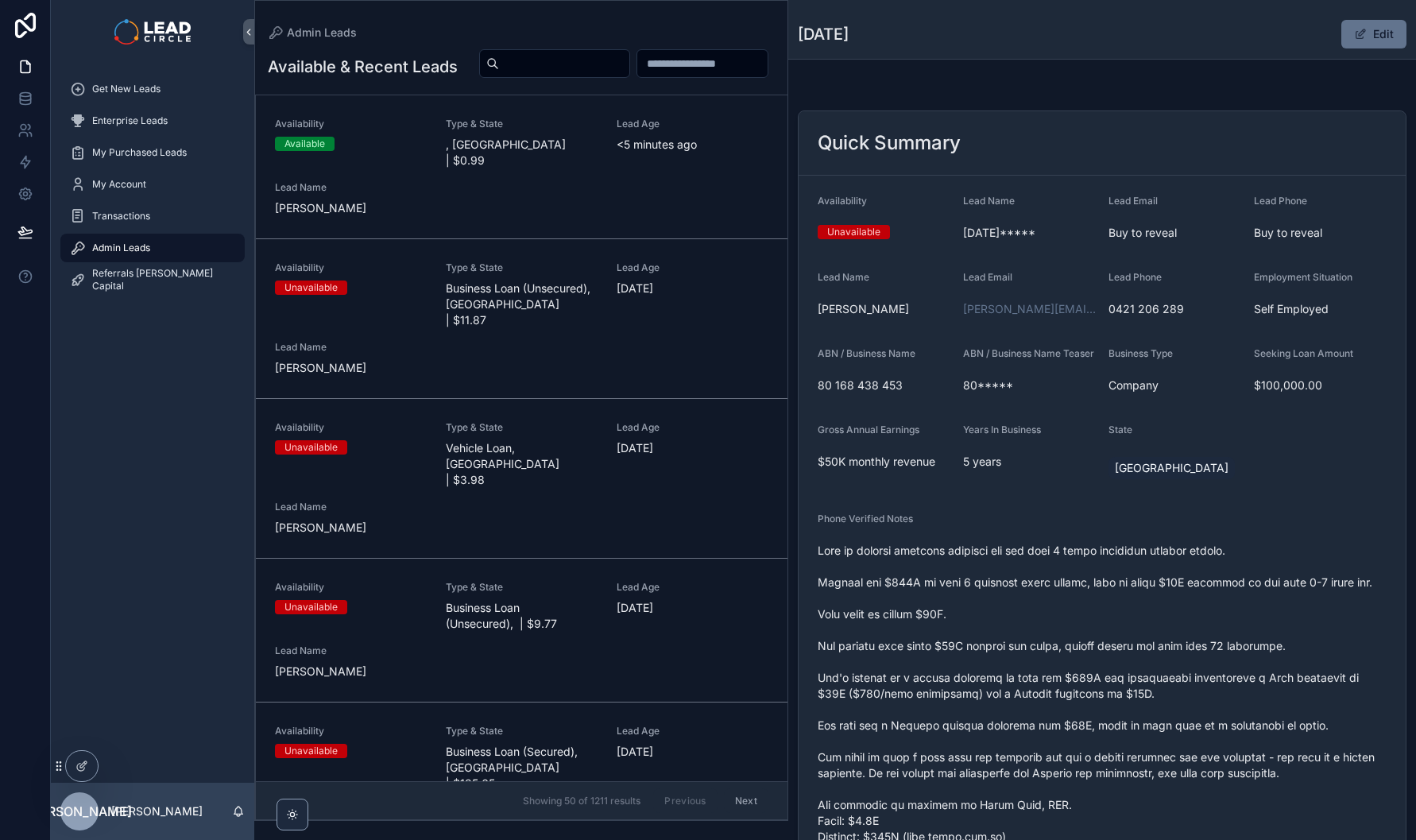
click at [918, 569] on span "scrollable content" at bounding box center [1102, 757] width 570 height 429
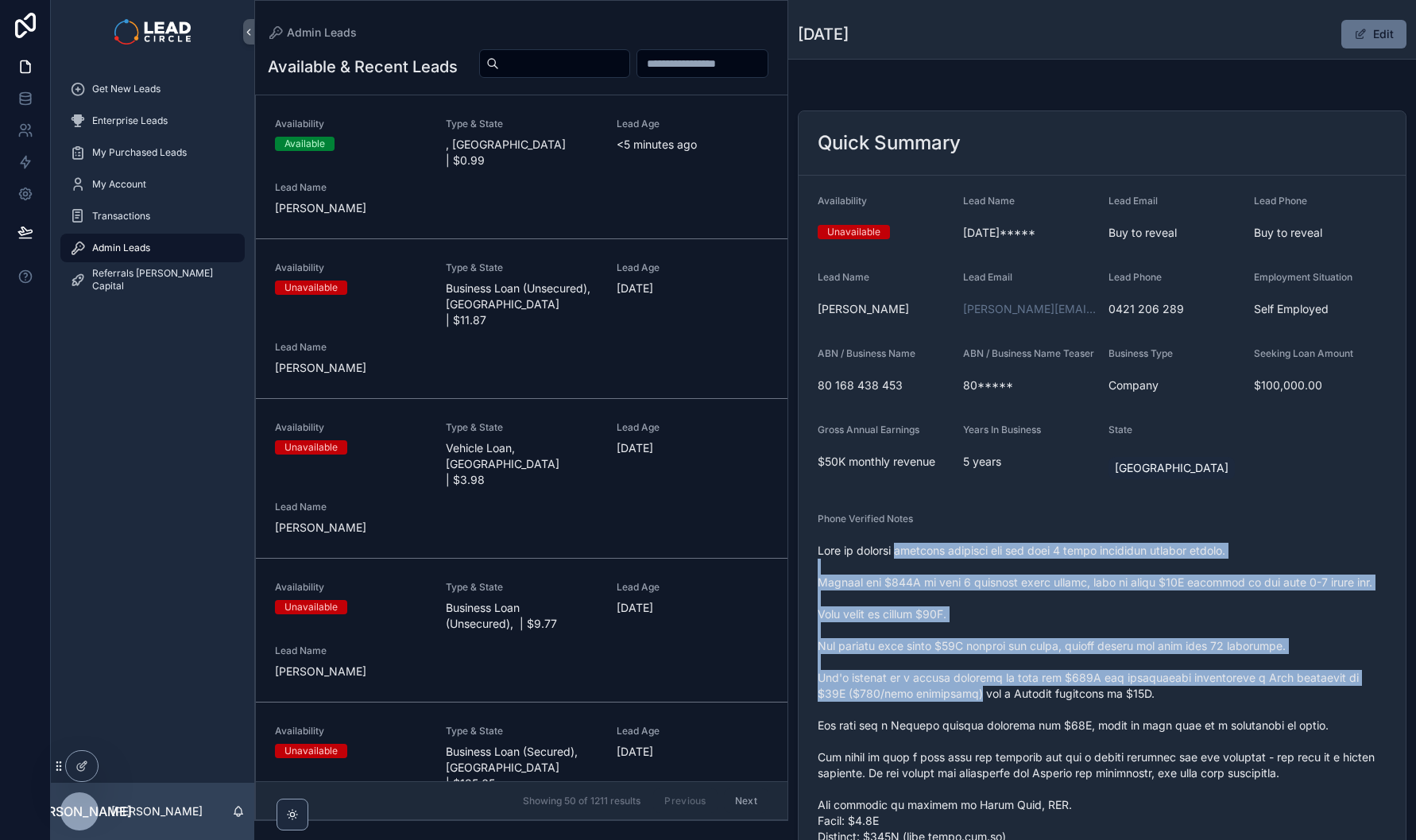
drag, startPoint x: 918, startPoint y: 569, endPoint x: 980, endPoint y: 719, distance: 162.3
click at [980, 719] on span "scrollable content" at bounding box center [1102, 757] width 570 height 429
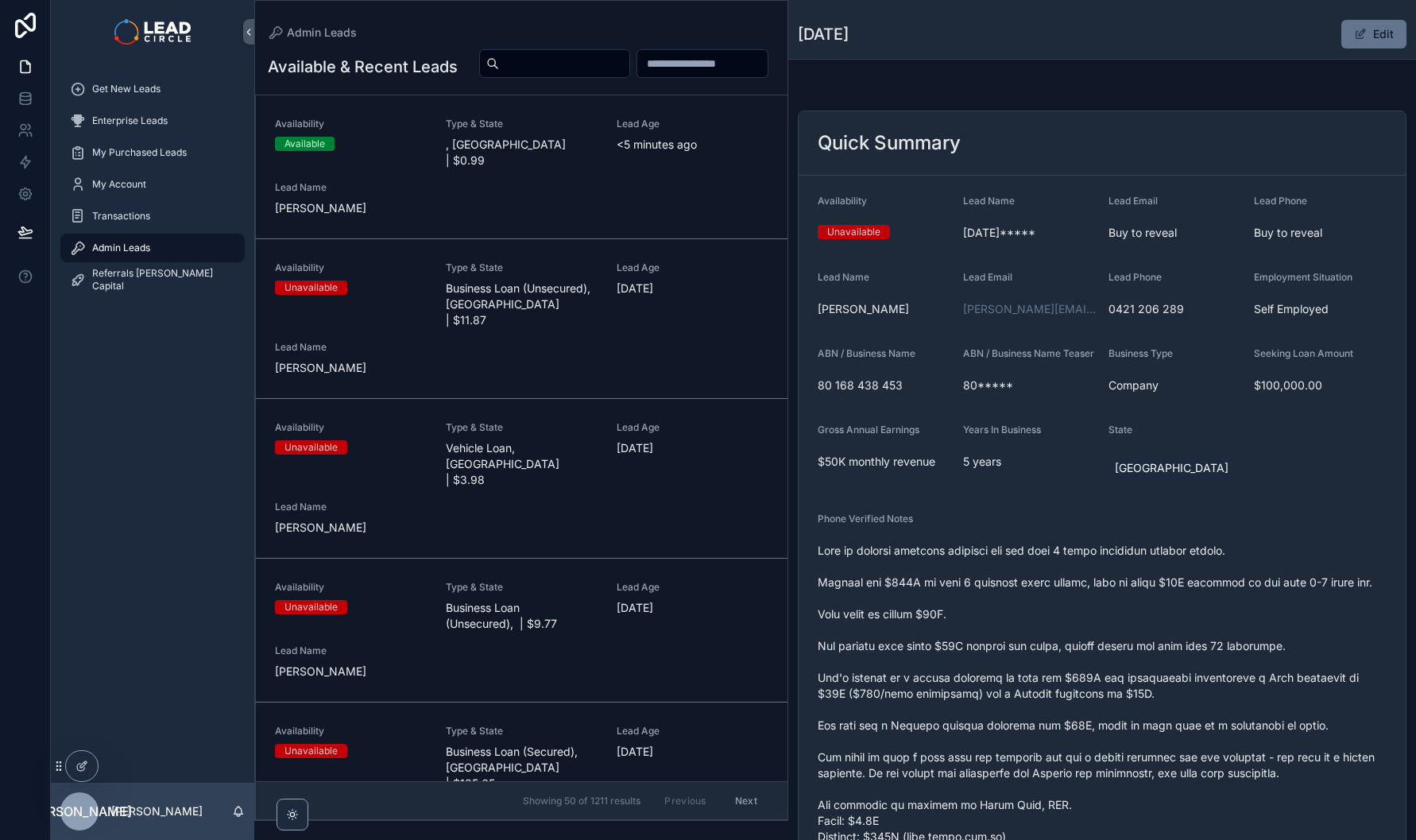
click at [550, 130] on span "Type & State" at bounding box center [522, 124] width 152 height 13
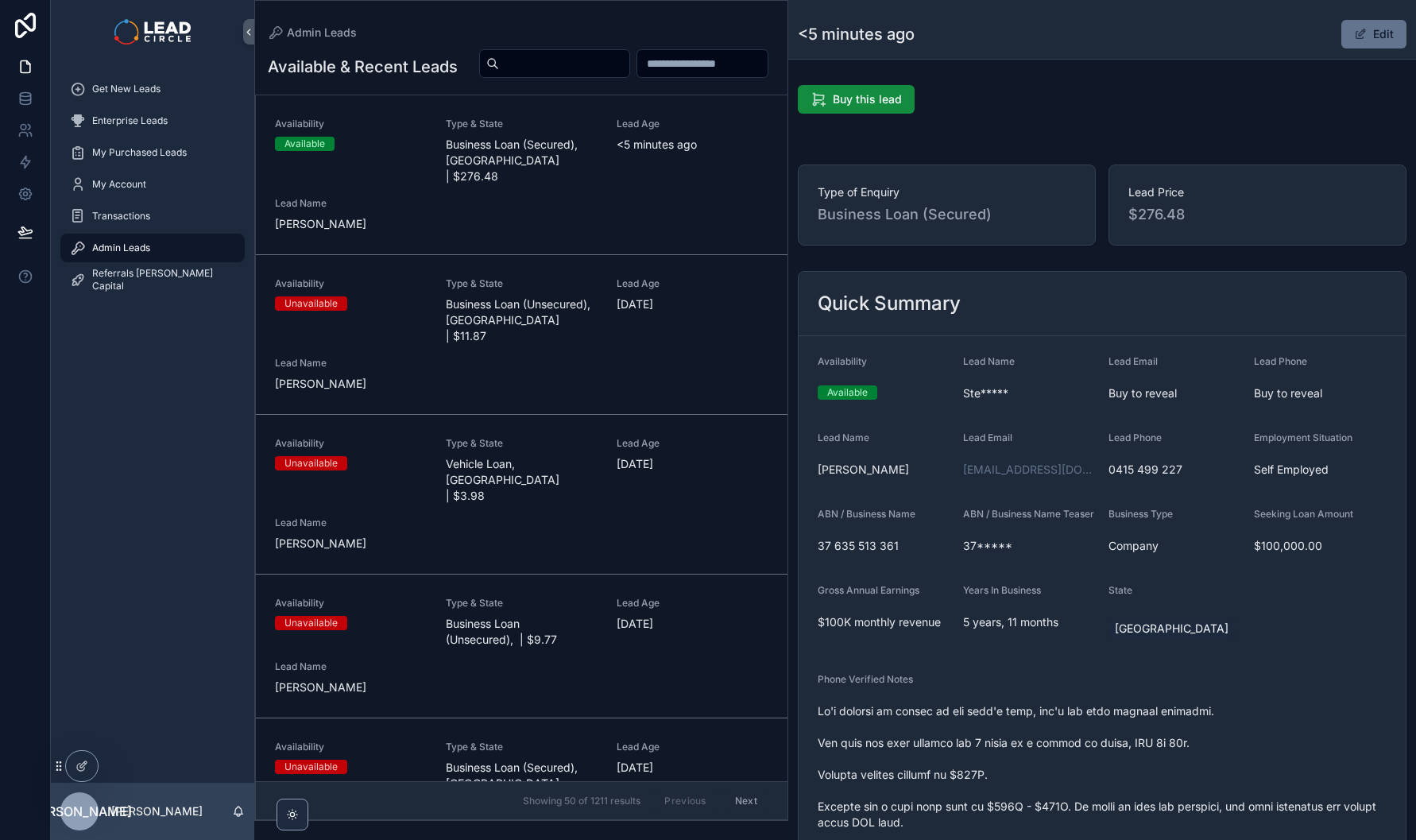
click at [1361, 29] on button "Edit" at bounding box center [1374, 34] width 65 height 28
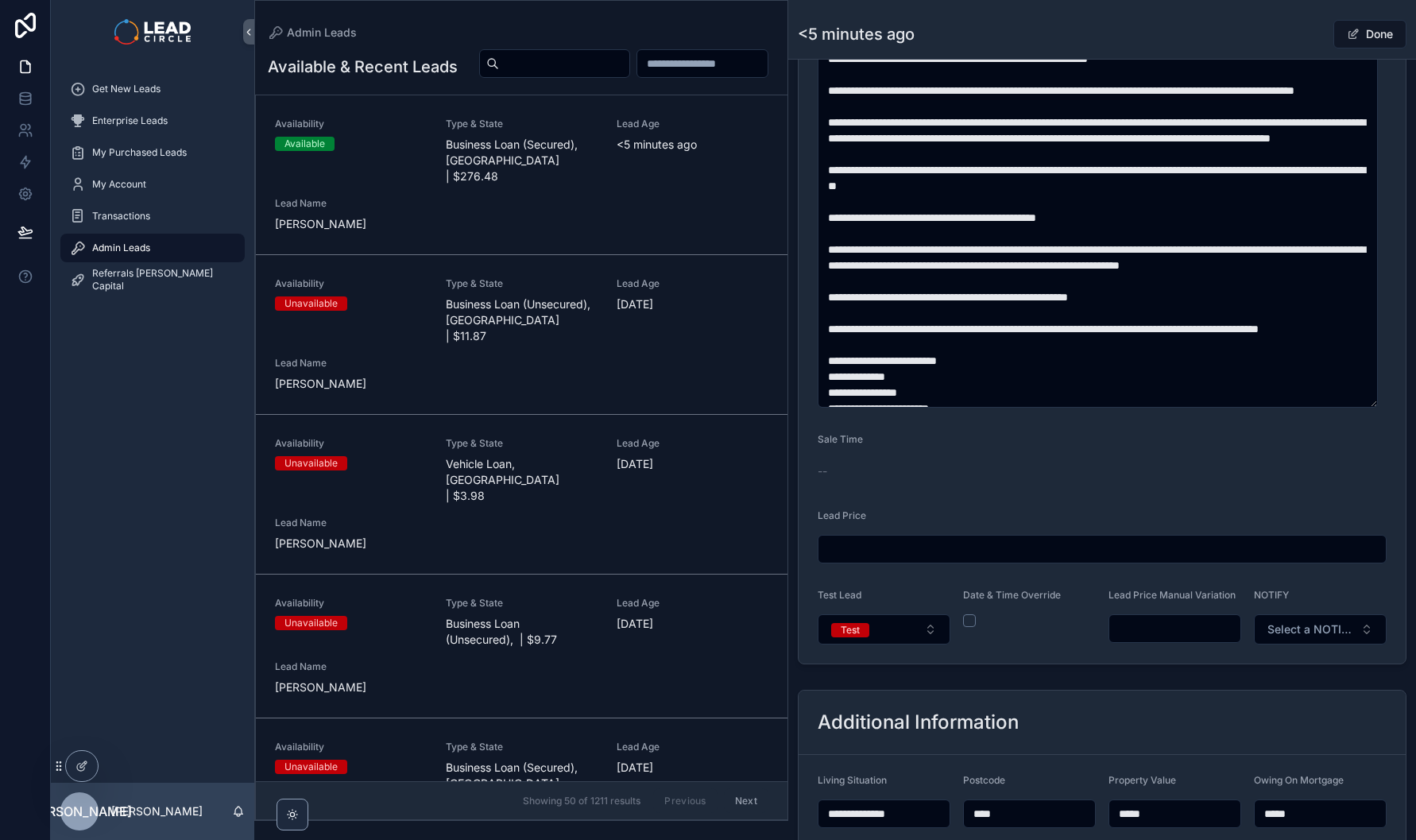
scroll to position [816, 0]
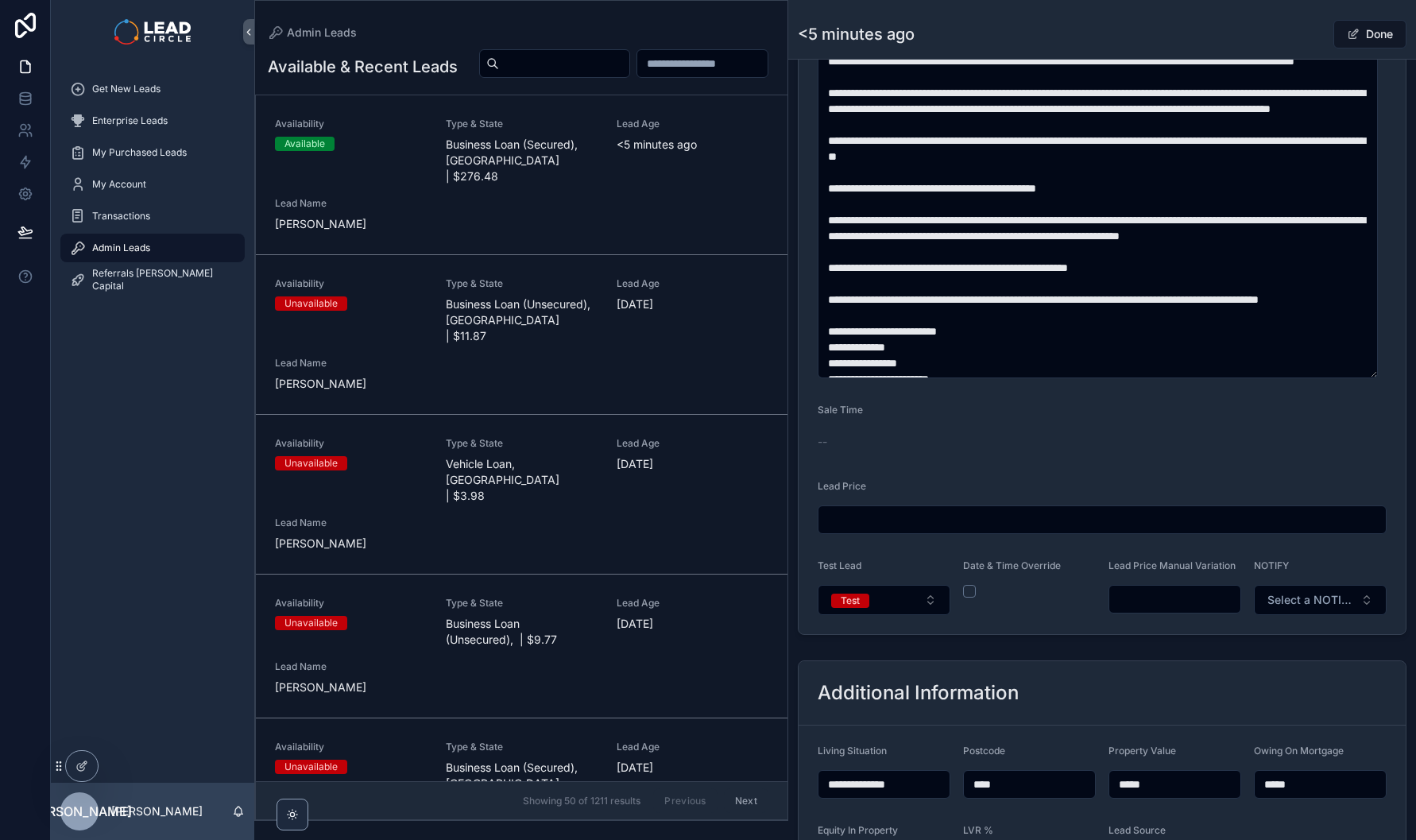
click at [1171, 611] on input "scrollable content" at bounding box center [1175, 599] width 131 height 22
click at [1147, 635] on form "**********" at bounding box center [1102, 77] width 607 height 1114
click at [1138, 606] on input "*******" at bounding box center [1175, 599] width 131 height 22
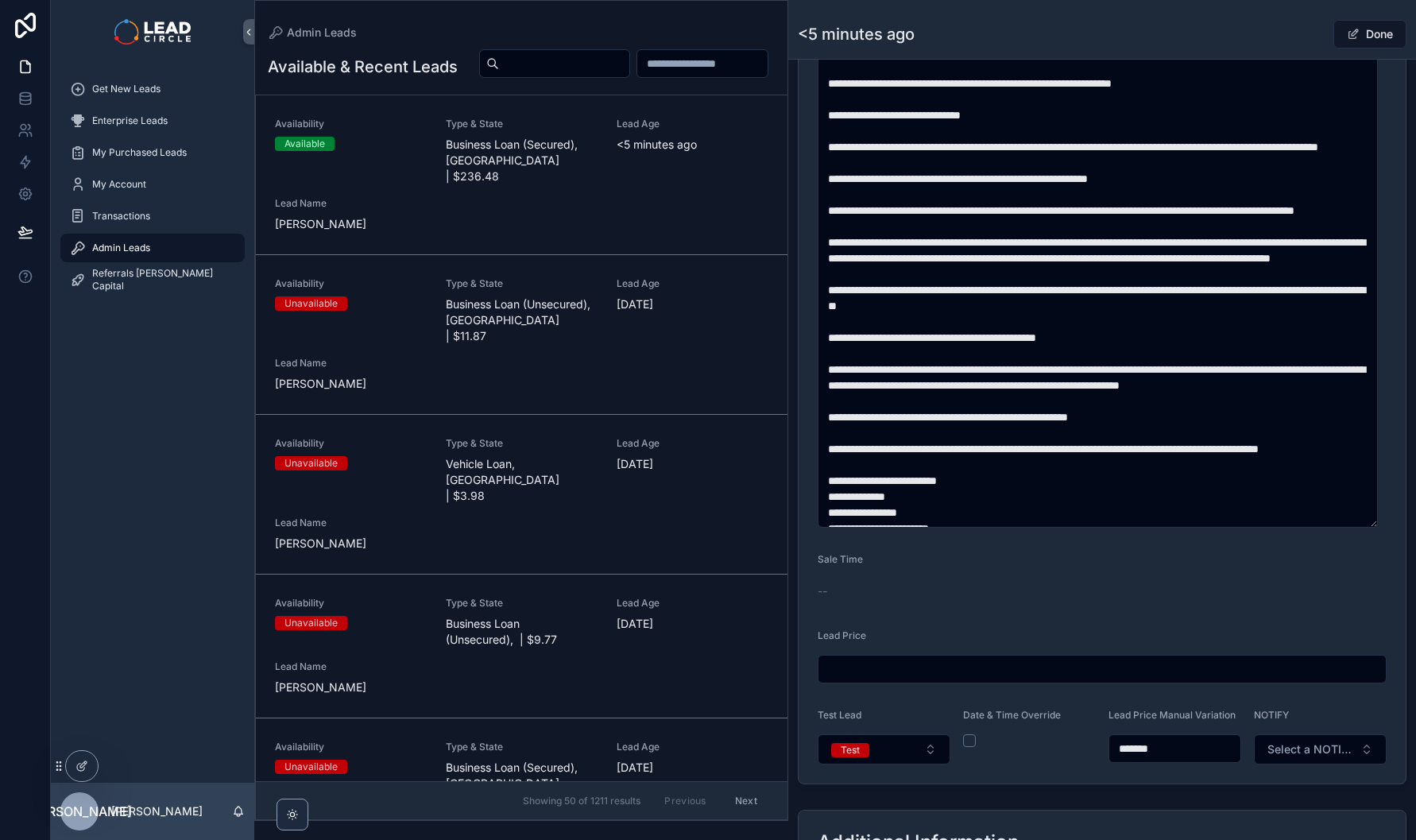
scroll to position [666, 0]
type input "*******"
click at [887, 395] on textarea "scrollable content" at bounding box center [1098, 283] width 560 height 492
drag, startPoint x: 919, startPoint y: 396, endPoint x: 832, endPoint y: 396, distance: 87.0
click at [832, 396] on textarea "scrollable content" at bounding box center [1098, 283] width 560 height 492
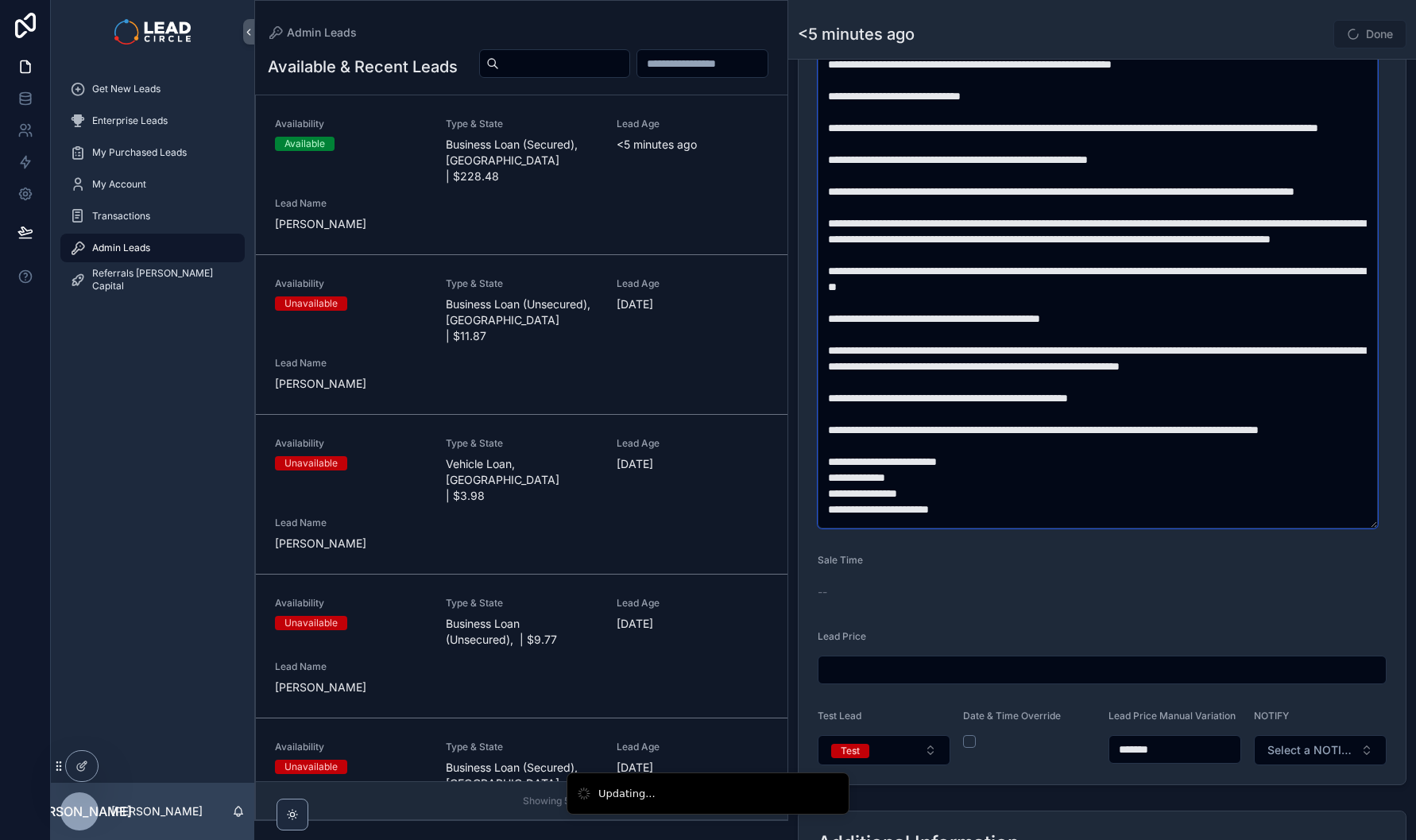
scroll to position [21, 0]
type textarea "**********"
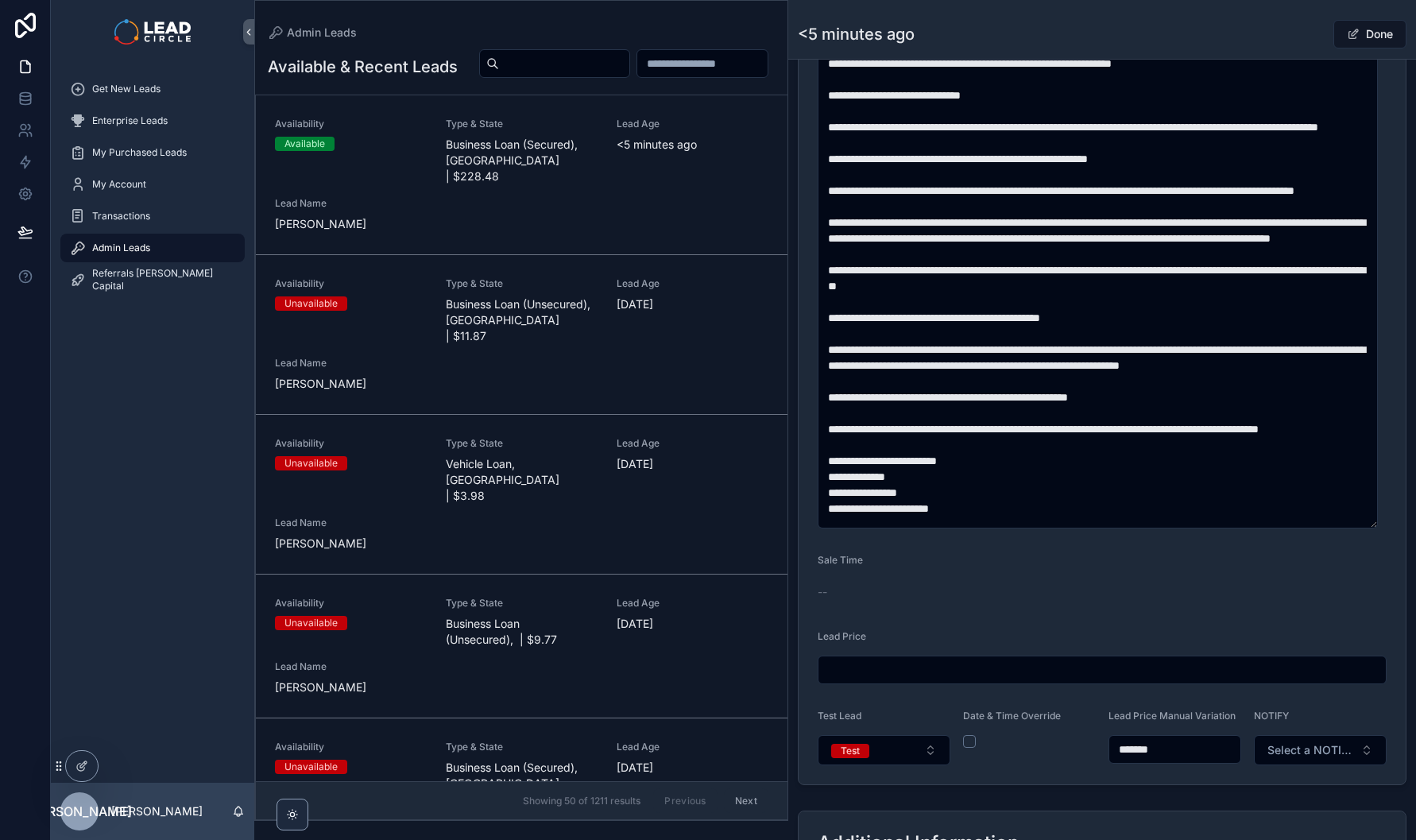
click at [1137, 760] on input "*******" at bounding box center [1175, 749] width 131 height 22
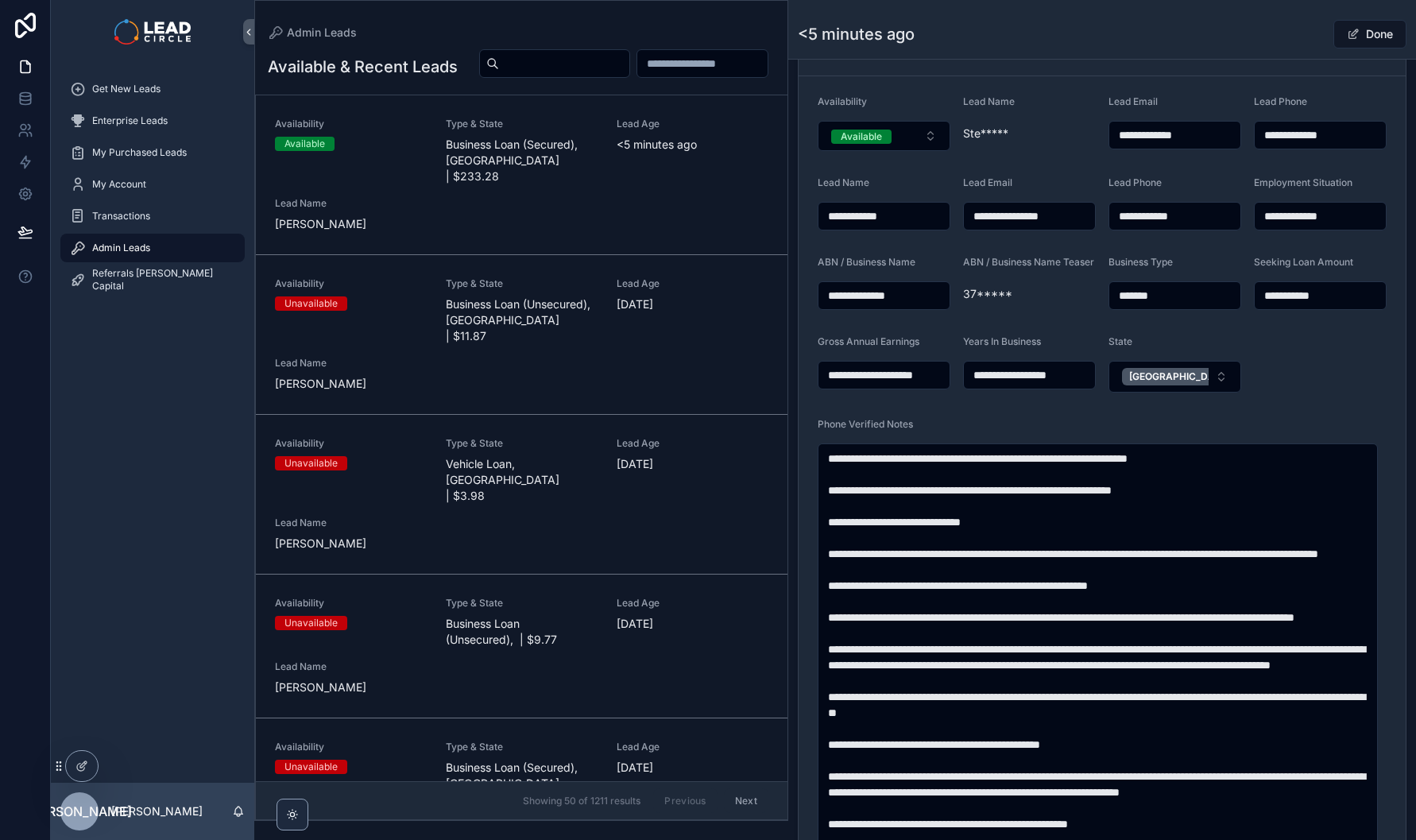
scroll to position [393, 0]
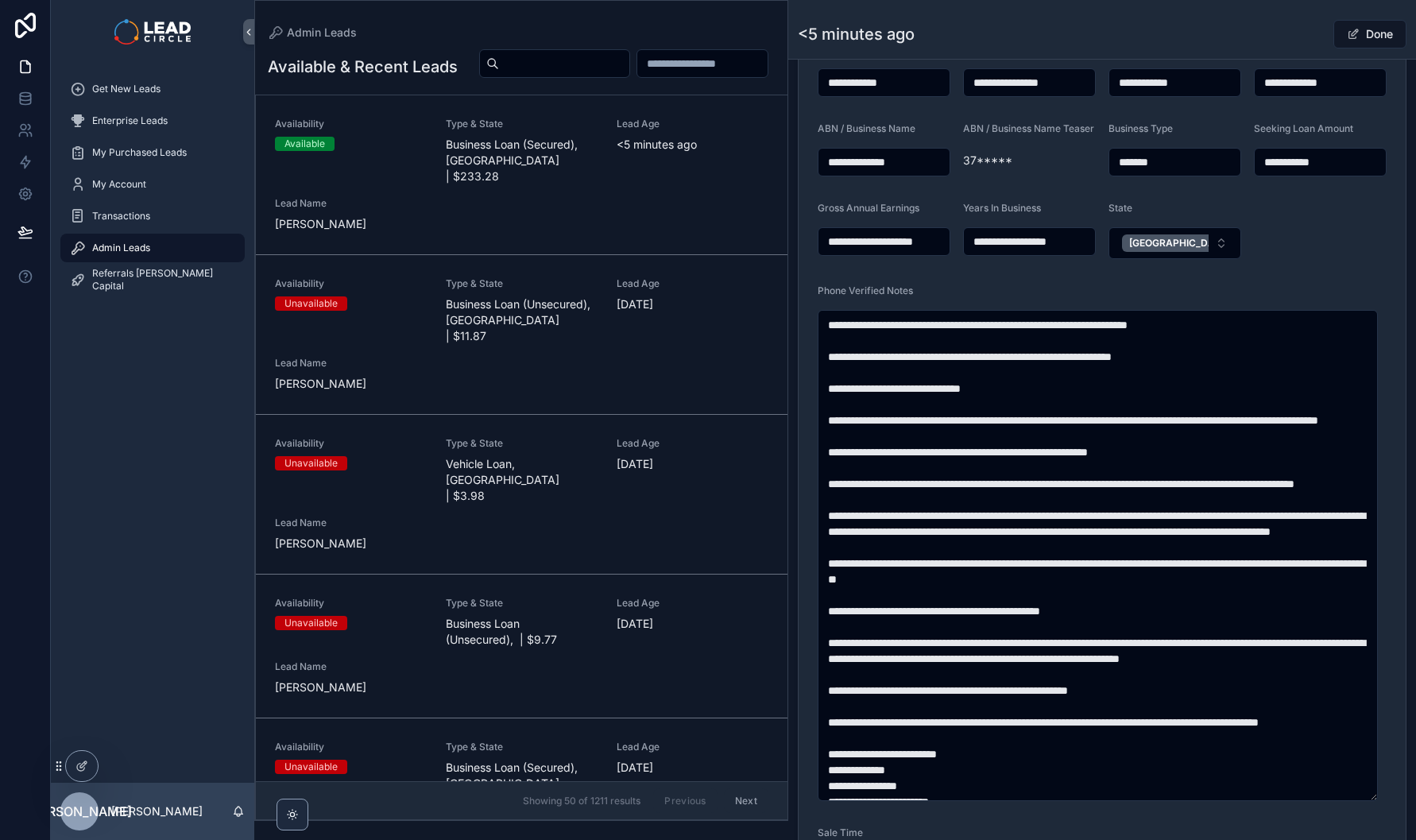
type input "*******"
drag, startPoint x: 999, startPoint y: 336, endPoint x: 1034, endPoint y: 337, distance: 35.0
click at [1034, 337] on textarea "scrollable content" at bounding box center [1098, 556] width 560 height 492
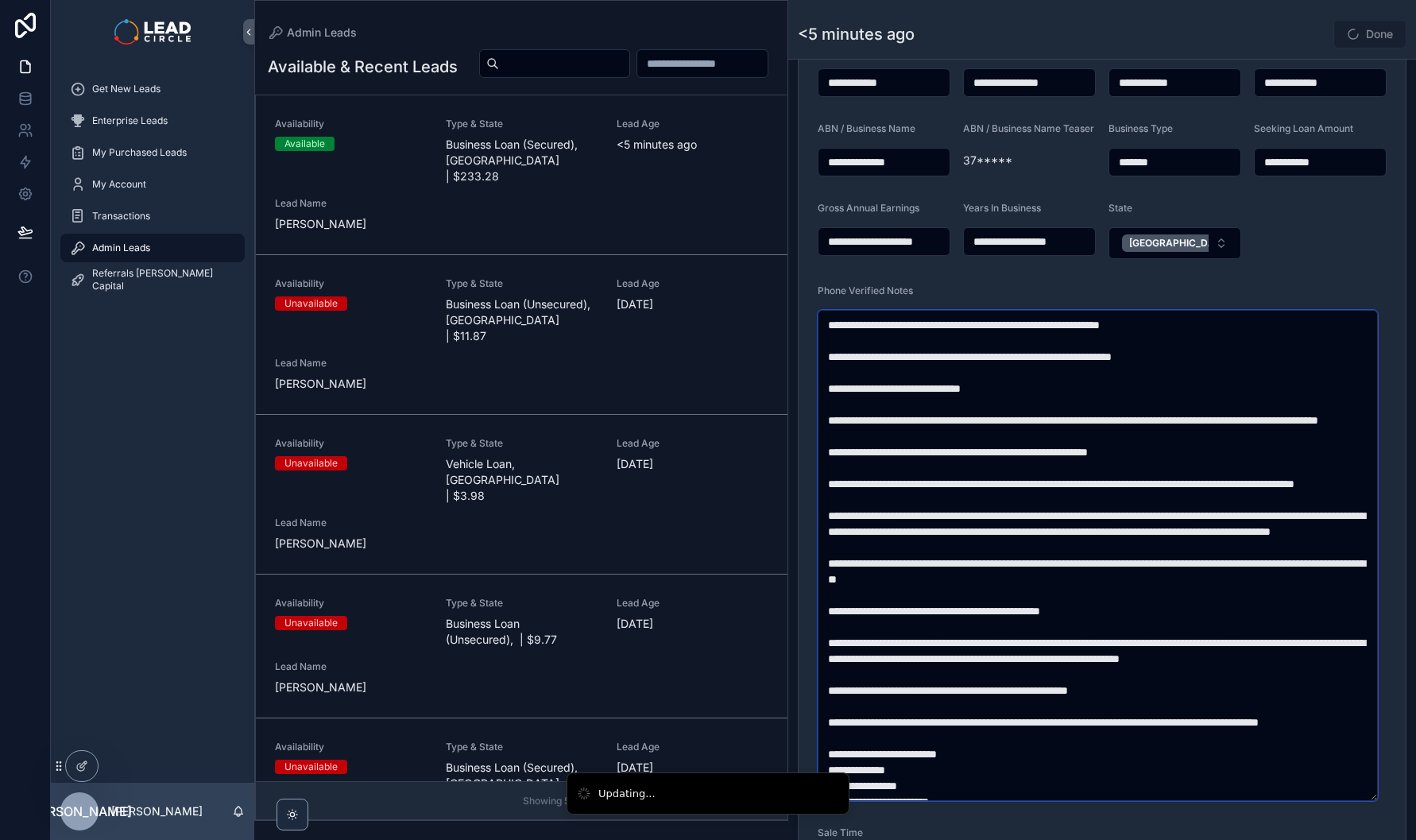
click at [1207, 334] on textarea "scrollable content" at bounding box center [1098, 556] width 560 height 492
drag, startPoint x: 874, startPoint y: 366, endPoint x: 829, endPoint y: 365, distance: 45.0
click at [829, 365] on textarea "scrollable content" at bounding box center [1098, 556] width 560 height 492
click at [1078, 363] on textarea "scrollable content" at bounding box center [1098, 556] width 560 height 492
drag, startPoint x: 1107, startPoint y: 368, endPoint x: 1128, endPoint y: 399, distance: 37.4
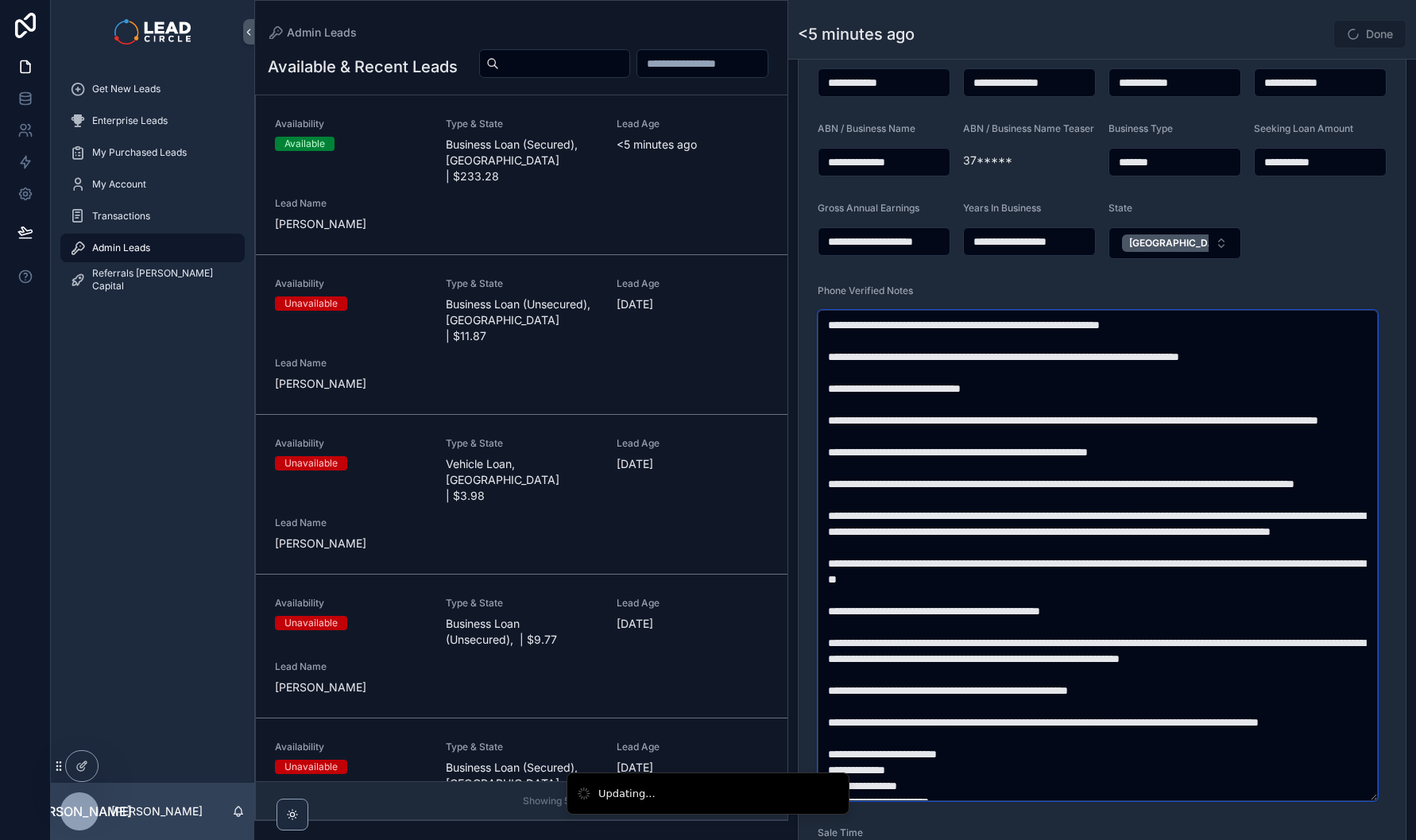
click at [1128, 399] on textarea "scrollable content" at bounding box center [1098, 556] width 560 height 492
drag, startPoint x: 952, startPoint y: 377, endPoint x: 1010, endPoint y: 419, distance: 71.6
click at [1006, 418] on textarea "scrollable content" at bounding box center [1098, 556] width 560 height 492
click at [1010, 419] on textarea "scrollable content" at bounding box center [1098, 556] width 560 height 492
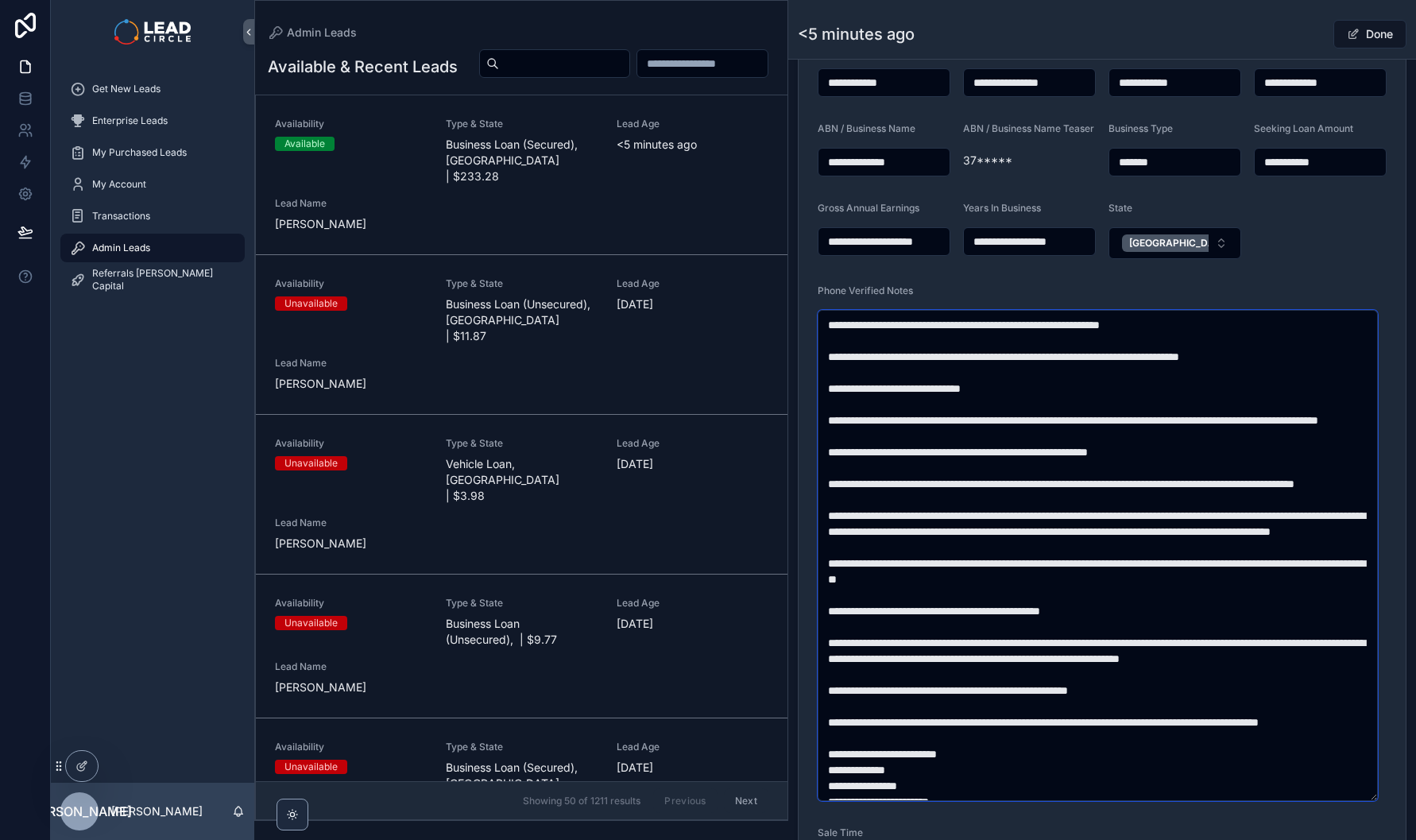
drag, startPoint x: 888, startPoint y: 392, endPoint x: 1123, endPoint y: 403, distance: 235.3
click at [1082, 402] on textarea "scrollable content" at bounding box center [1098, 556] width 560 height 492
click at [1123, 403] on textarea "scrollable content" at bounding box center [1098, 556] width 560 height 492
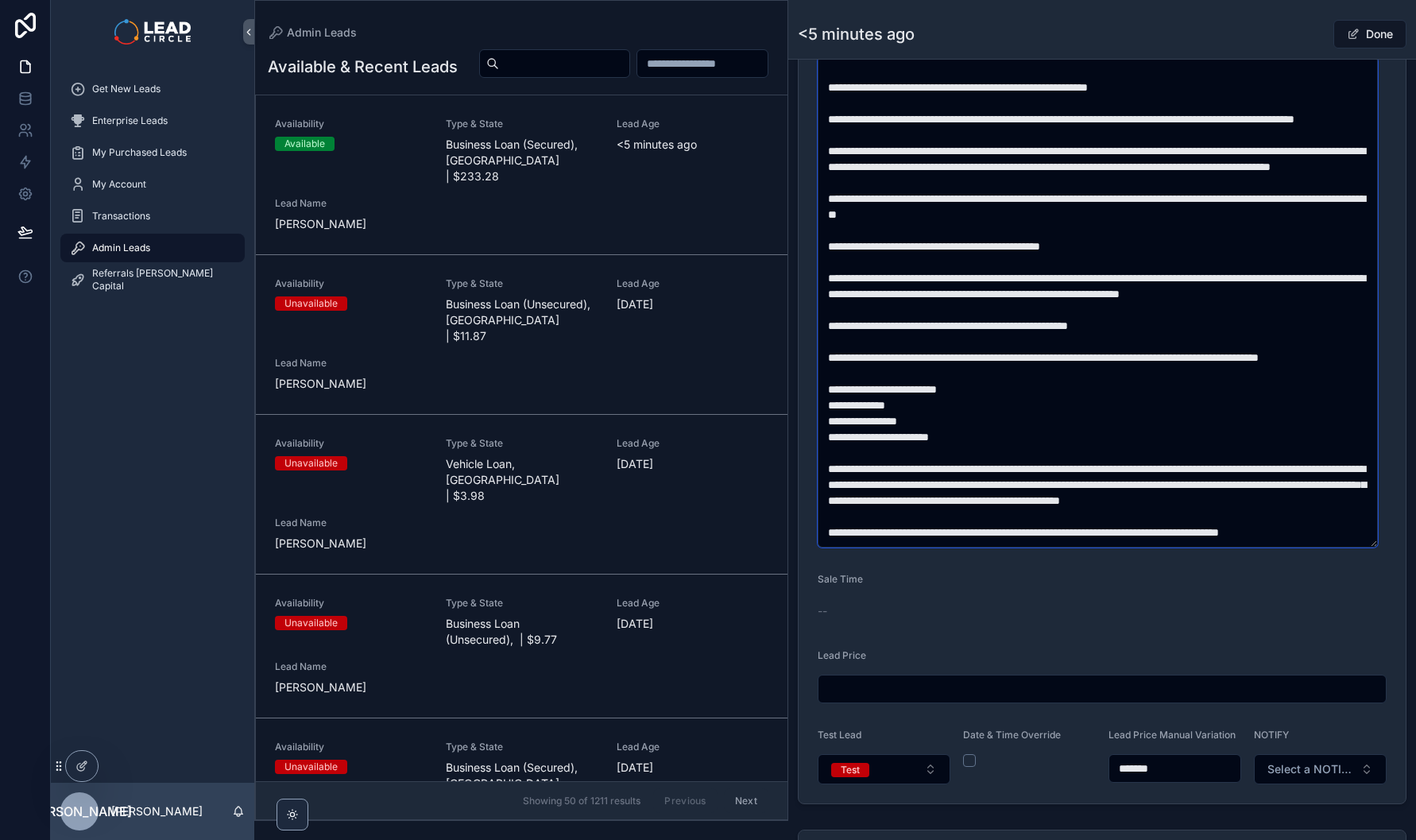
scroll to position [735, 0]
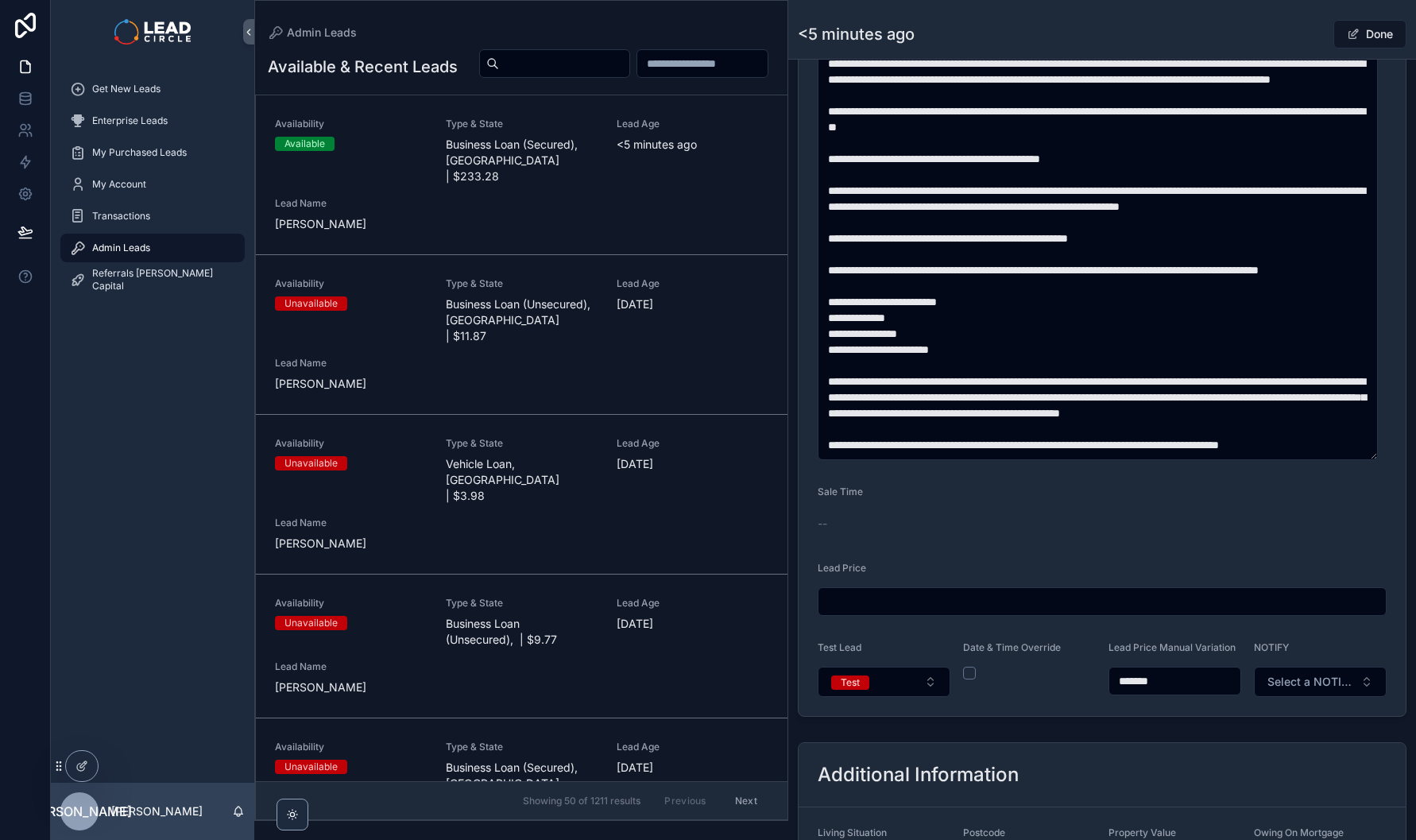
click at [891, 682] on button "Test" at bounding box center [884, 681] width 133 height 30
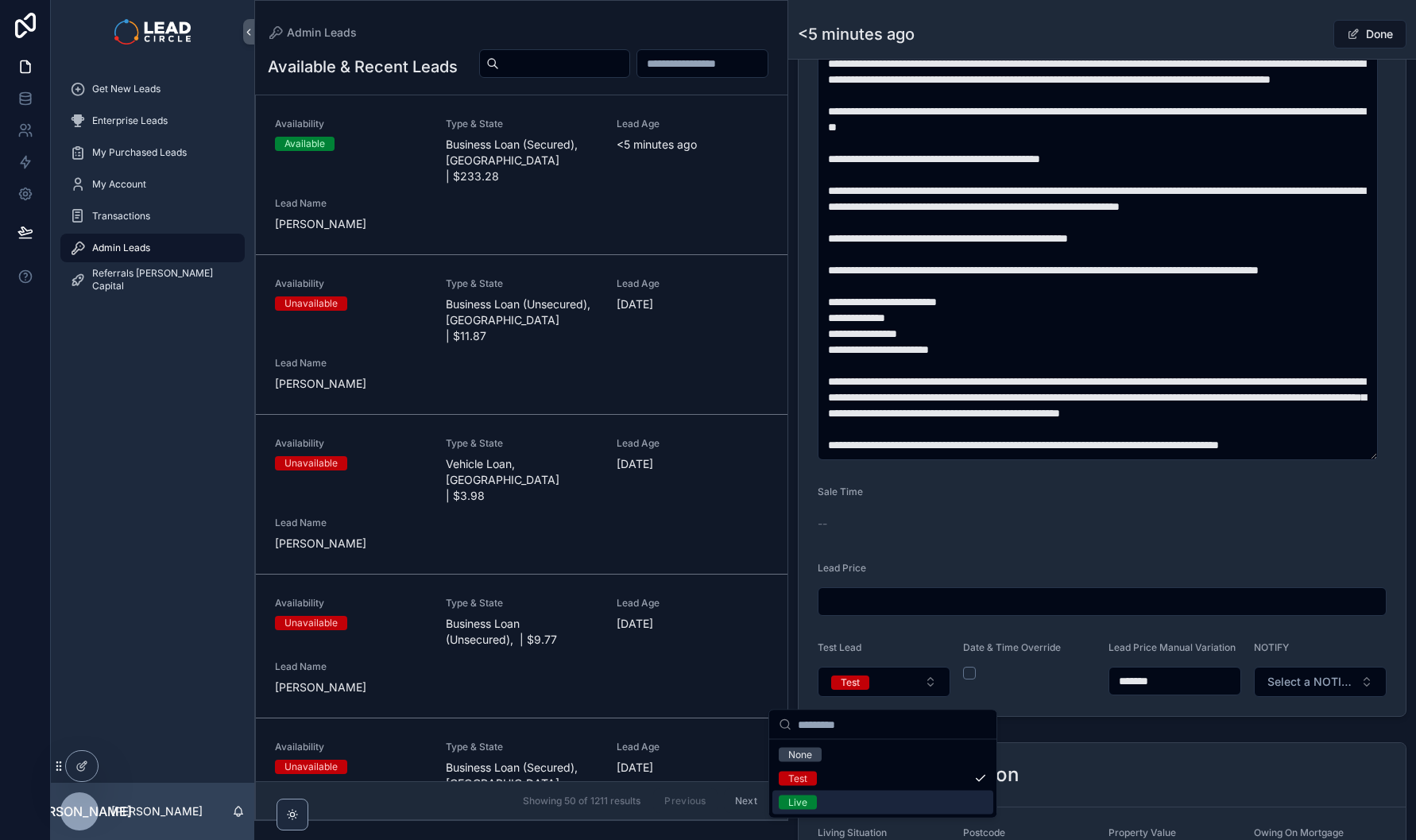
click at [886, 798] on div "Live" at bounding box center [882, 802] width 221 height 24
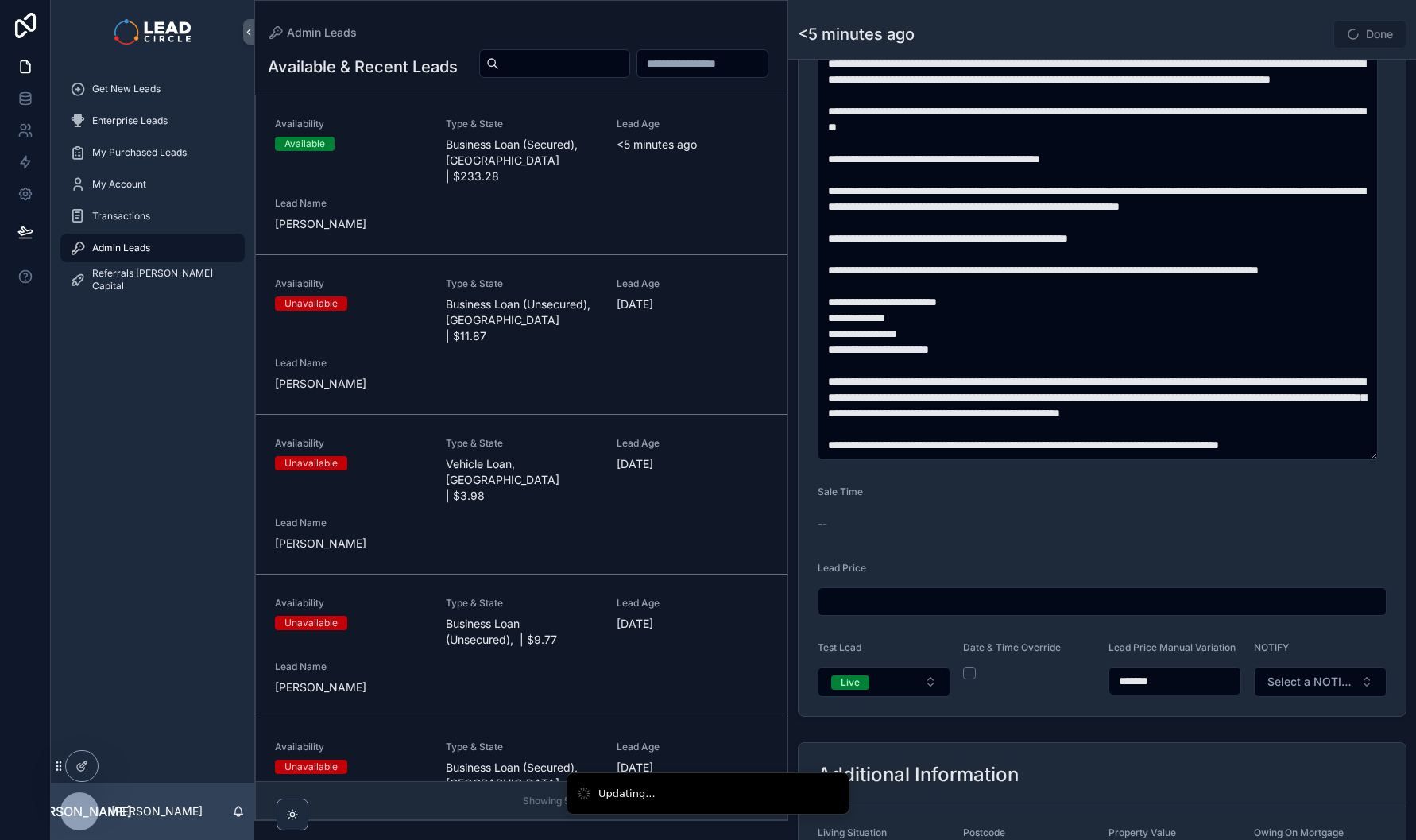
click at [1330, 689] on span "Select a NOTIFY" at bounding box center [1311, 681] width 86 height 16
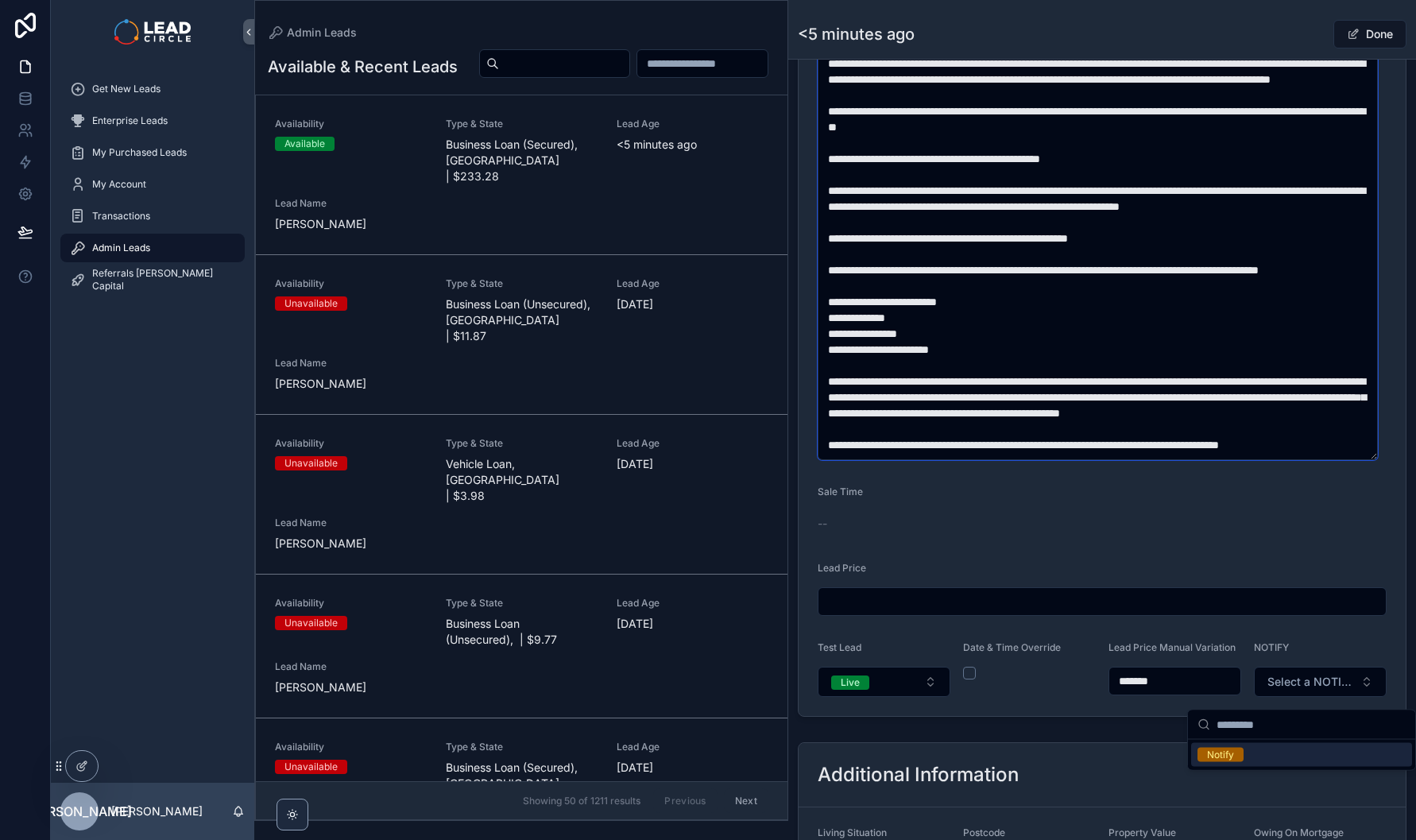
click at [1283, 406] on textarea "scrollable content" at bounding box center [1098, 215] width 560 height 492
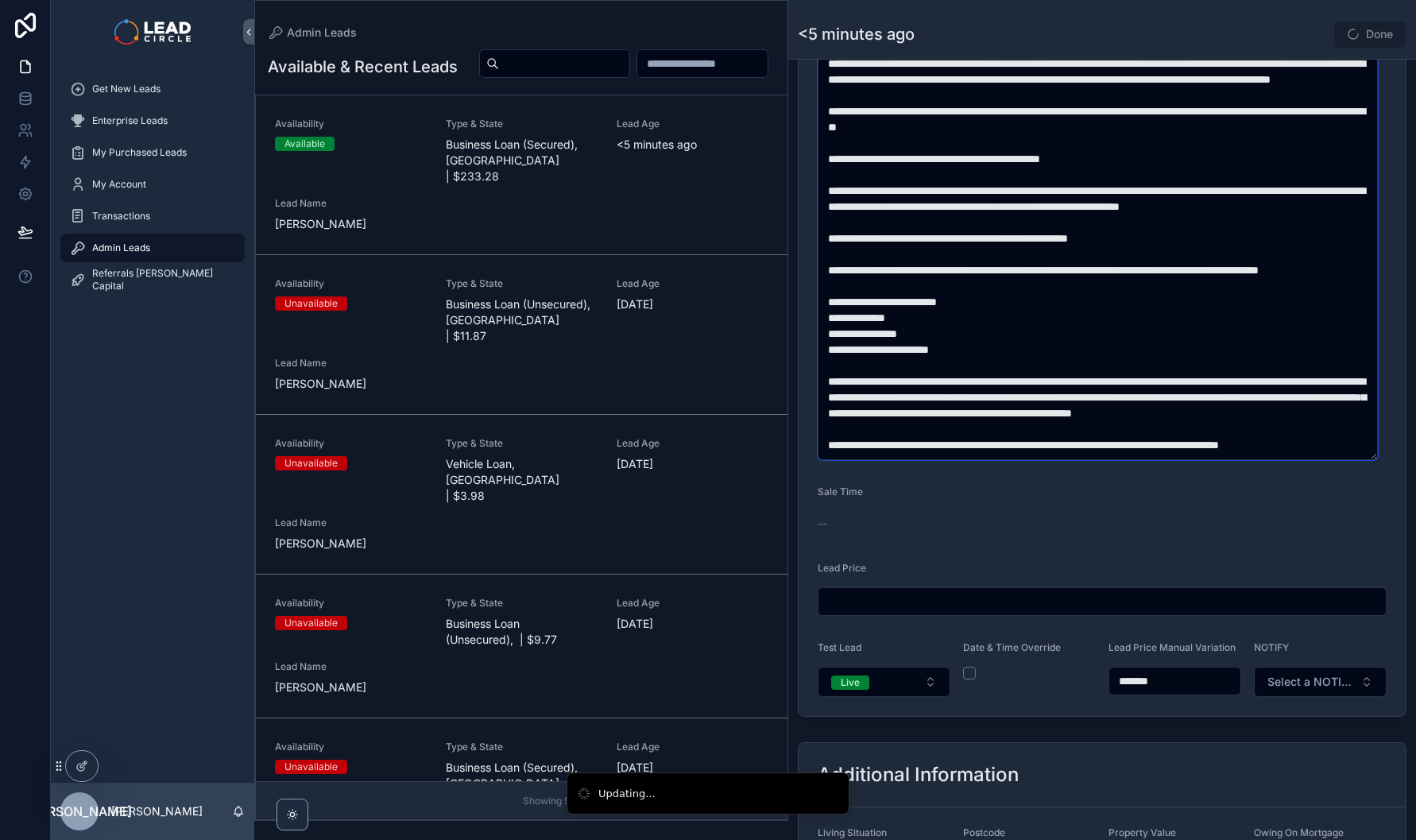
drag, startPoint x: 852, startPoint y: 424, endPoint x: 875, endPoint y: 425, distance: 23.0
click at [875, 425] on textarea "scrollable content" at bounding box center [1098, 215] width 560 height 492
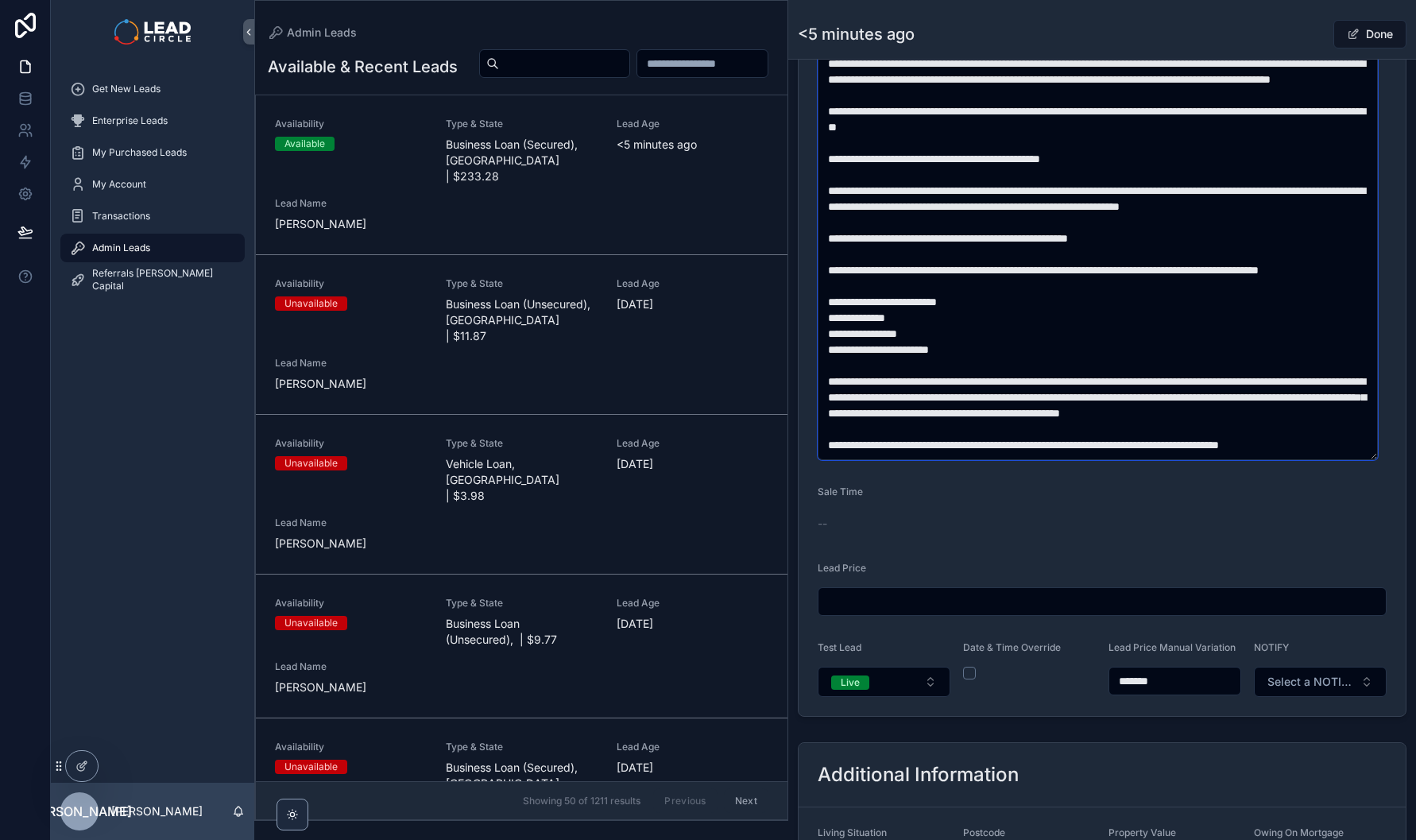
click at [989, 437] on textarea "scrollable content" at bounding box center [1098, 215] width 560 height 492
type textarea "**********"
click at [1137, 684] on input "*******" at bounding box center [1175, 681] width 131 height 22
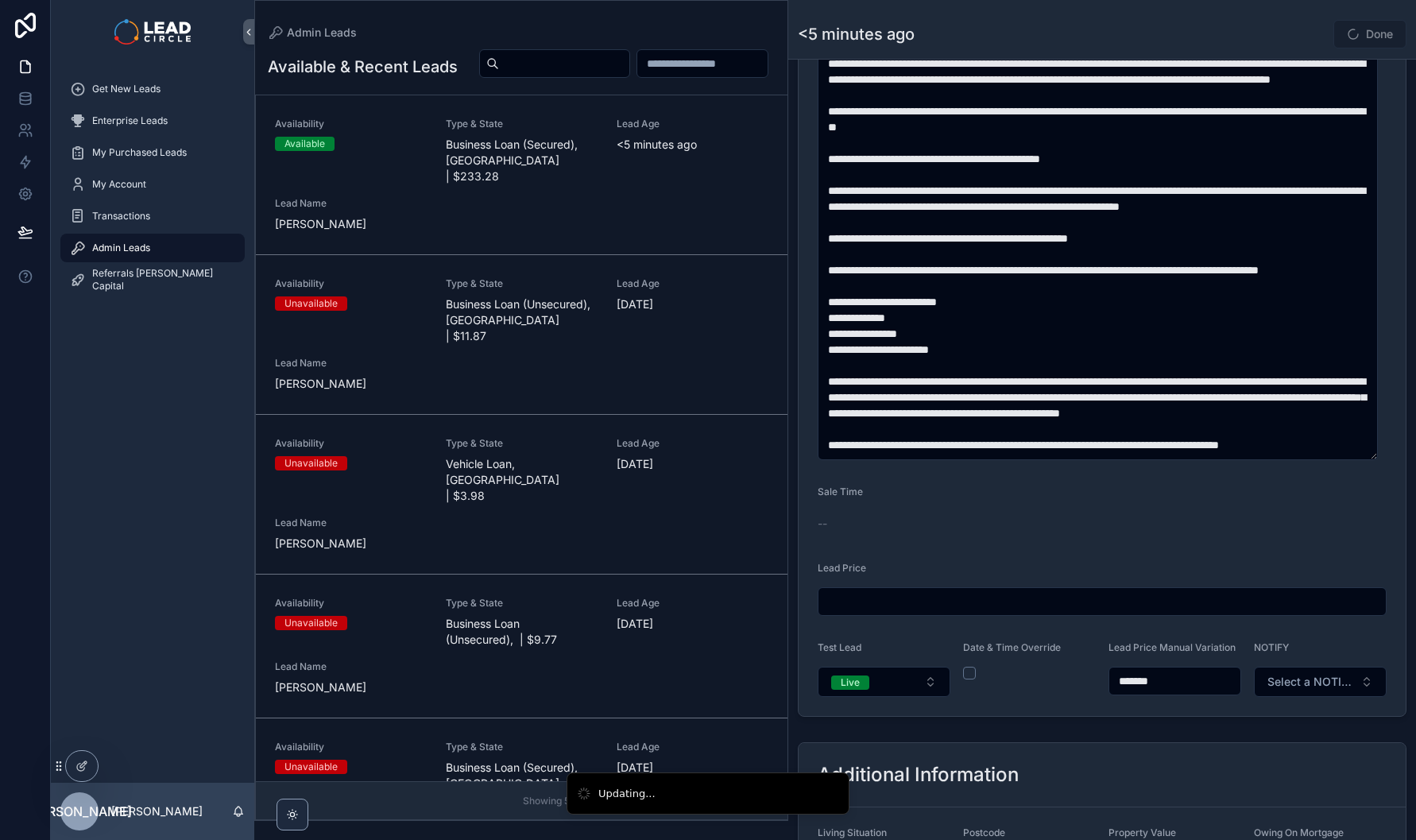
type input "*******"
click at [1304, 697] on button "Select a NOTIFY" at bounding box center [1321, 681] width 133 height 30
click at [1299, 759] on div "Notify" at bounding box center [1301, 755] width 221 height 24
click at [1350, 34] on span "scrollable content" at bounding box center [1354, 34] width 13 height 13
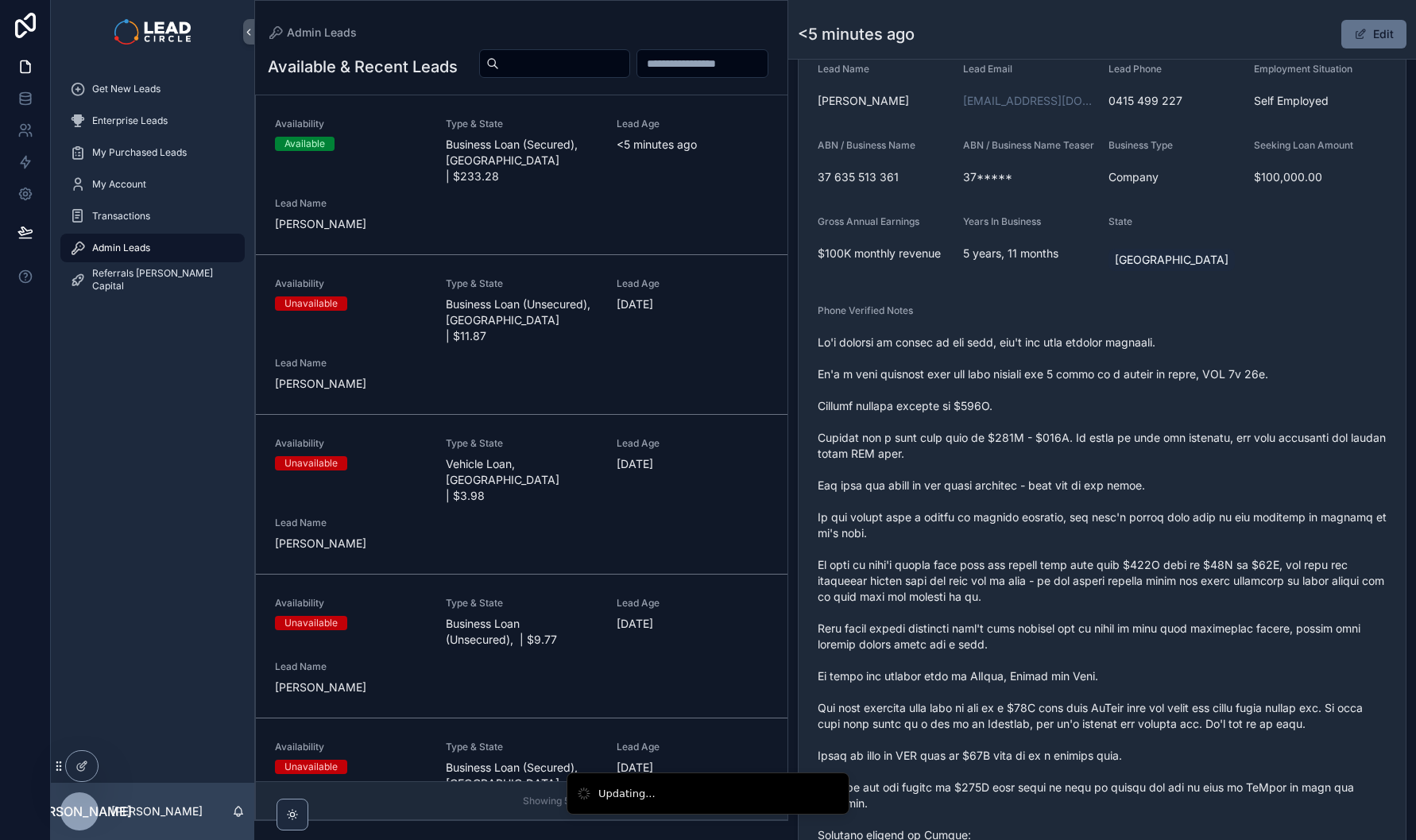
scroll to position [182, 0]
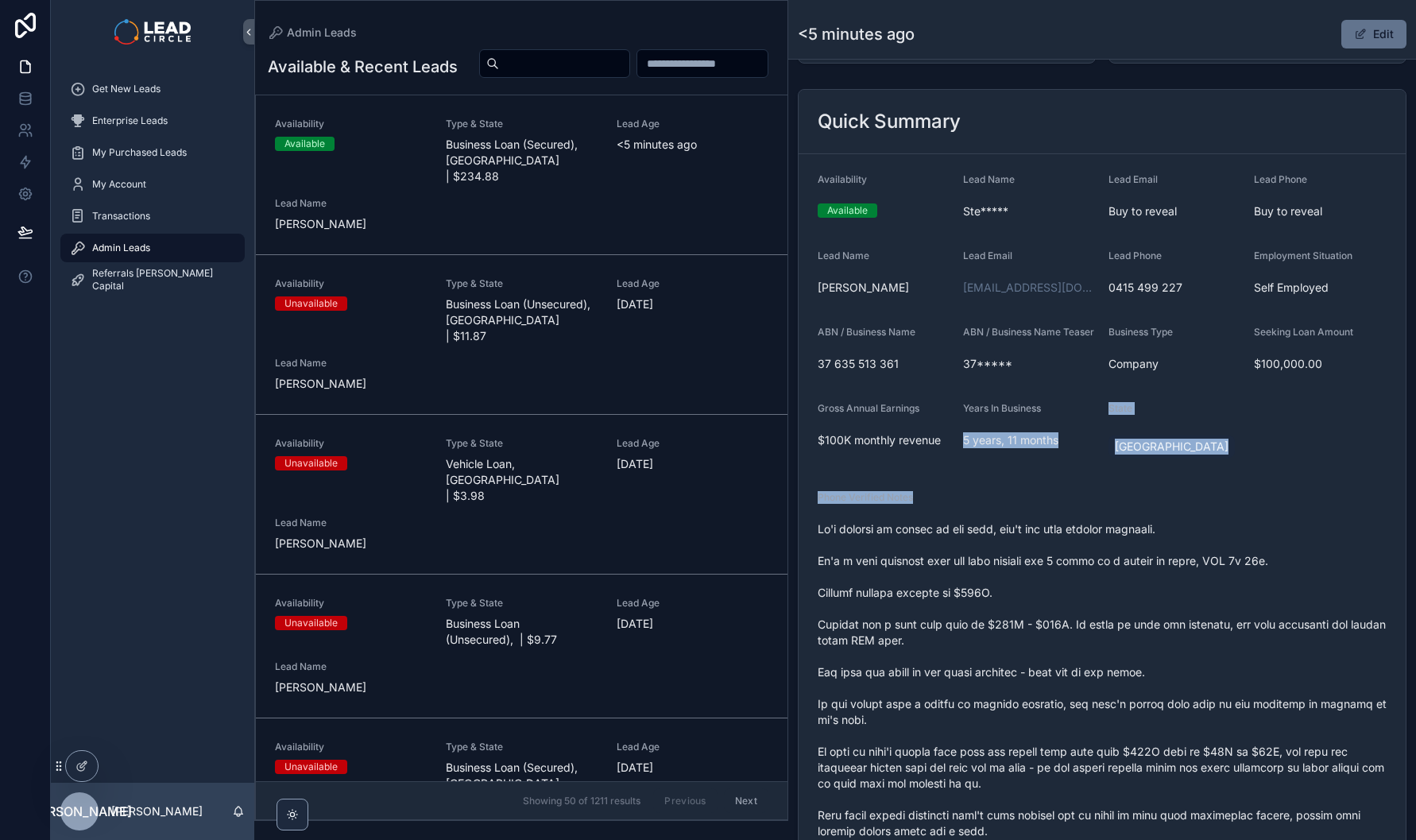
drag, startPoint x: 1079, startPoint y: 477, endPoint x: 1147, endPoint y: 697, distance: 230.3
click at [1147, 696] on form "Availability Available Lead Name Ste***** Lead Email Buy to reveal Lead Phone B…" at bounding box center [1102, 798] width 607 height 1288
click at [1147, 697] on span "scrollable content" at bounding box center [1102, 856] width 570 height 668
click at [1082, 556] on span "scrollable content" at bounding box center [1102, 856] width 570 height 668
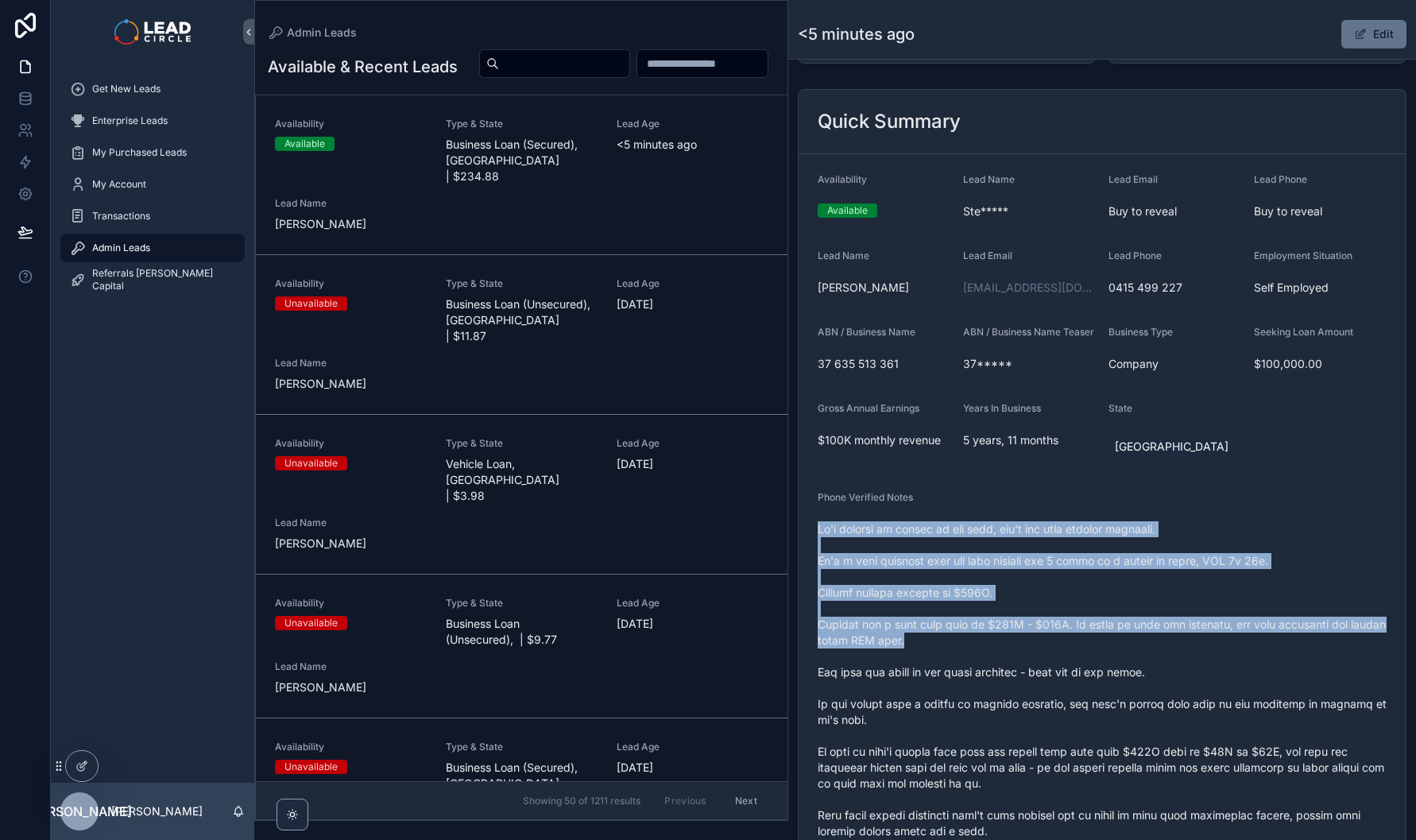
click at [1192, 713] on div "Phone Verified Notes" at bounding box center [1102, 843] width 570 height 702
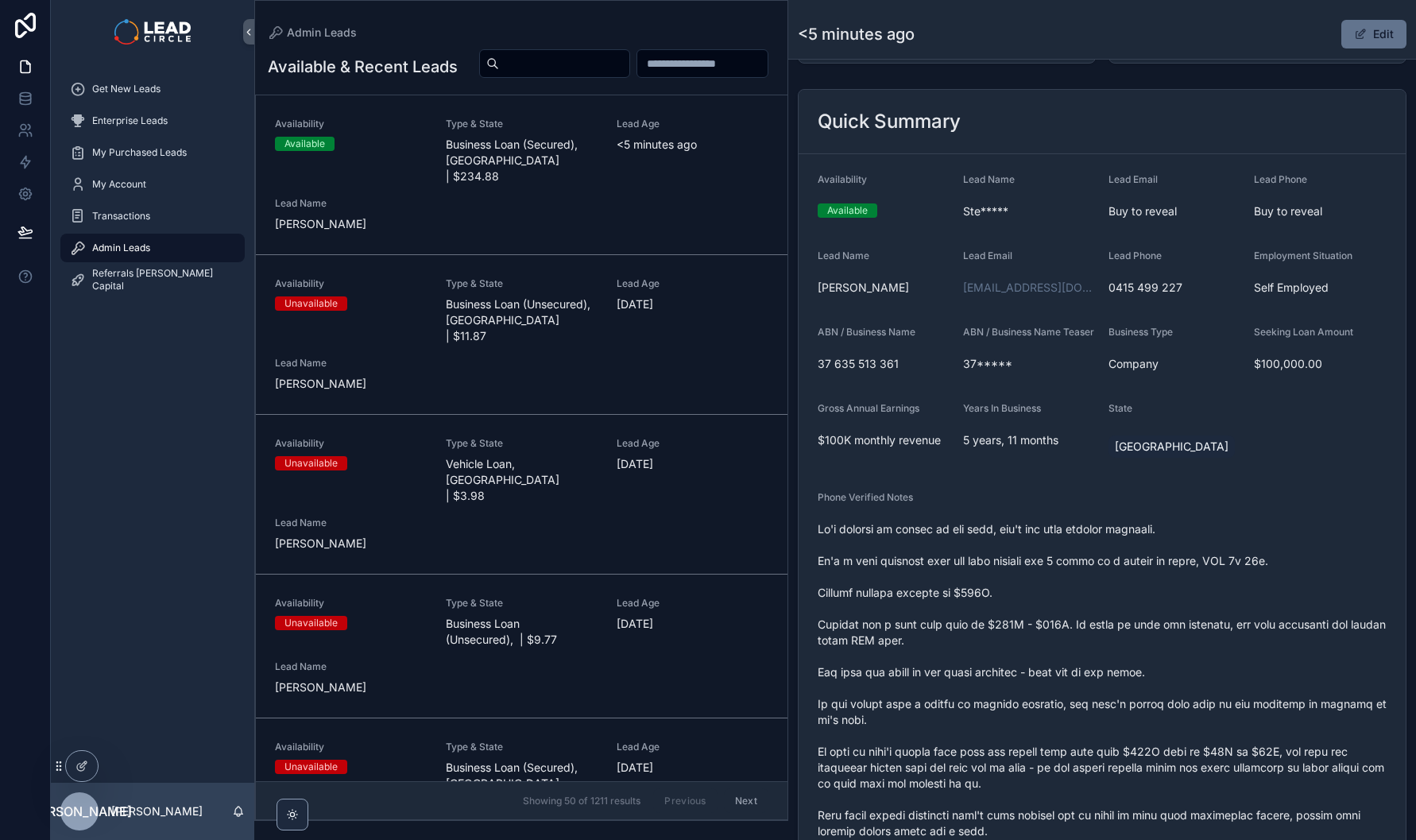
click at [1193, 714] on span "scrollable content" at bounding box center [1102, 856] width 570 height 668
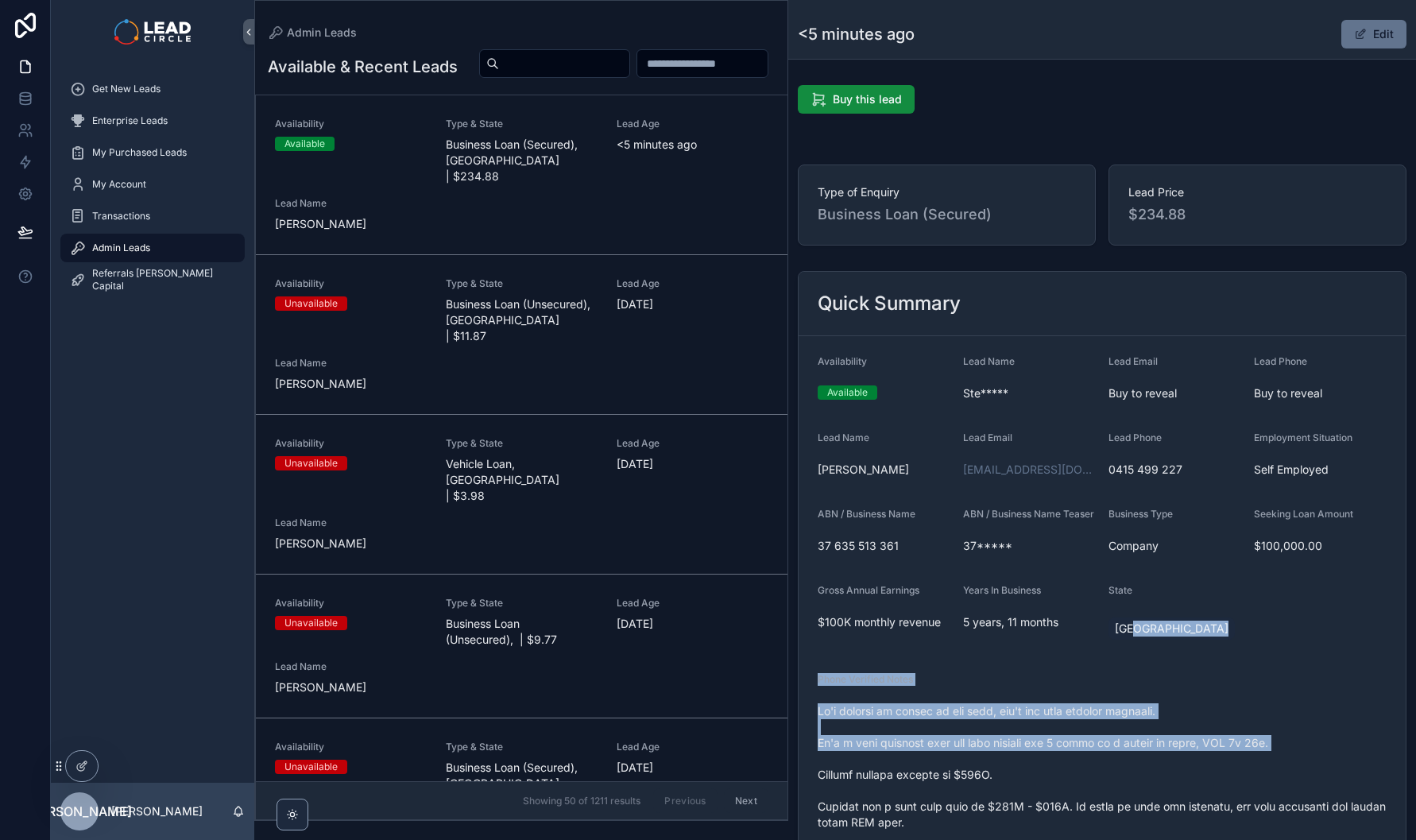
drag, startPoint x: 1174, startPoint y: 656, endPoint x: 1210, endPoint y: 769, distance: 118.6
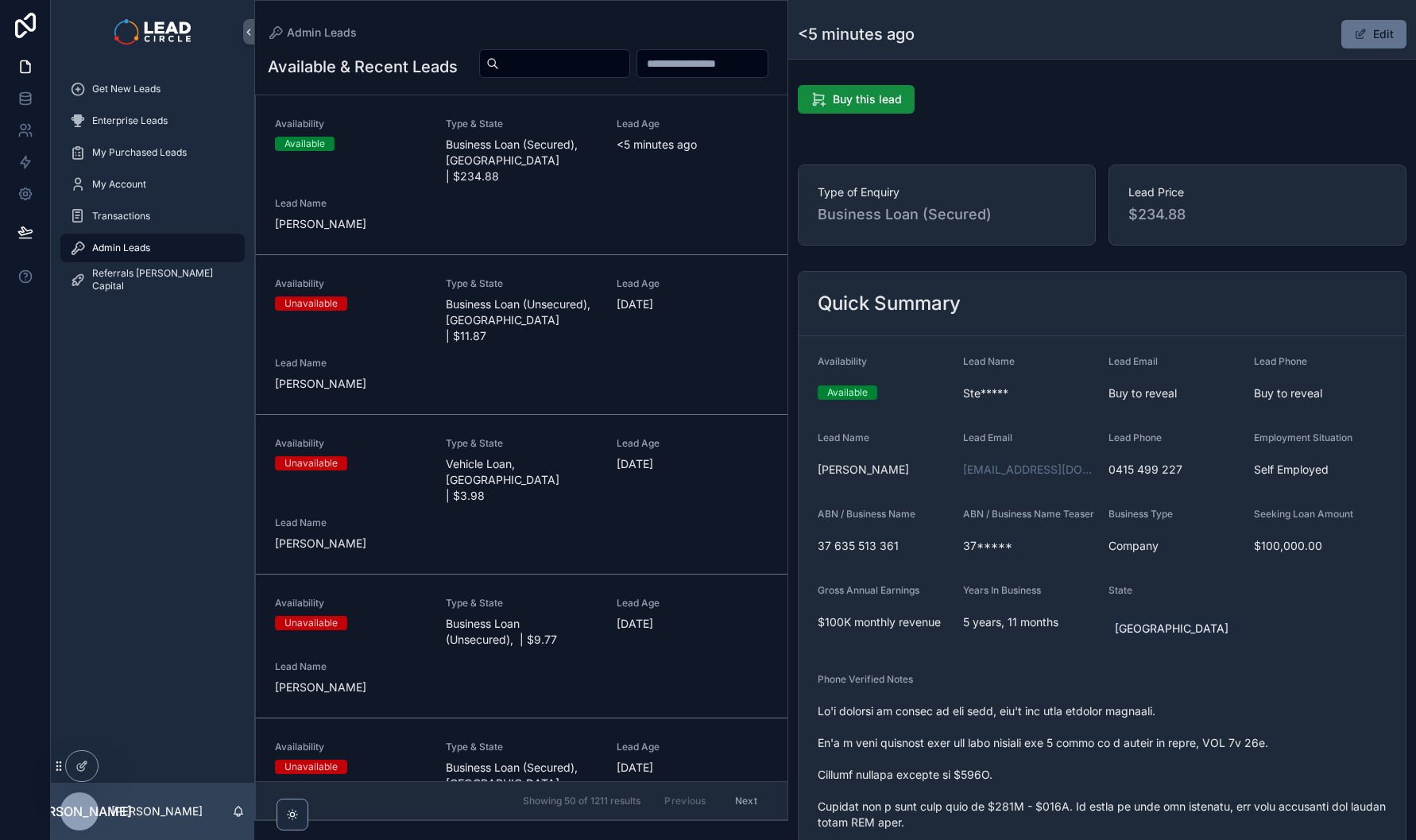
click at [432, 232] on div "Availability Available Type & State Business Loan (Secured), [GEOGRAPHIC_DATA] …" at bounding box center [522, 174] width 493 height 115
click at [473, 208] on div "Availability Available Type & State Business Loan (Secured), [GEOGRAPHIC_DATA] …" at bounding box center [522, 174] width 493 height 115
click at [158, 83] on span "Get New Leads" at bounding box center [127, 89] width 69 height 13
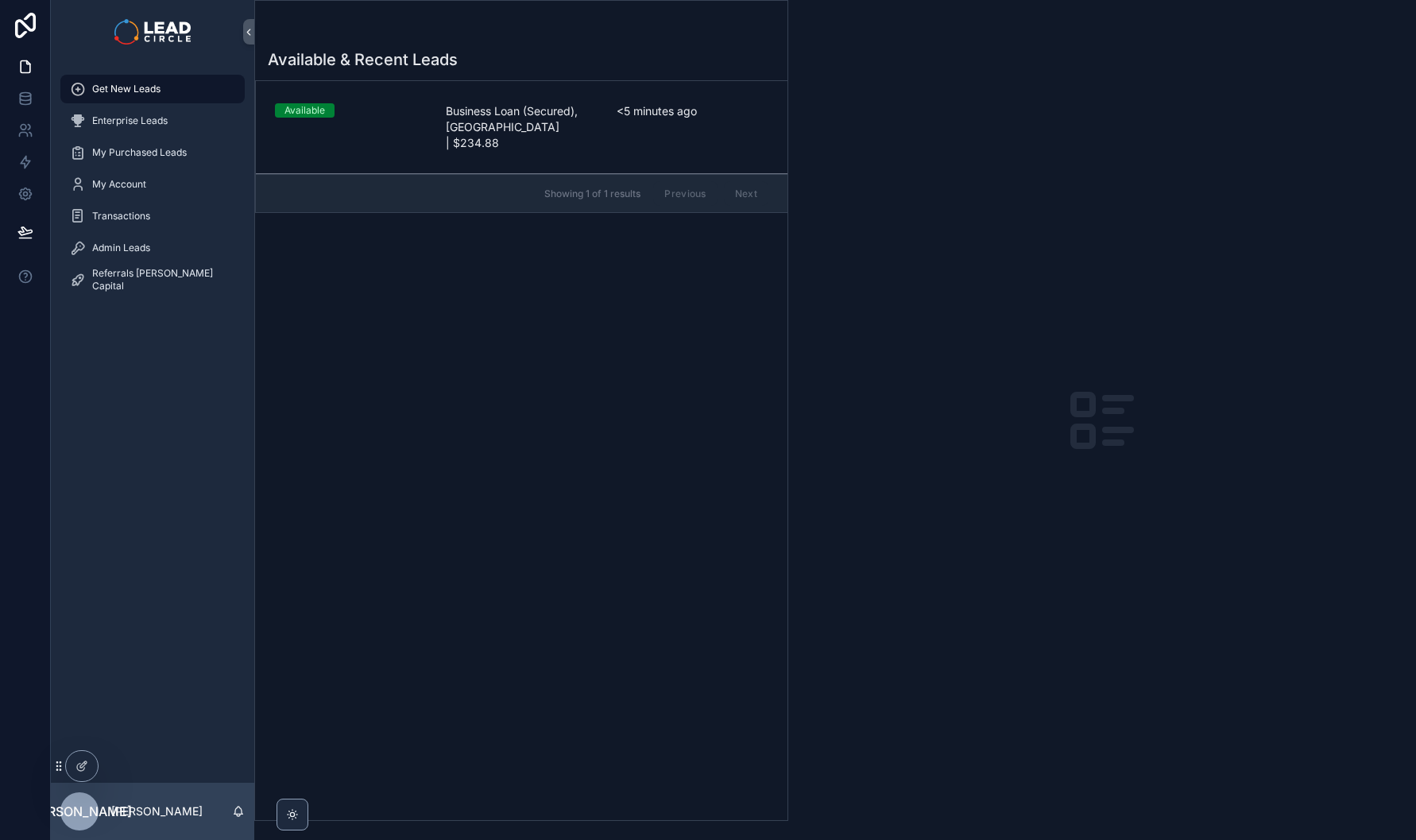
click at [542, 136] on link "Available Business Loan (Secured), [GEOGRAPHIC_DATA] | $234.88 <5 minutes ago" at bounding box center [522, 127] width 532 height 93
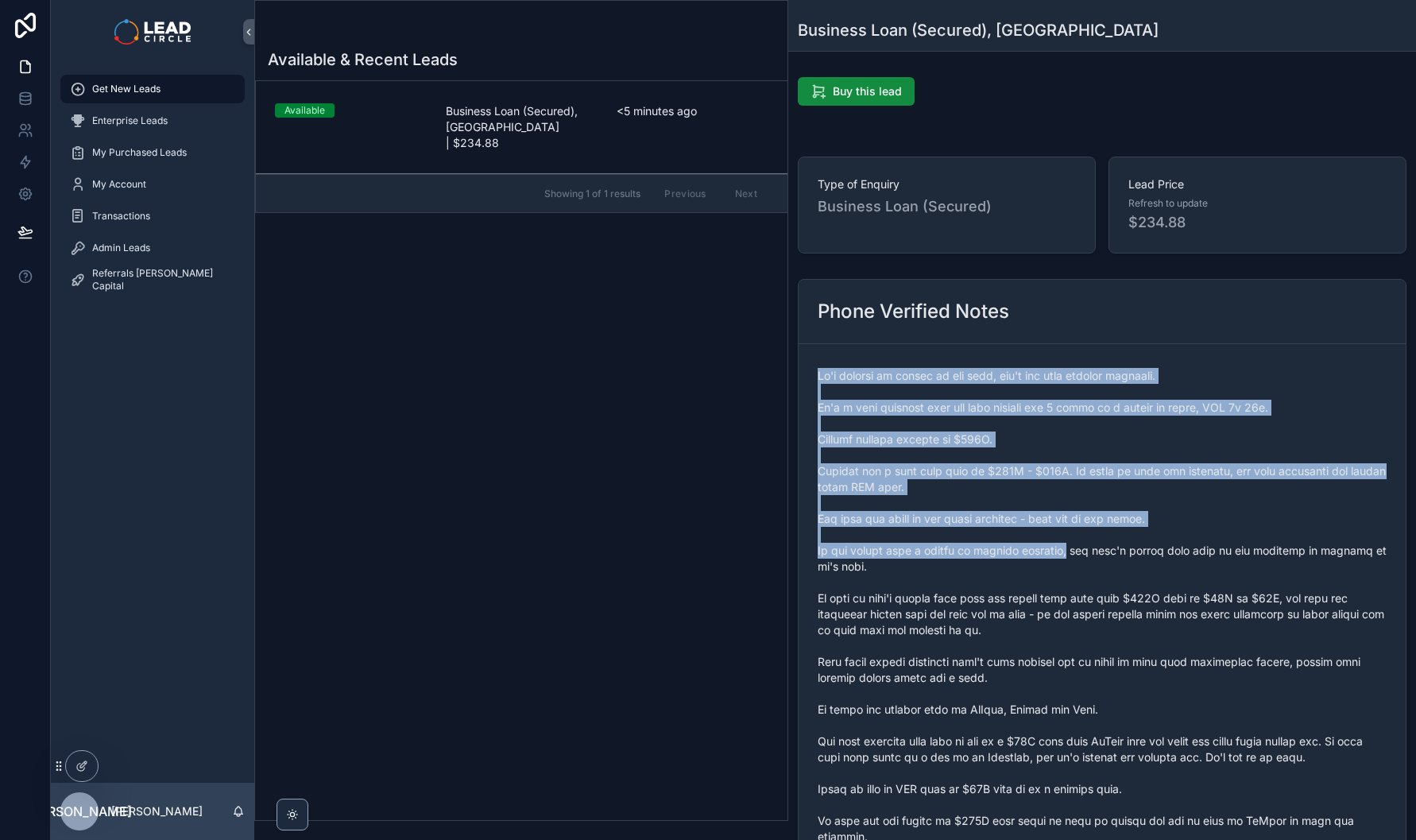
drag, startPoint x: 972, startPoint y: 340, endPoint x: 1085, endPoint y: 567, distance: 253.6
click at [1082, 563] on div "Phone Verified Notes" at bounding box center [1102, 669] width 609 height 781
click at [1085, 567] on span "scrollable content" at bounding box center [1102, 702] width 570 height 668
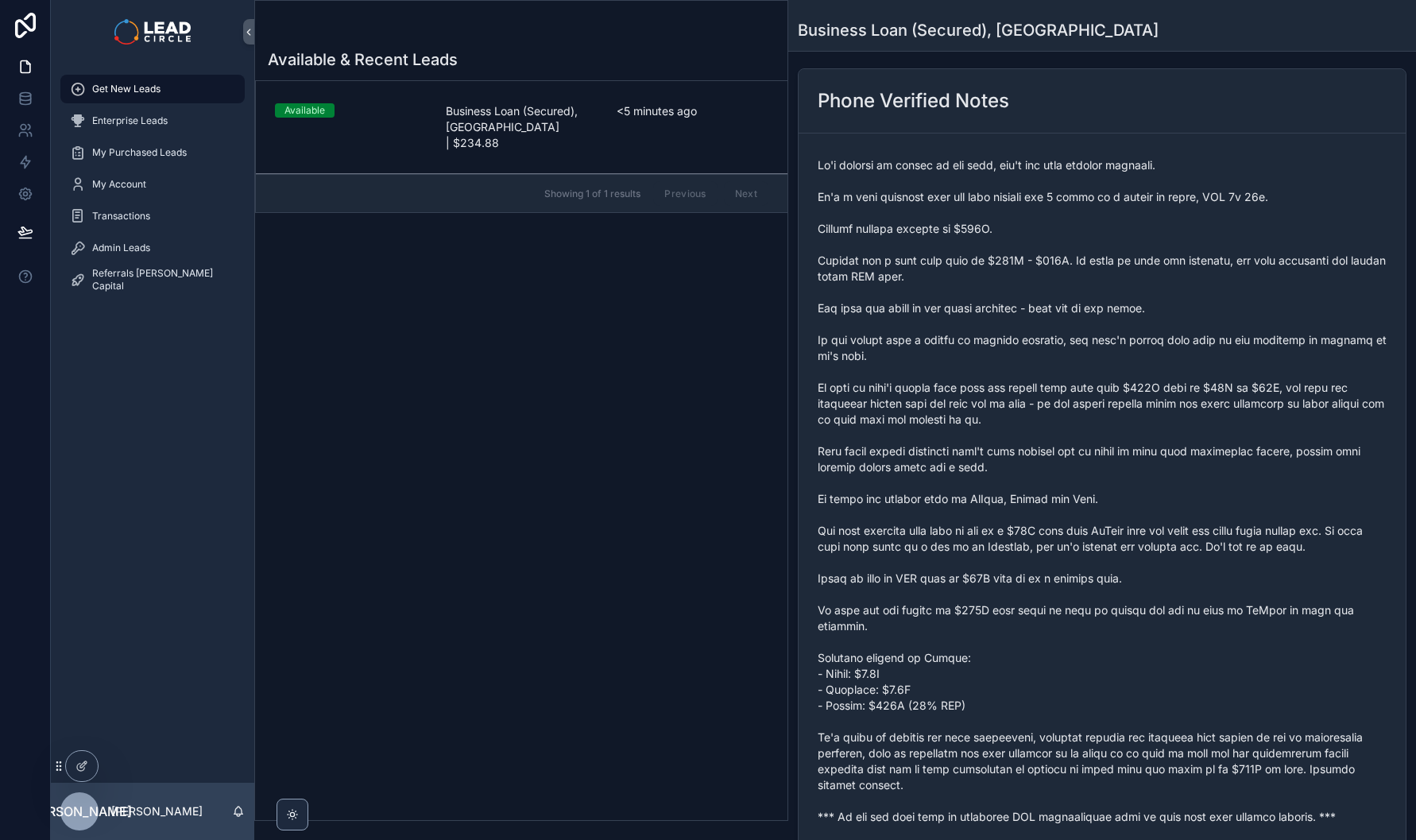
scroll to position [323, 0]
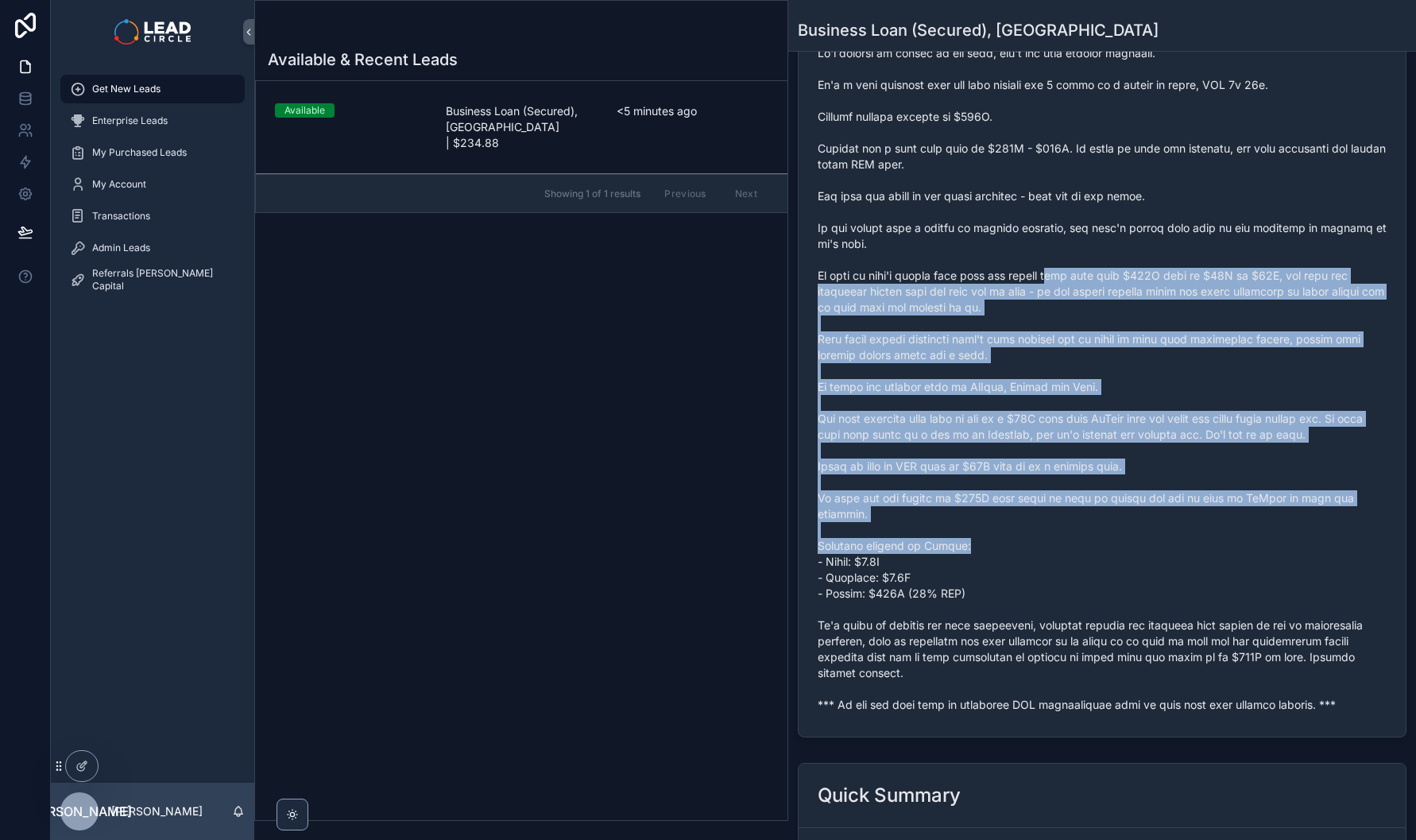
drag, startPoint x: 1056, startPoint y: 297, endPoint x: 1135, endPoint y: 542, distance: 257.4
click at [1134, 539] on span "scrollable content" at bounding box center [1102, 379] width 570 height 668
click at [1135, 542] on span "scrollable content" at bounding box center [1102, 379] width 570 height 668
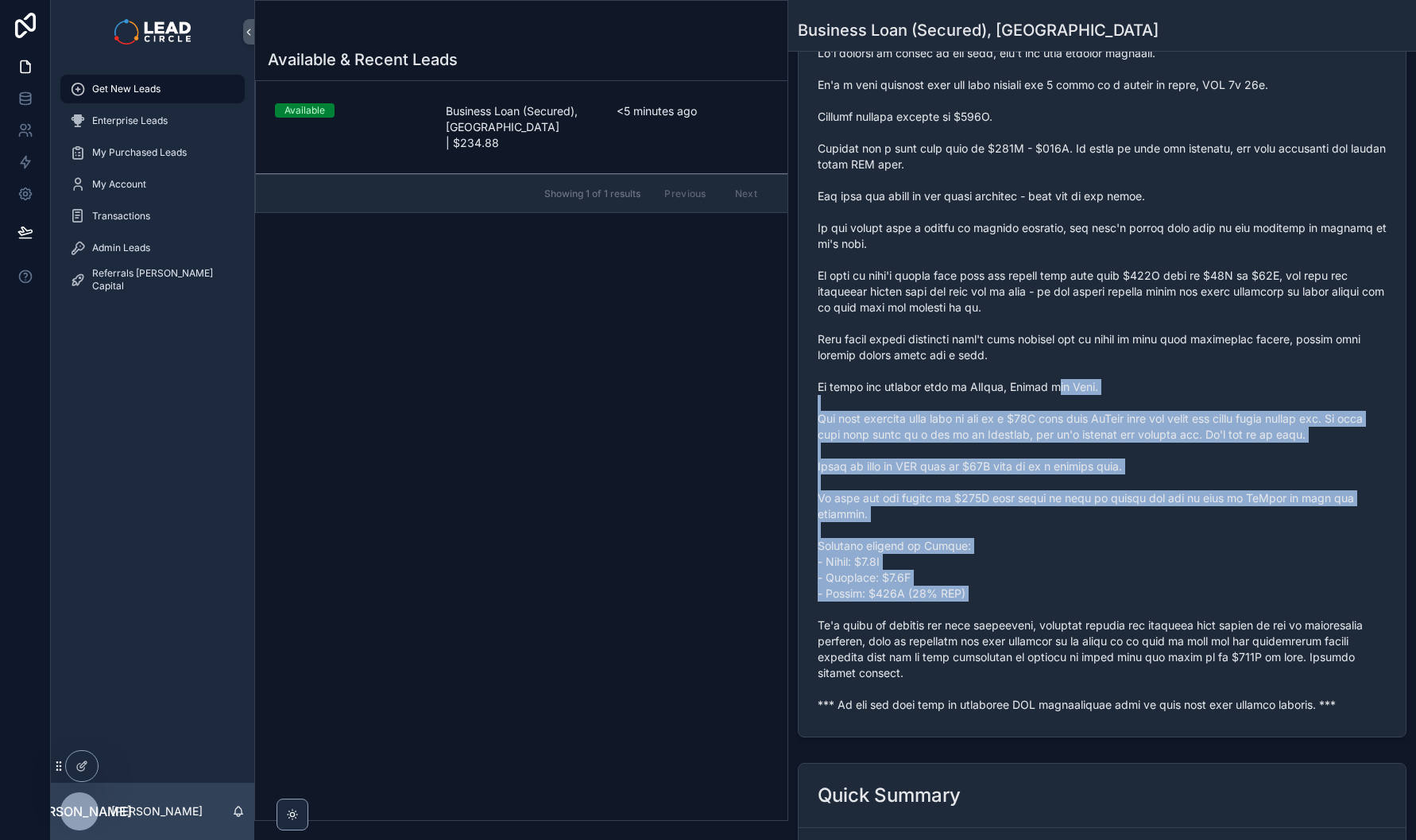
drag, startPoint x: 1155, startPoint y: 555, endPoint x: 1074, endPoint y: 389, distance: 184.7
click at [1074, 389] on span "scrollable content" at bounding box center [1102, 379] width 570 height 668
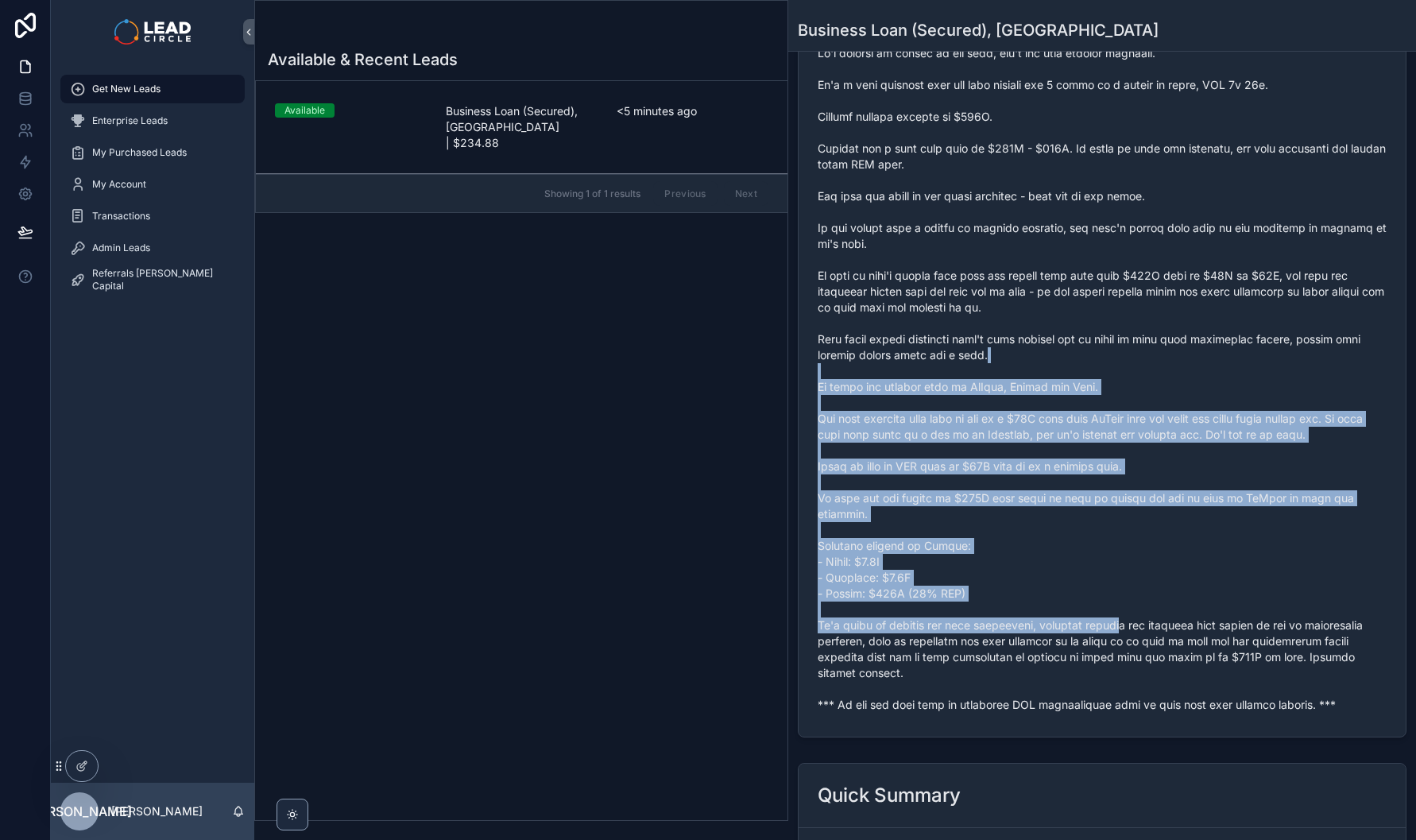
drag, startPoint x: 1078, startPoint y: 353, endPoint x: 1130, endPoint y: 658, distance: 309.4
click at [1130, 658] on span "scrollable content" at bounding box center [1102, 379] width 570 height 668
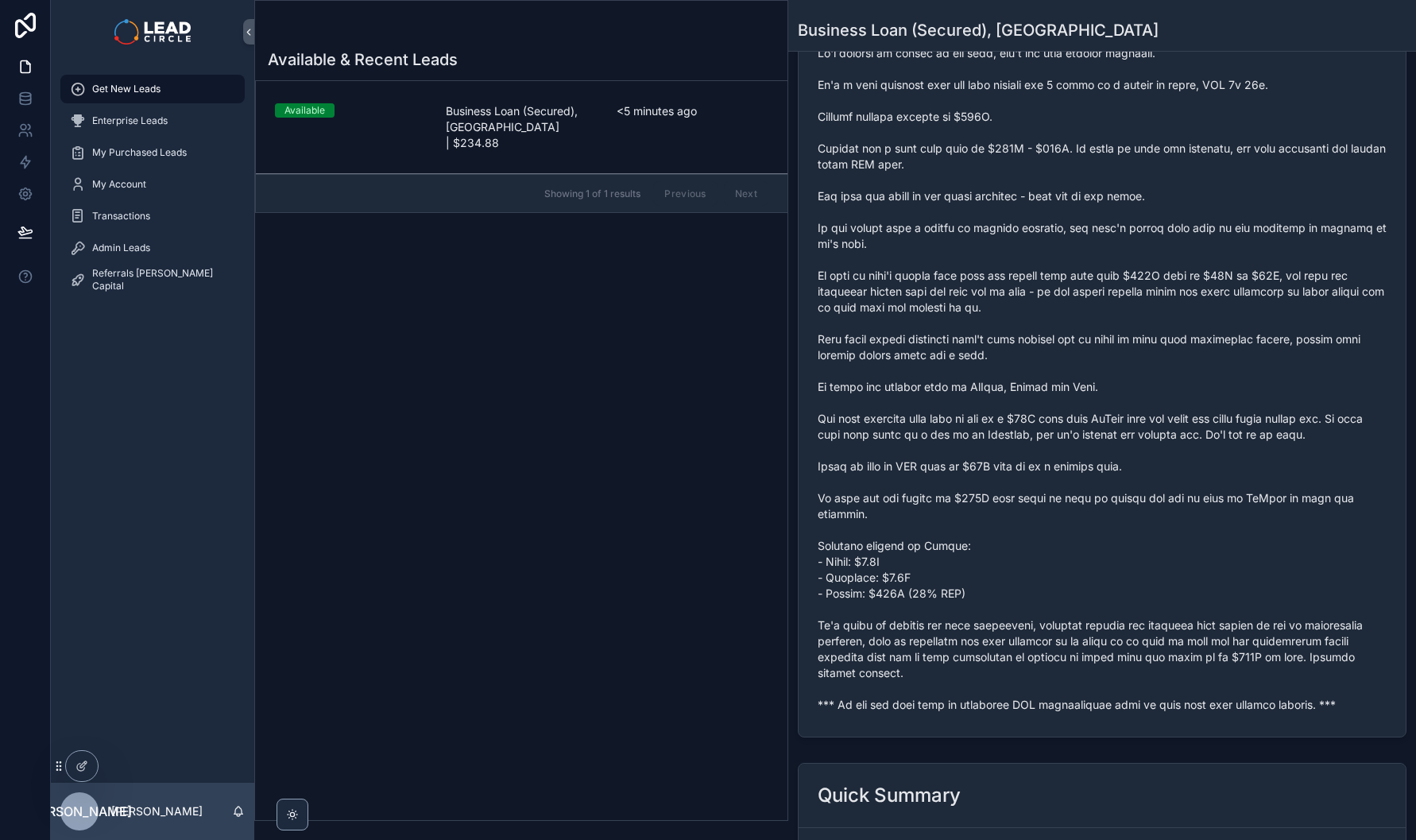
click at [1130, 658] on span "scrollable content" at bounding box center [1102, 379] width 570 height 668
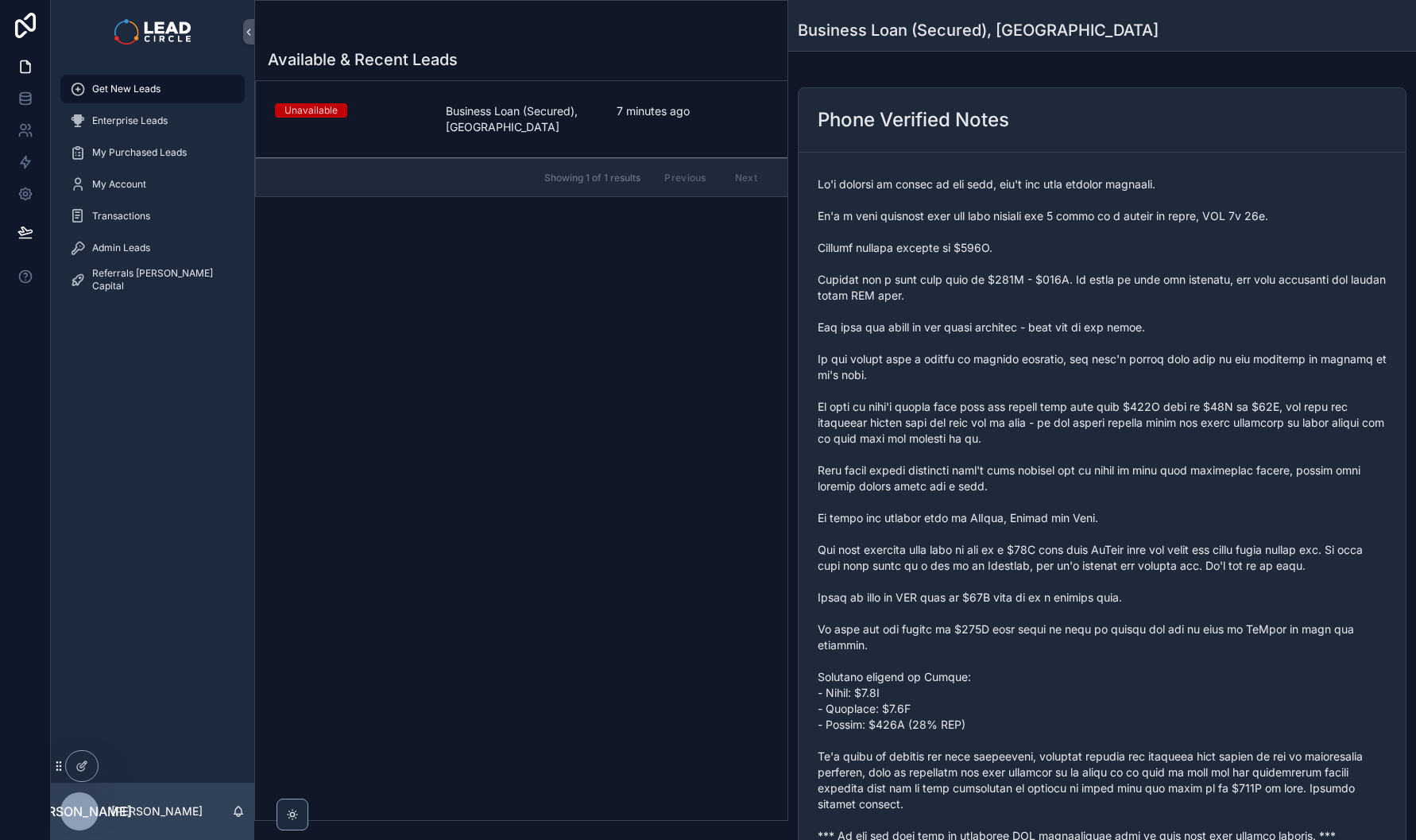
scroll to position [79, 0]
